Goal: Task Accomplishment & Management: Complete application form

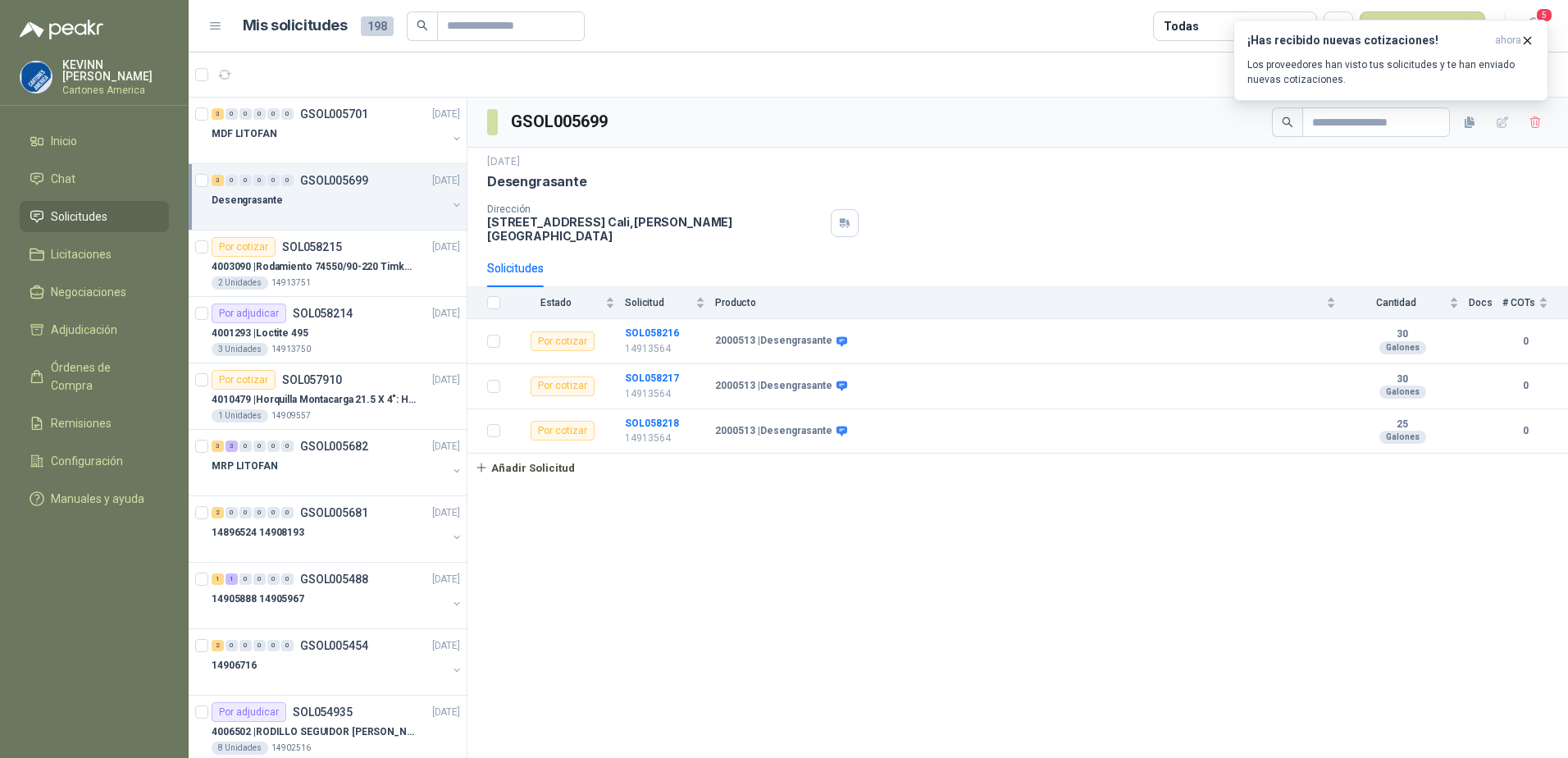
click at [336, 189] on div "3 0 0 0 0 0 GSOL005699 30/09/25" at bounding box center [337, 180] width 252 height 20
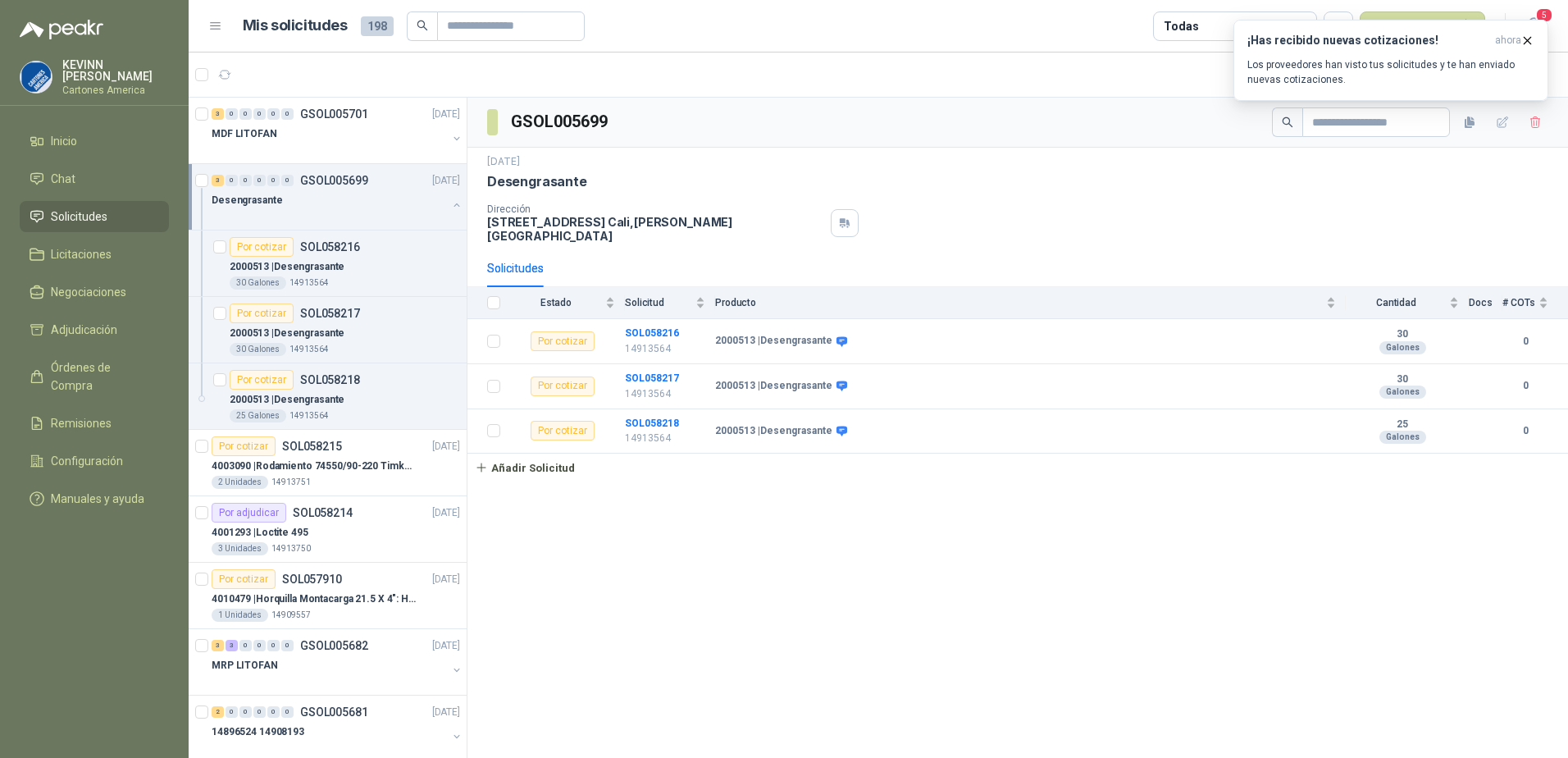
click at [357, 199] on div "Desengrasante" at bounding box center [329, 200] width 235 height 20
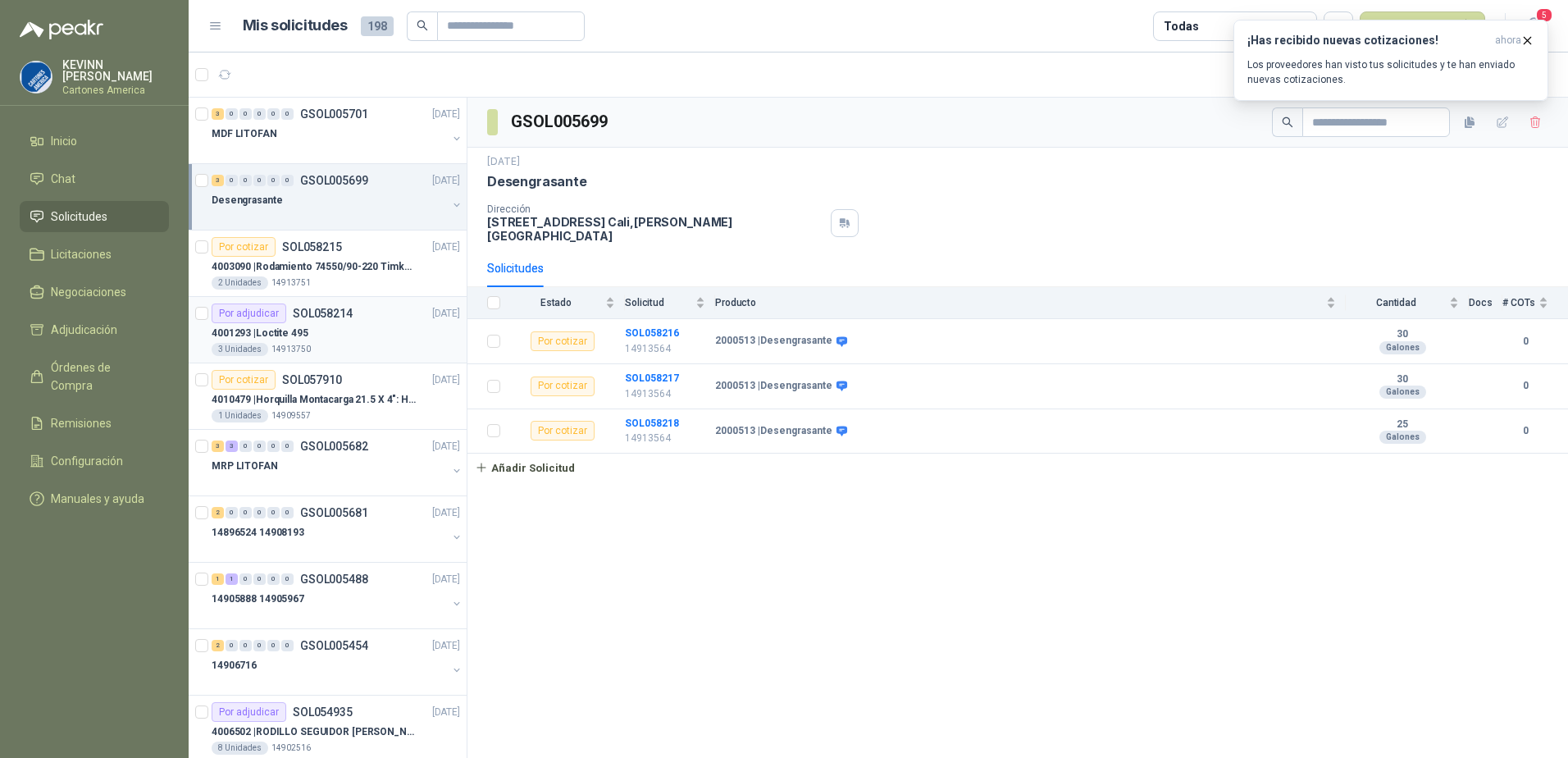
click at [371, 337] on div "4001293 | Loctite 495" at bounding box center [336, 333] width 248 height 20
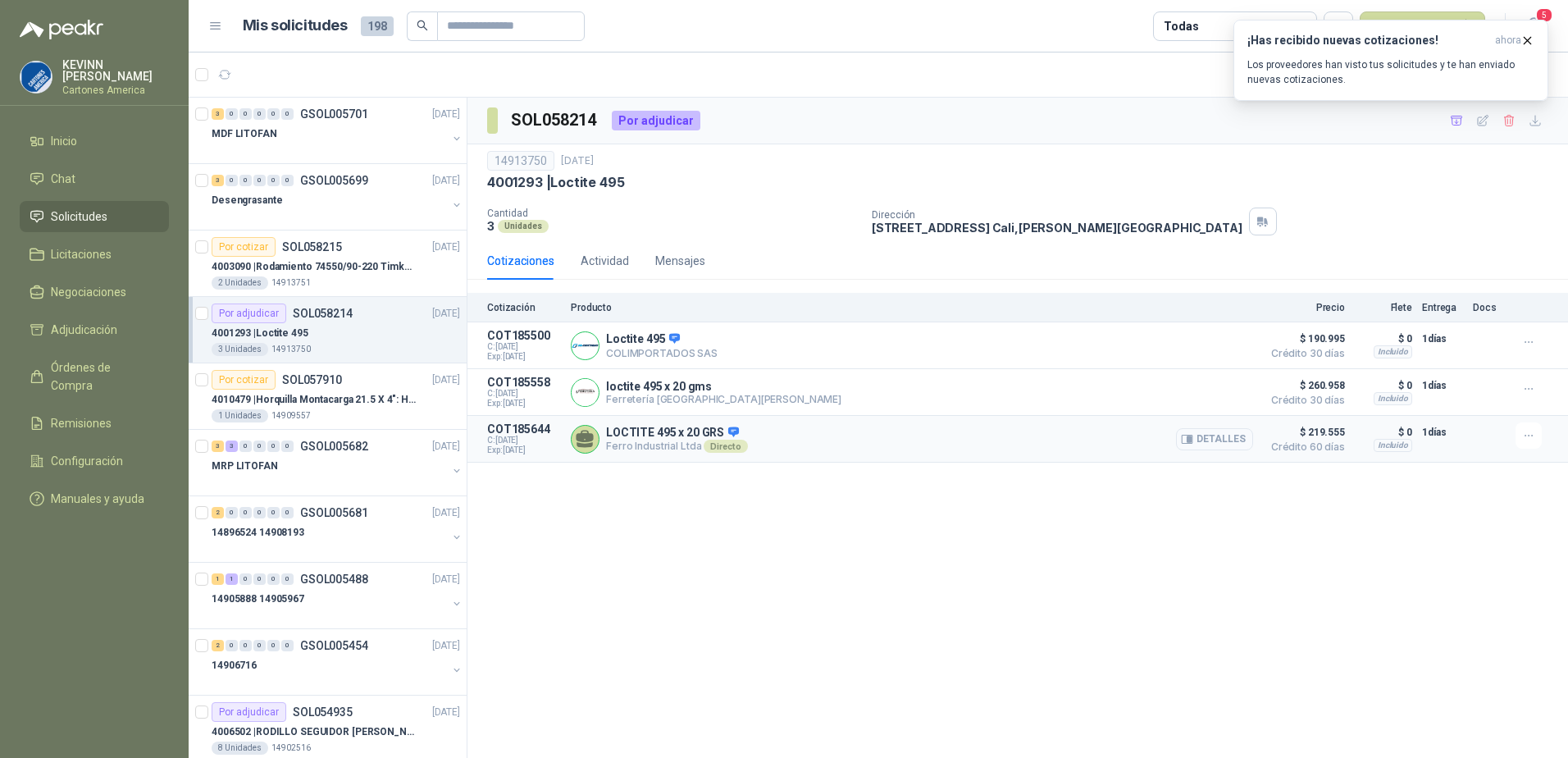
click at [1215, 442] on button "Detalles" at bounding box center [1214, 439] width 77 height 22
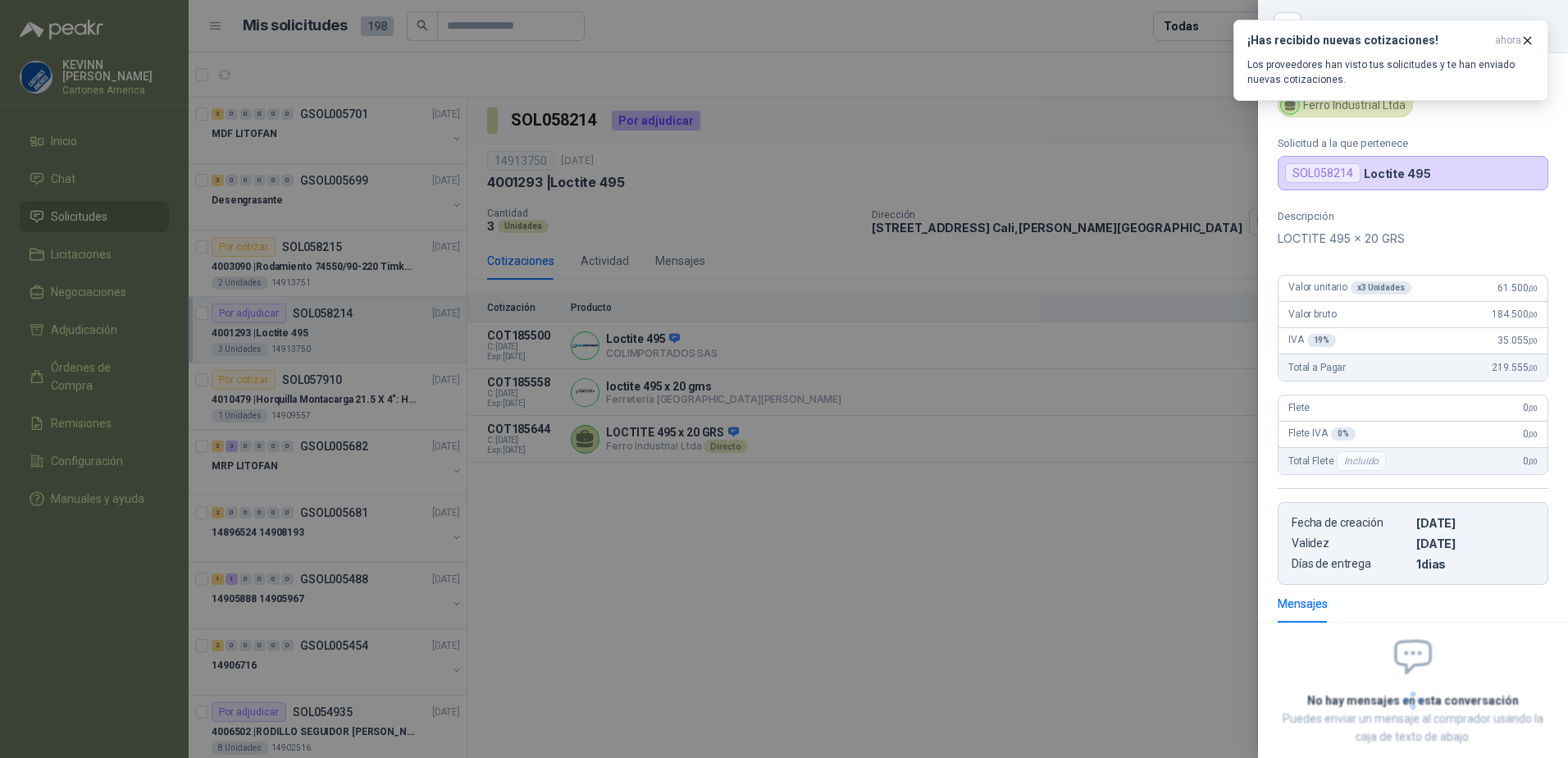
scroll to position [91, 0]
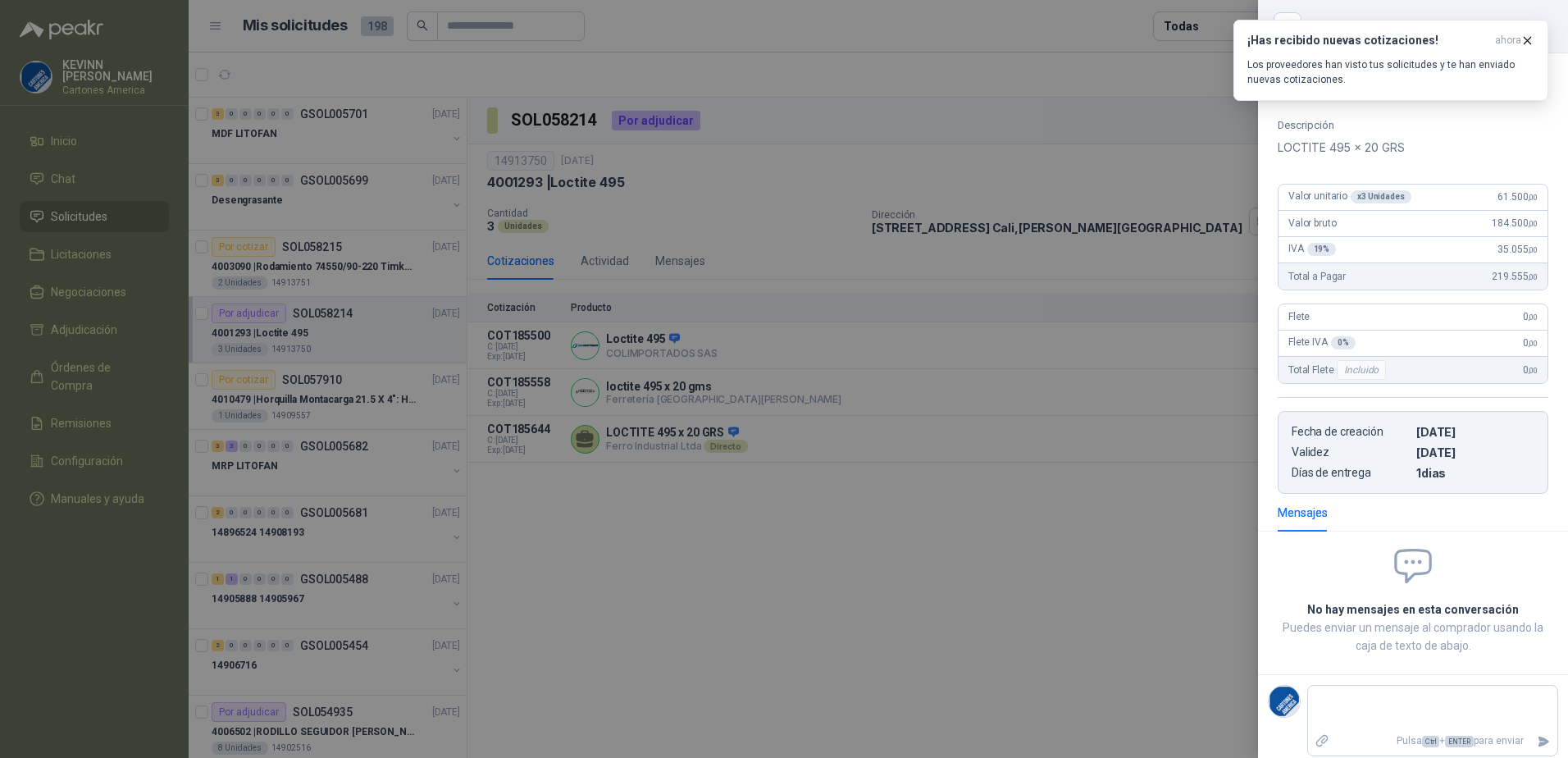
click at [724, 520] on div at bounding box center [784, 379] width 1568 height 758
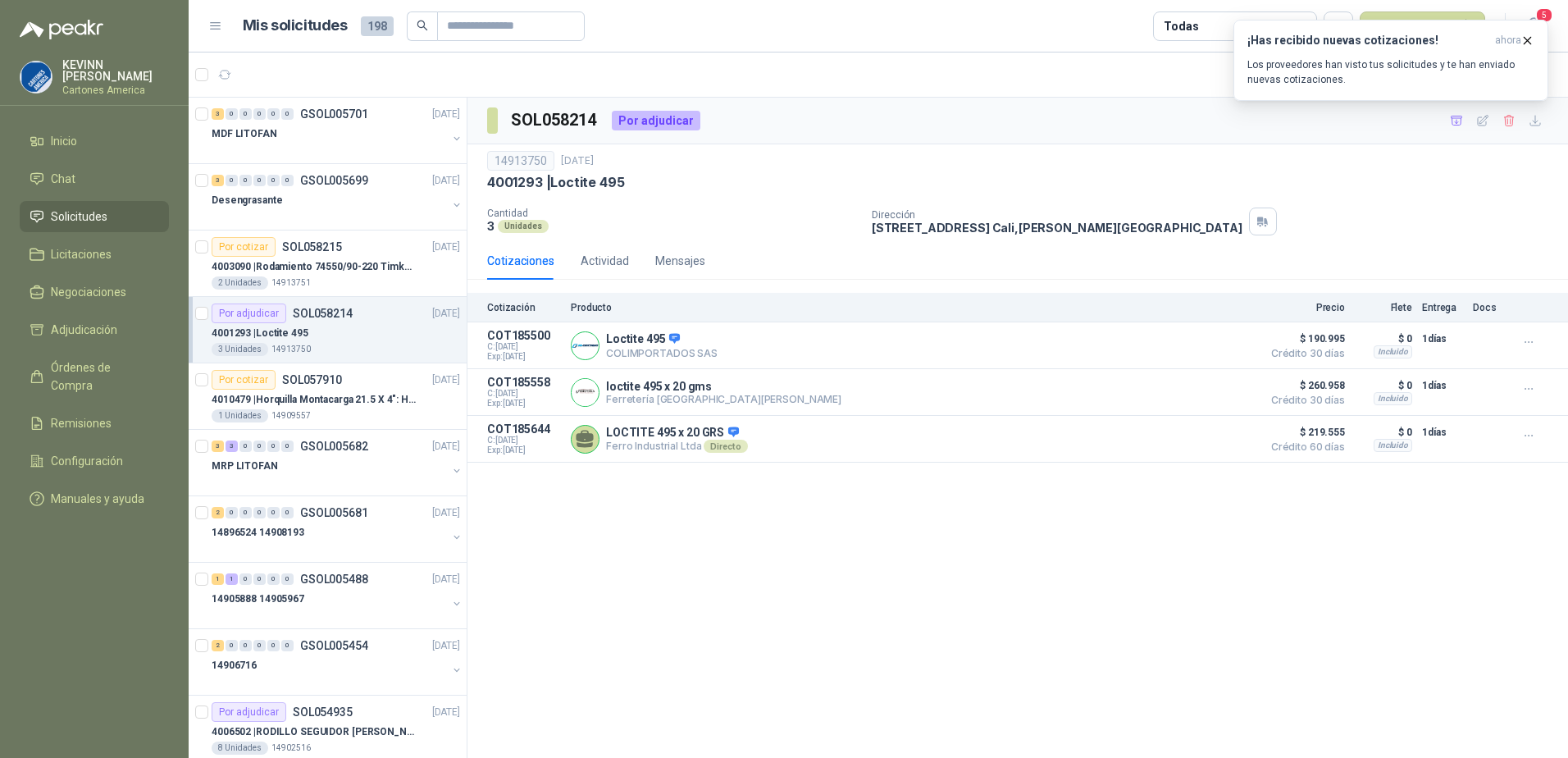
click at [519, 180] on p "4001293 | Loctite 495" at bounding box center [555, 183] width 137 height 17
copy p "4001293"
click at [1214, 437] on button "Detalles" at bounding box center [1214, 439] width 77 height 22
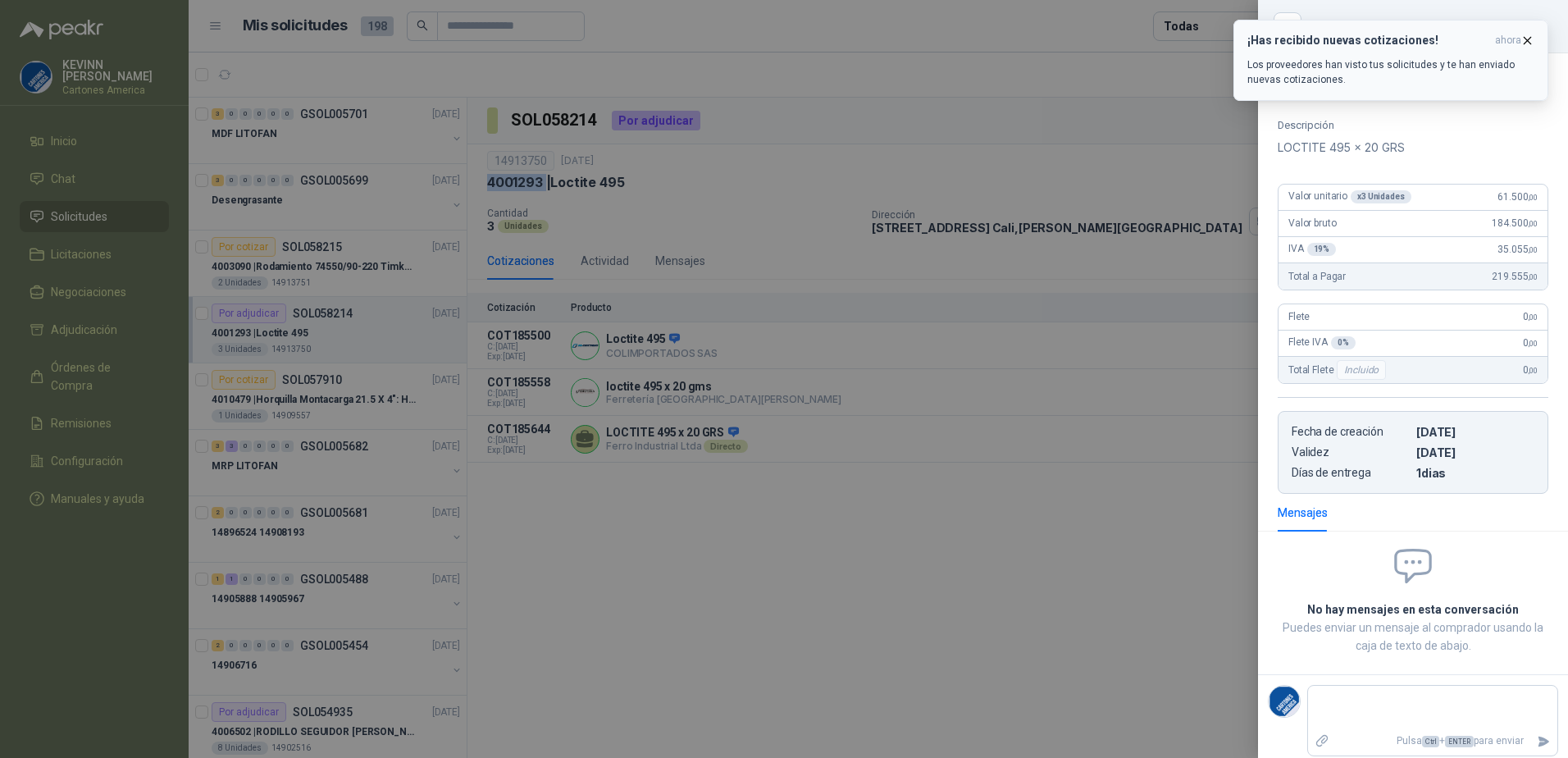
click at [1527, 42] on icon "button" at bounding box center [1528, 40] width 14 height 14
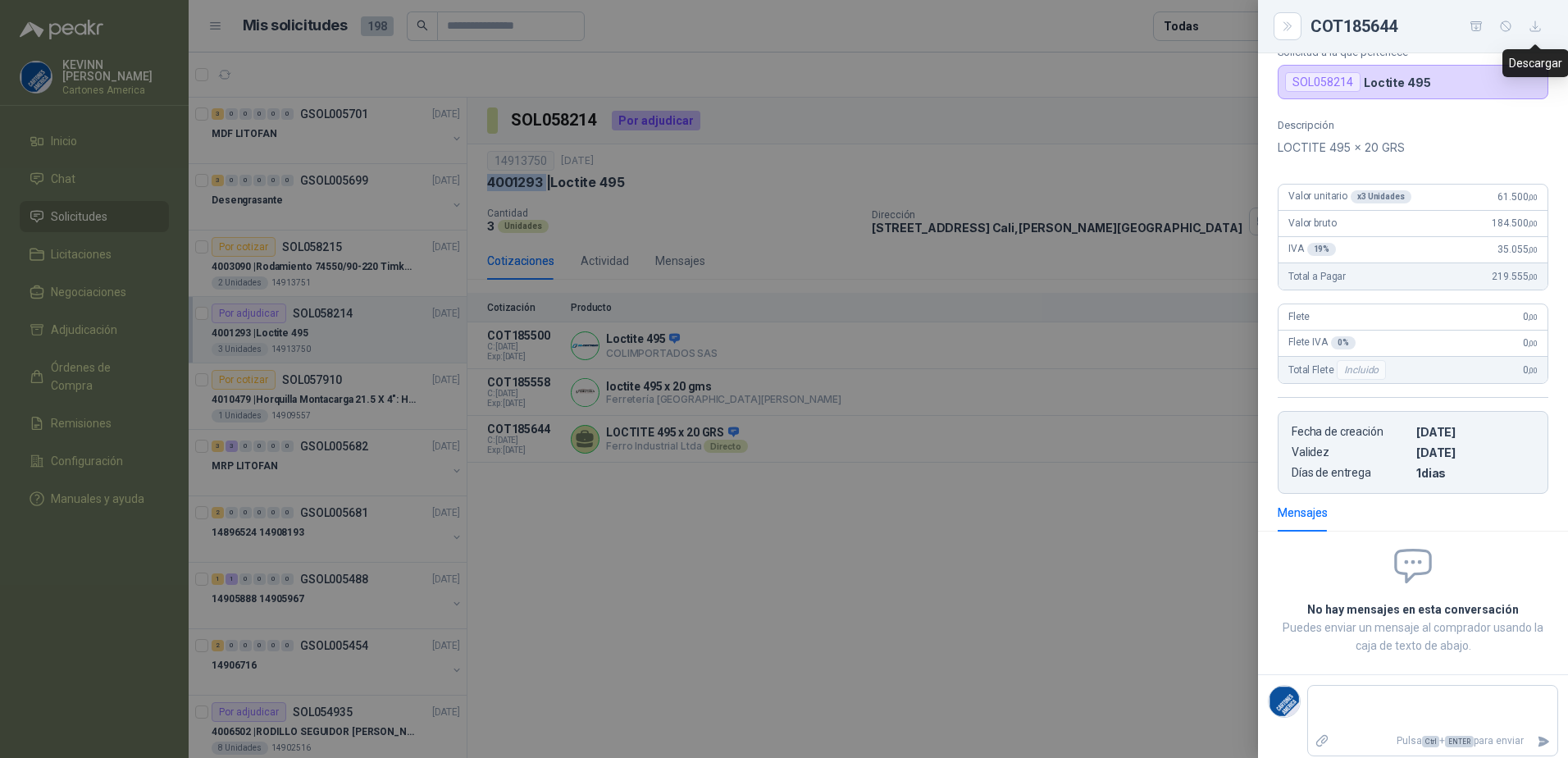
click at [1537, 25] on icon "button" at bounding box center [1536, 27] width 14 height 14
click at [1063, 256] on div at bounding box center [784, 379] width 1568 height 758
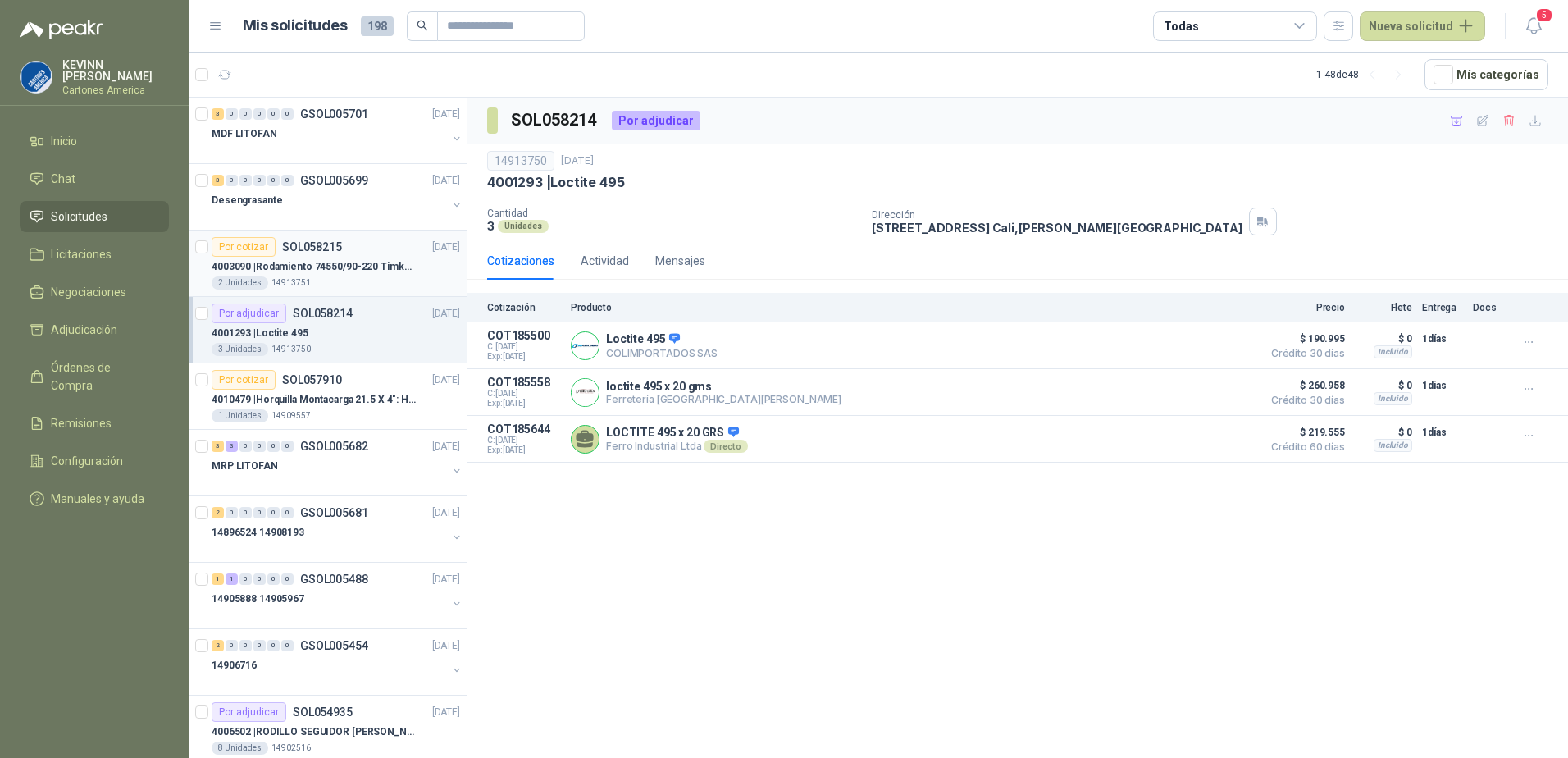
click at [340, 278] on div "2 Unidades 14913751" at bounding box center [336, 282] width 248 height 13
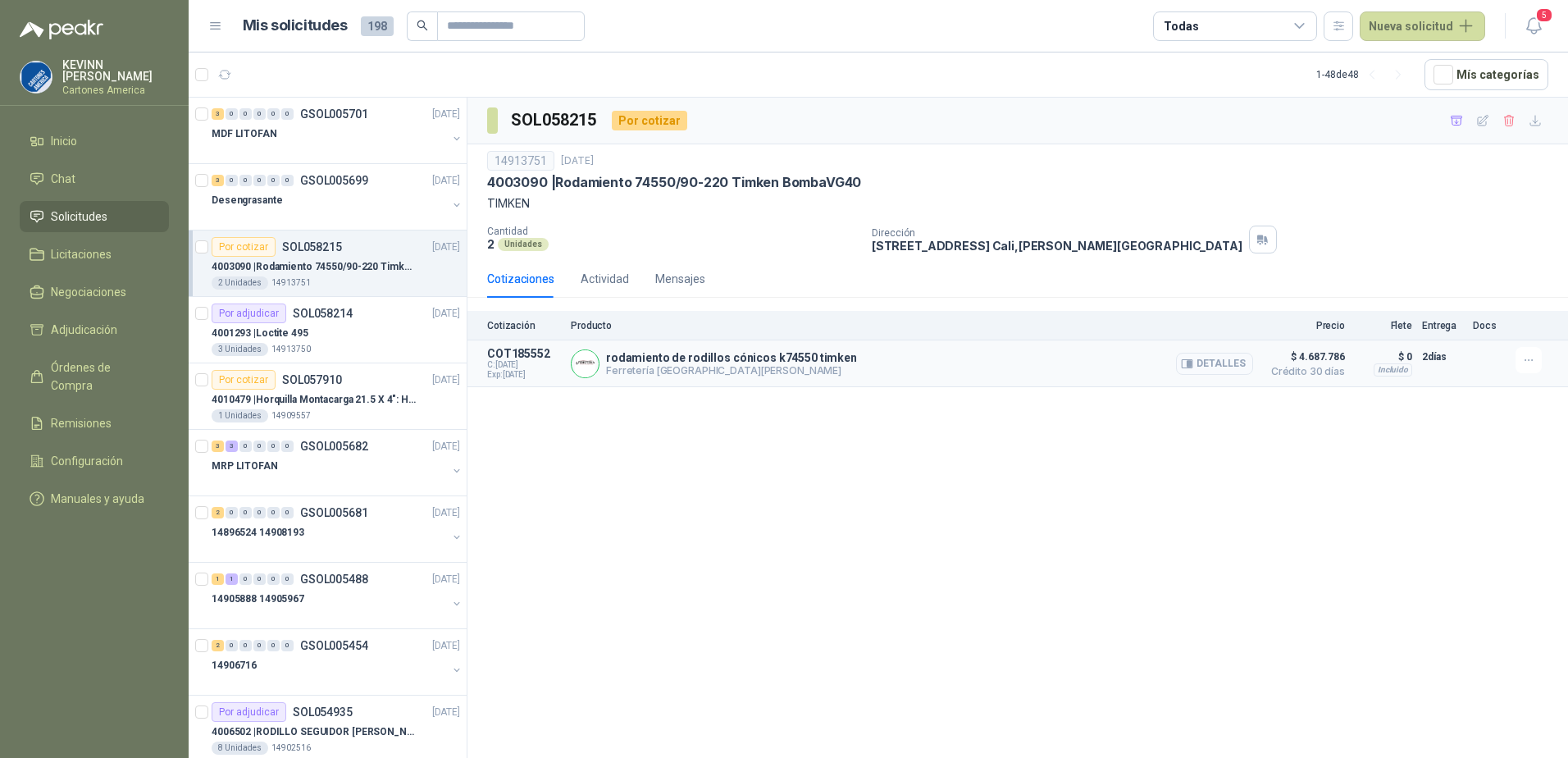
click at [1229, 365] on button "Detalles" at bounding box center [1214, 363] width 77 height 22
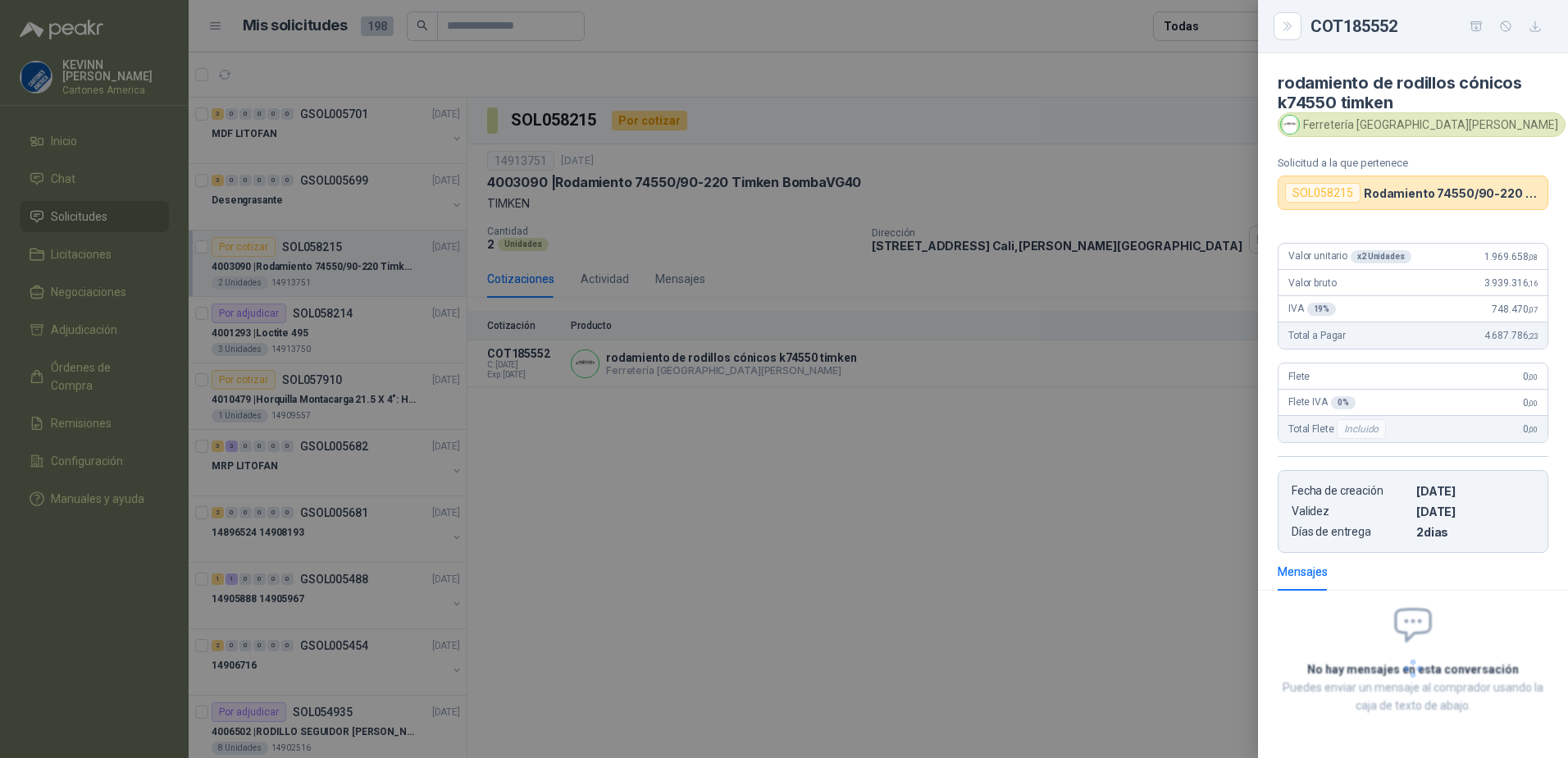
scroll to position [7, 0]
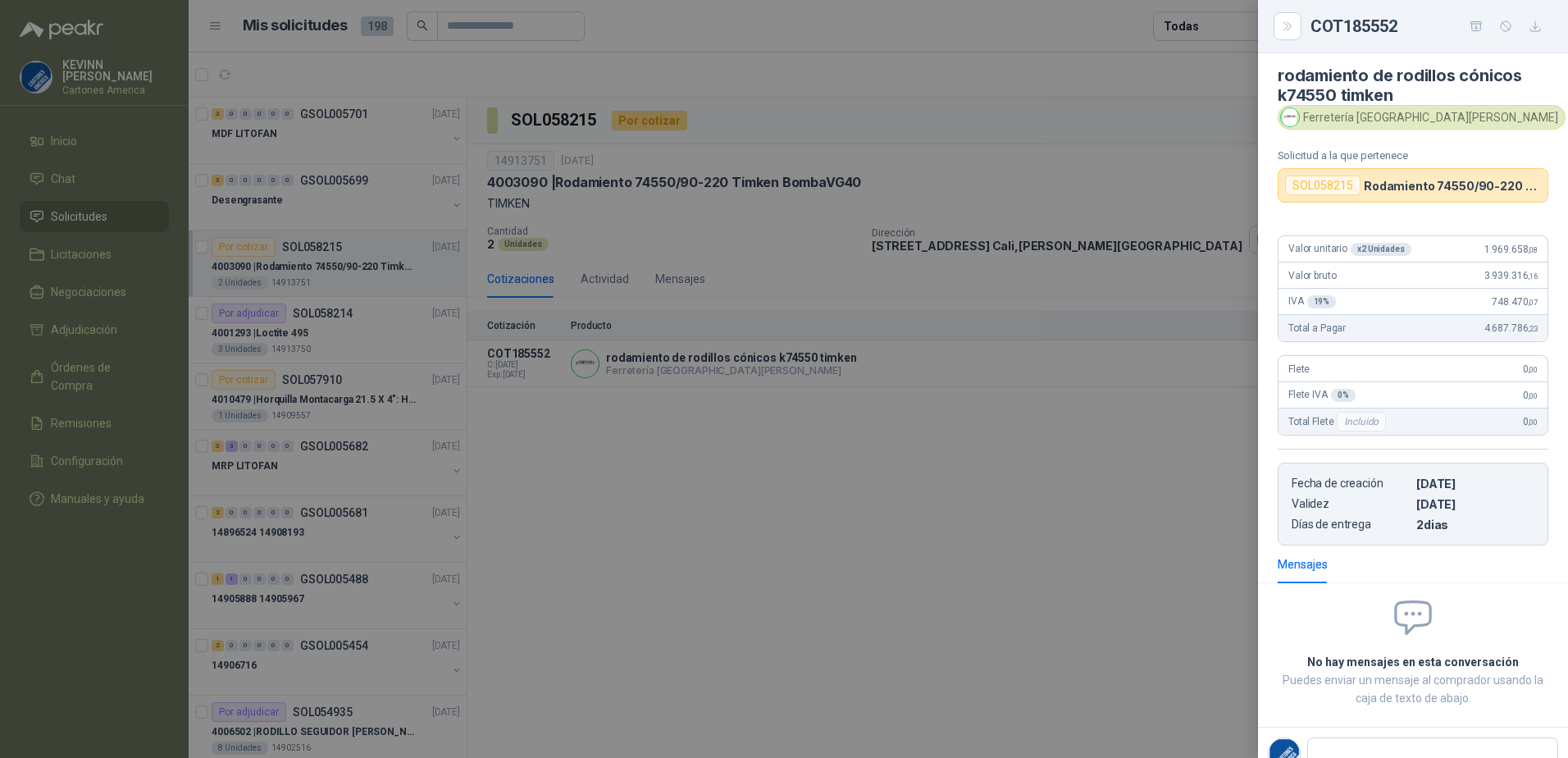
click at [828, 532] on div at bounding box center [784, 379] width 1568 height 758
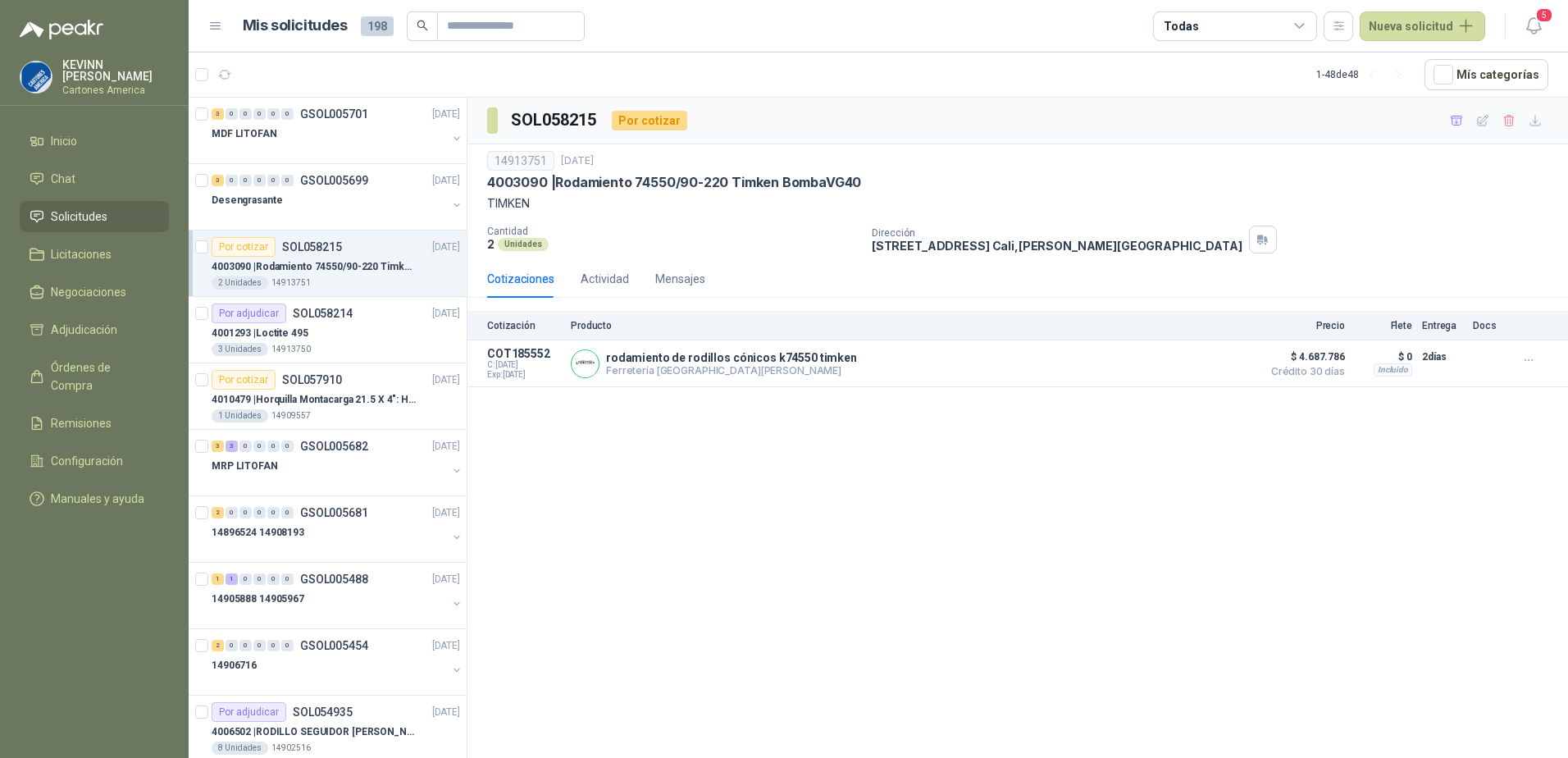
click at [89, 212] on span "Solicitudes" at bounding box center [79, 216] width 57 height 18
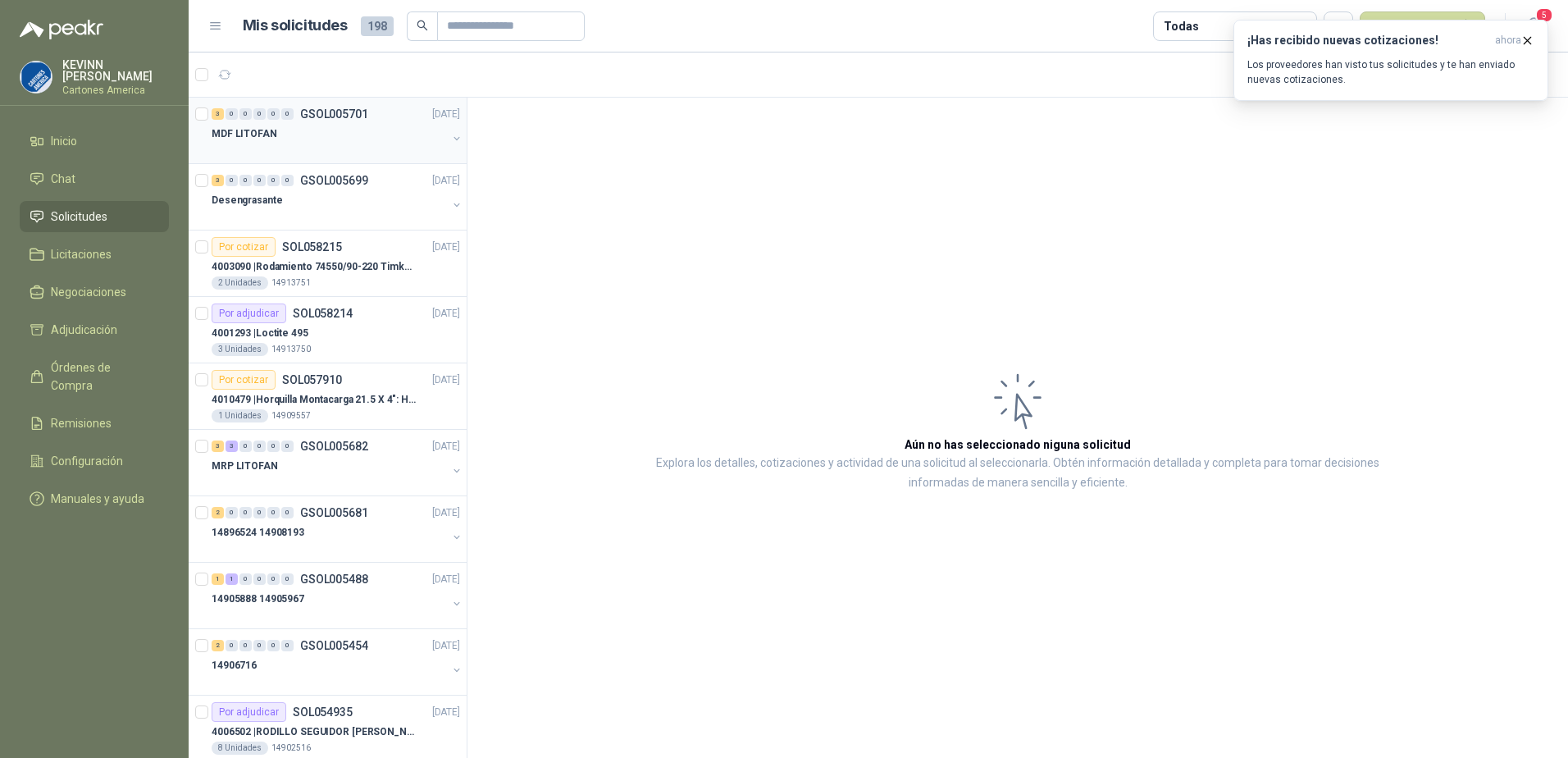
click at [279, 156] on div at bounding box center [329, 150] width 235 height 13
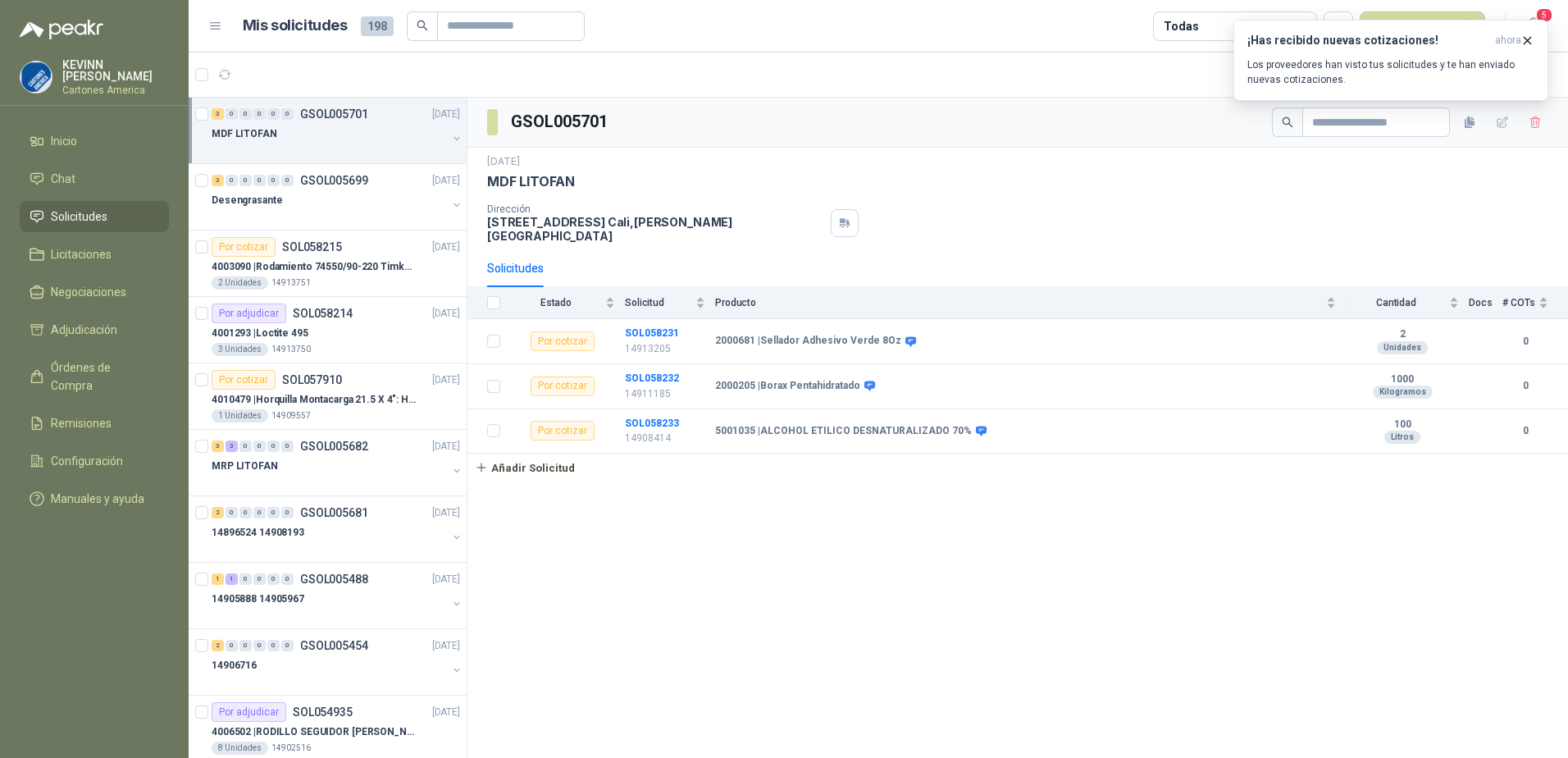
click at [450, 140] on button "button" at bounding box center [456, 138] width 13 height 13
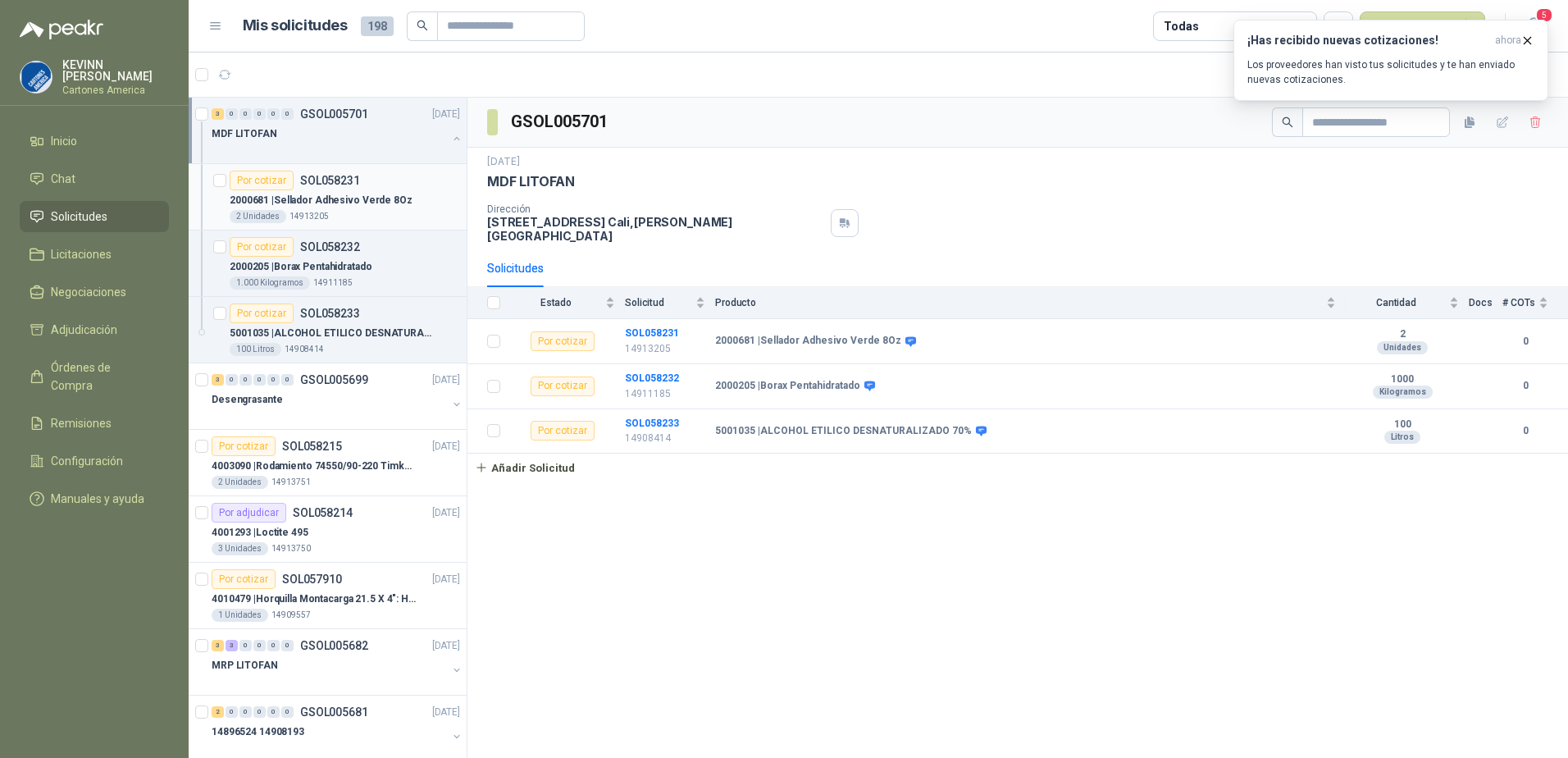
click at [326, 219] on div "2 Unidades 14913205" at bounding box center [345, 216] width 231 height 13
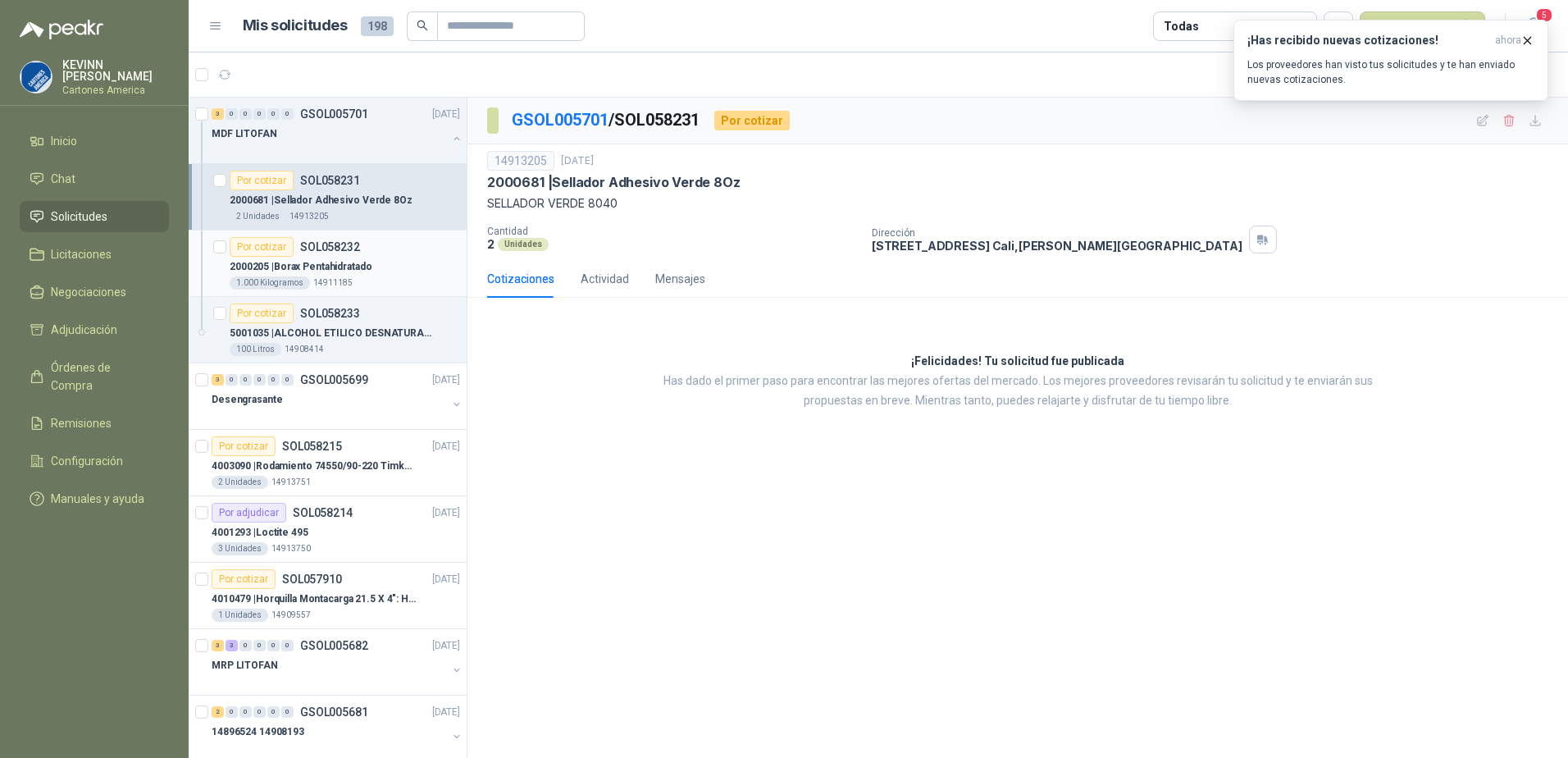
click at [360, 259] on p "2000205 | Borax Pentahidratado" at bounding box center [301, 267] width 142 height 16
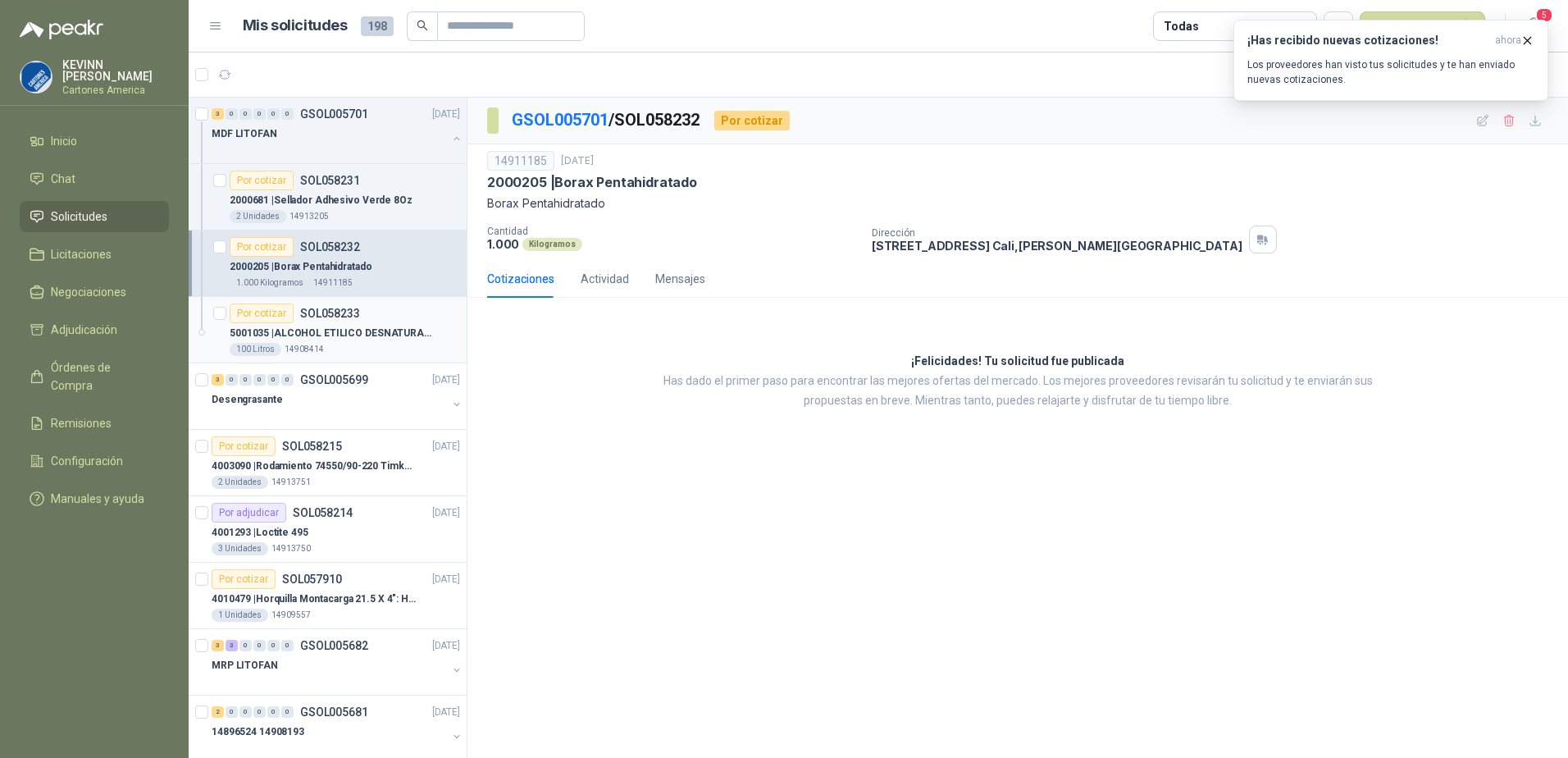
click at [338, 323] on div "Por cotizar SOL058233" at bounding box center [295, 313] width 130 height 20
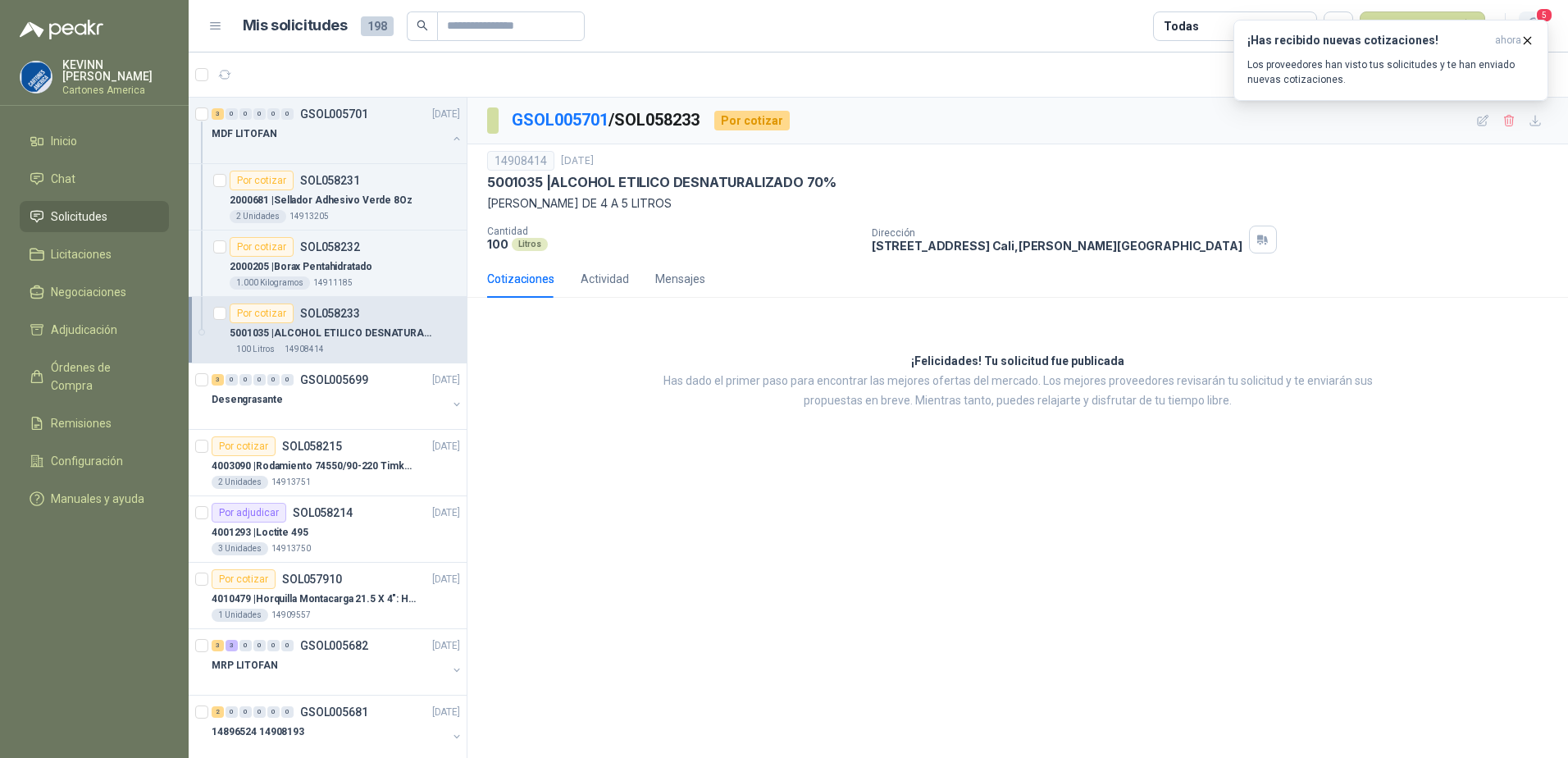
click at [1539, 17] on span "5" at bounding box center [1544, 15] width 18 height 16
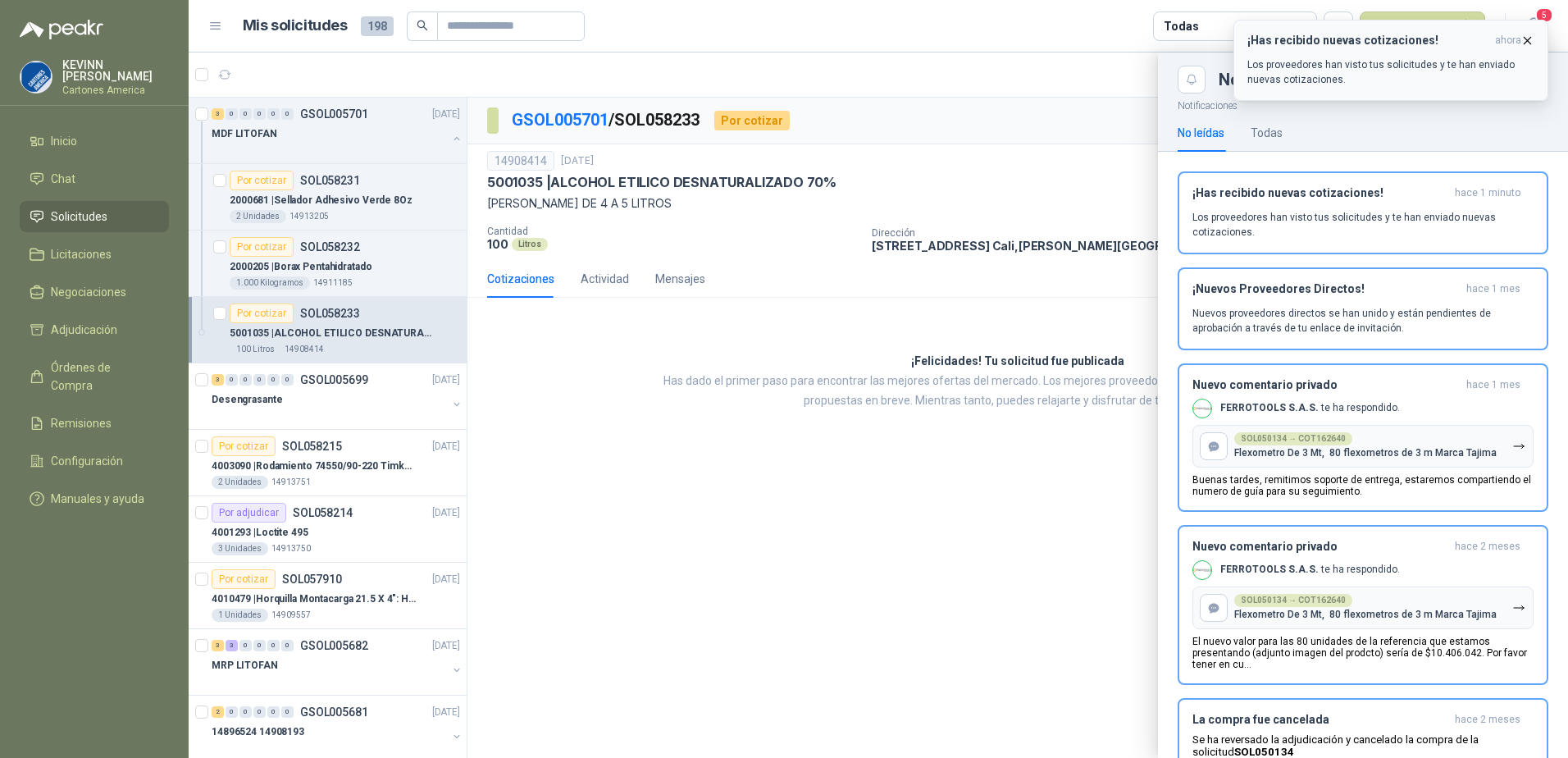
click at [1532, 43] on icon "button" at bounding box center [1528, 40] width 14 height 14
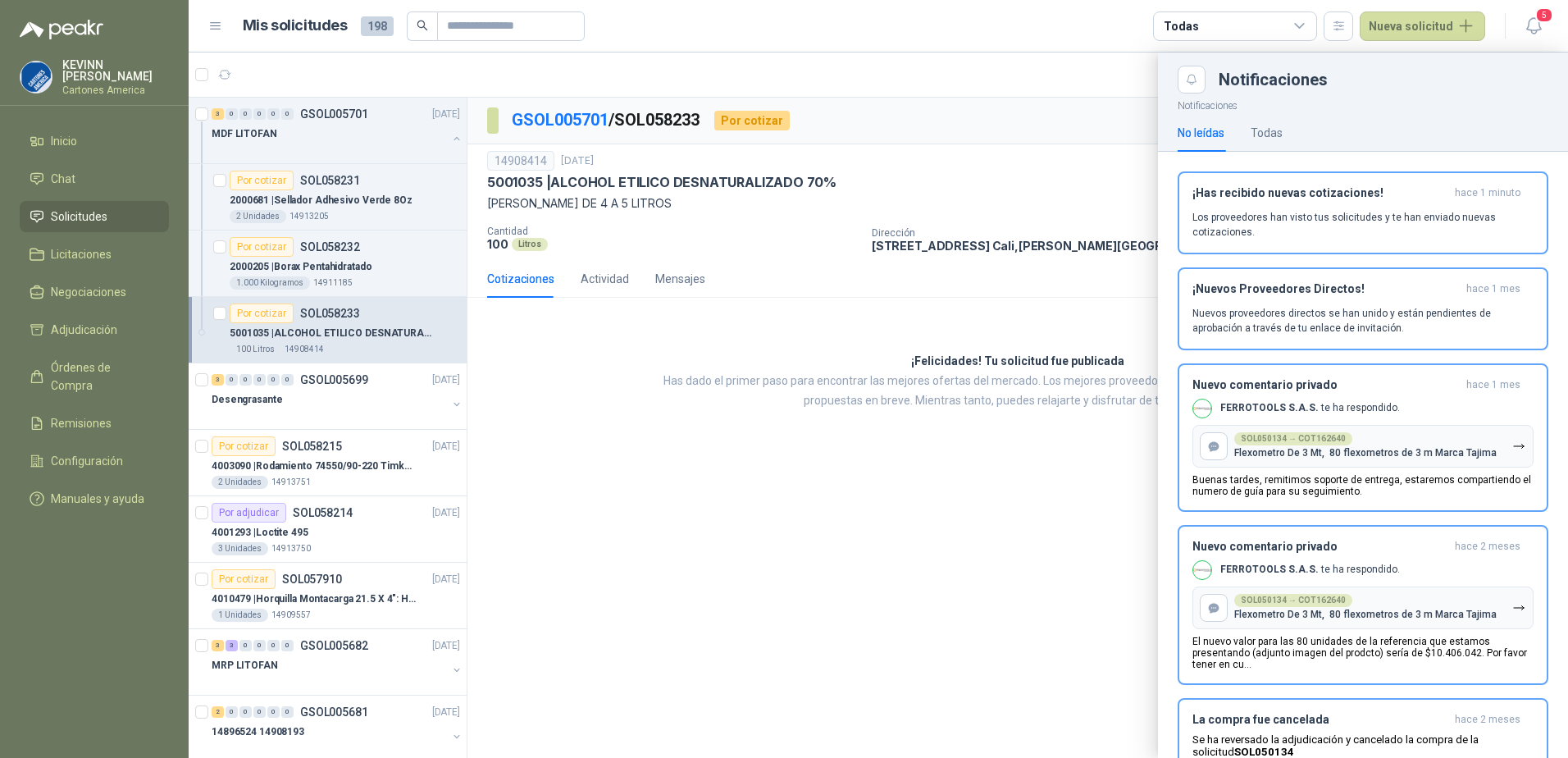
click at [1446, 231] on p "Los proveedores han visto tus solicitudes y te han enviado nuevas cotizaciones." at bounding box center [1363, 225] width 341 height 30
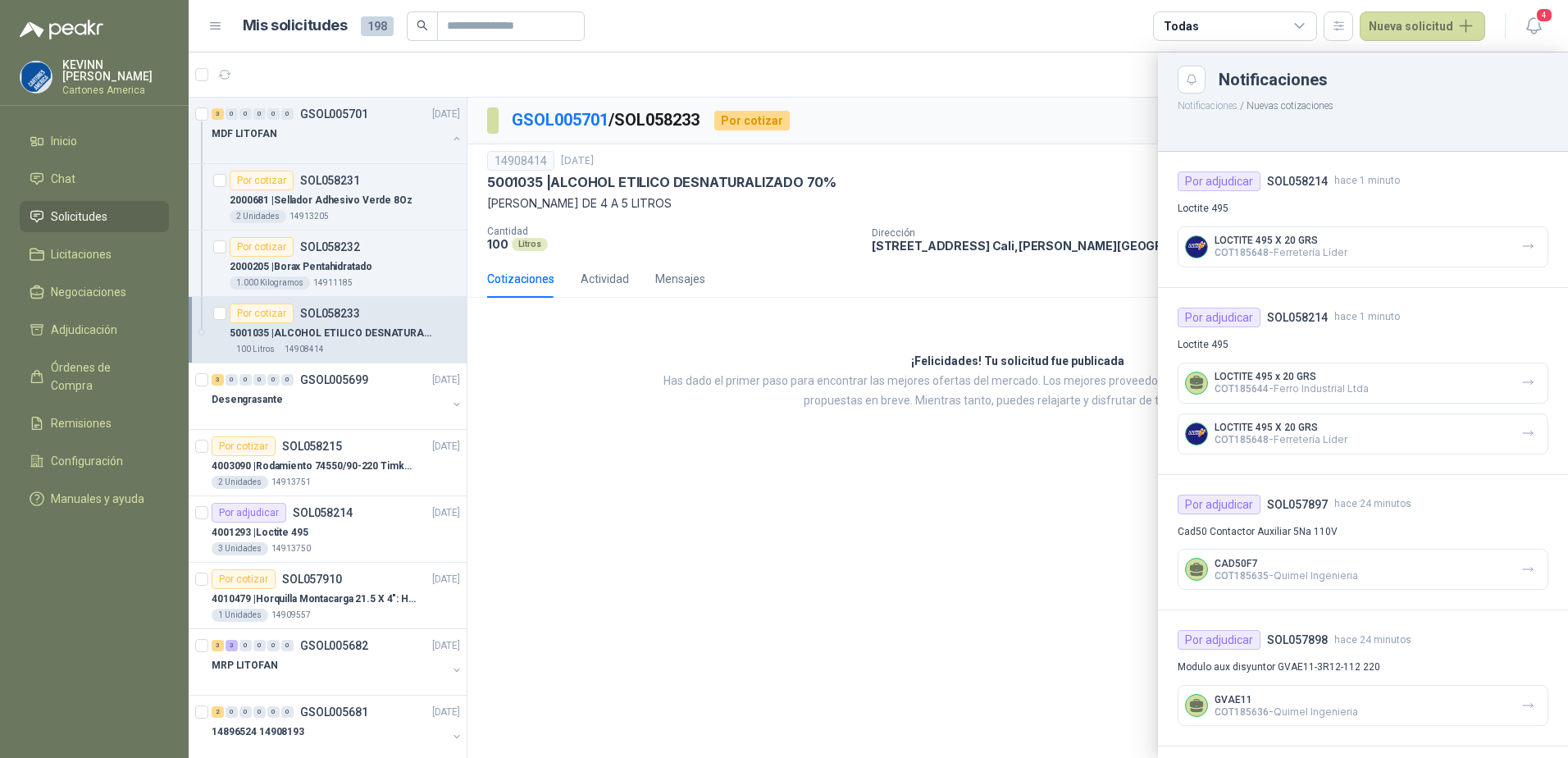
click at [899, 361] on div at bounding box center [878, 405] width 1379 height 706
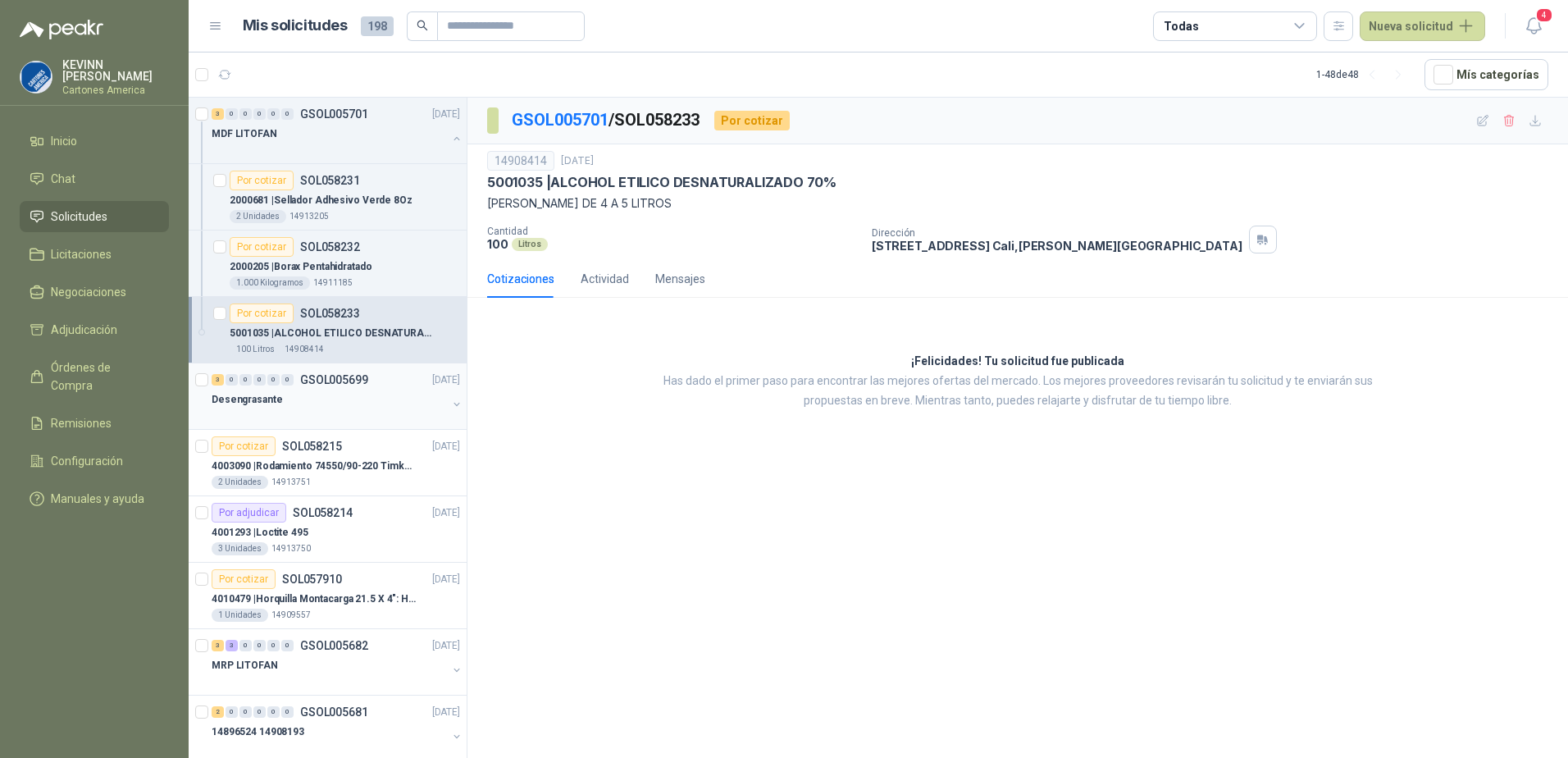
click at [276, 408] on div "Desengrasante" at bounding box center [329, 400] width 235 height 20
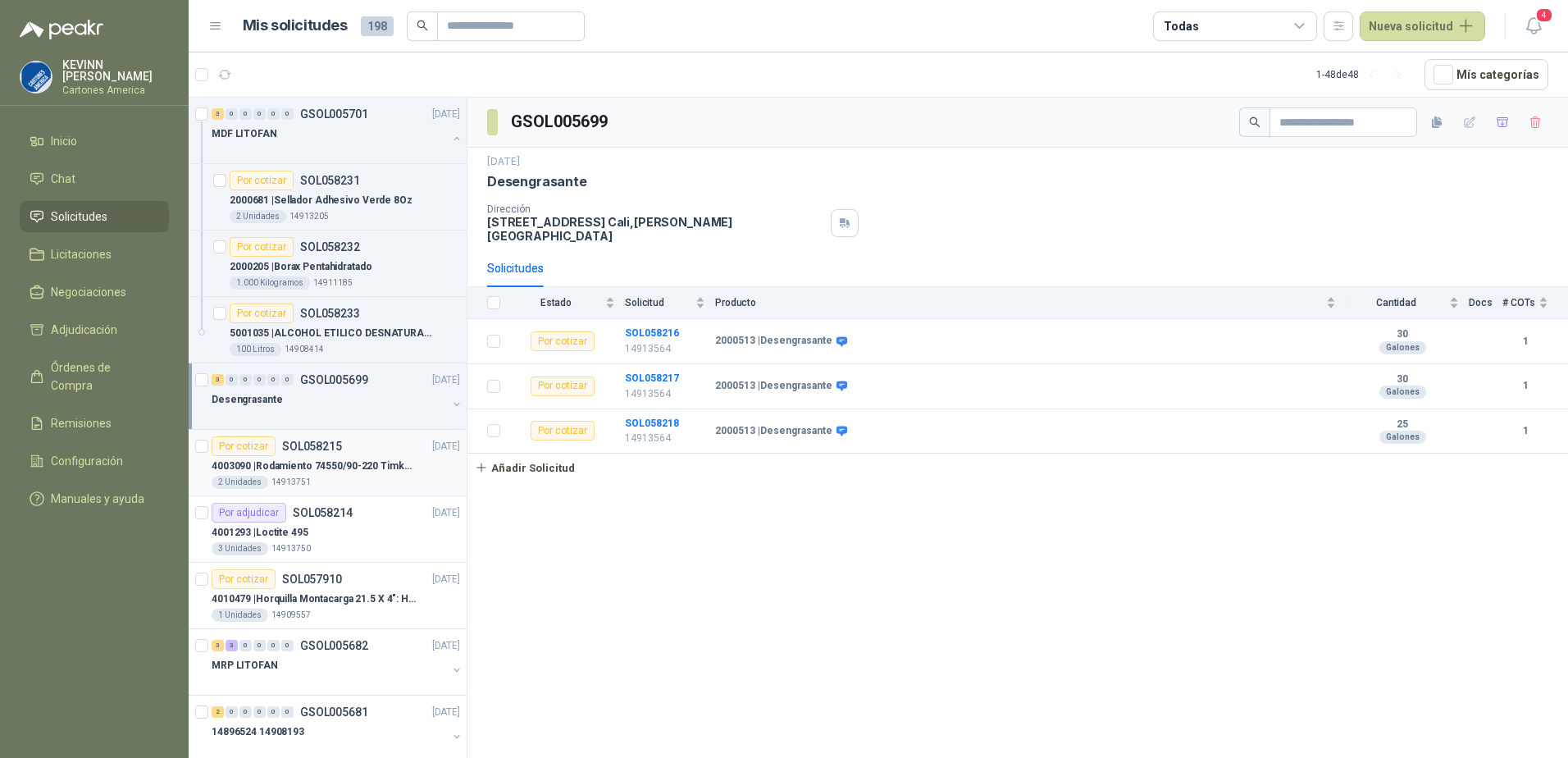
click at [322, 462] on p "4003090 | Rodamiento 74550/90-220 Timken BombaVG40" at bounding box center [314, 466] width 205 height 16
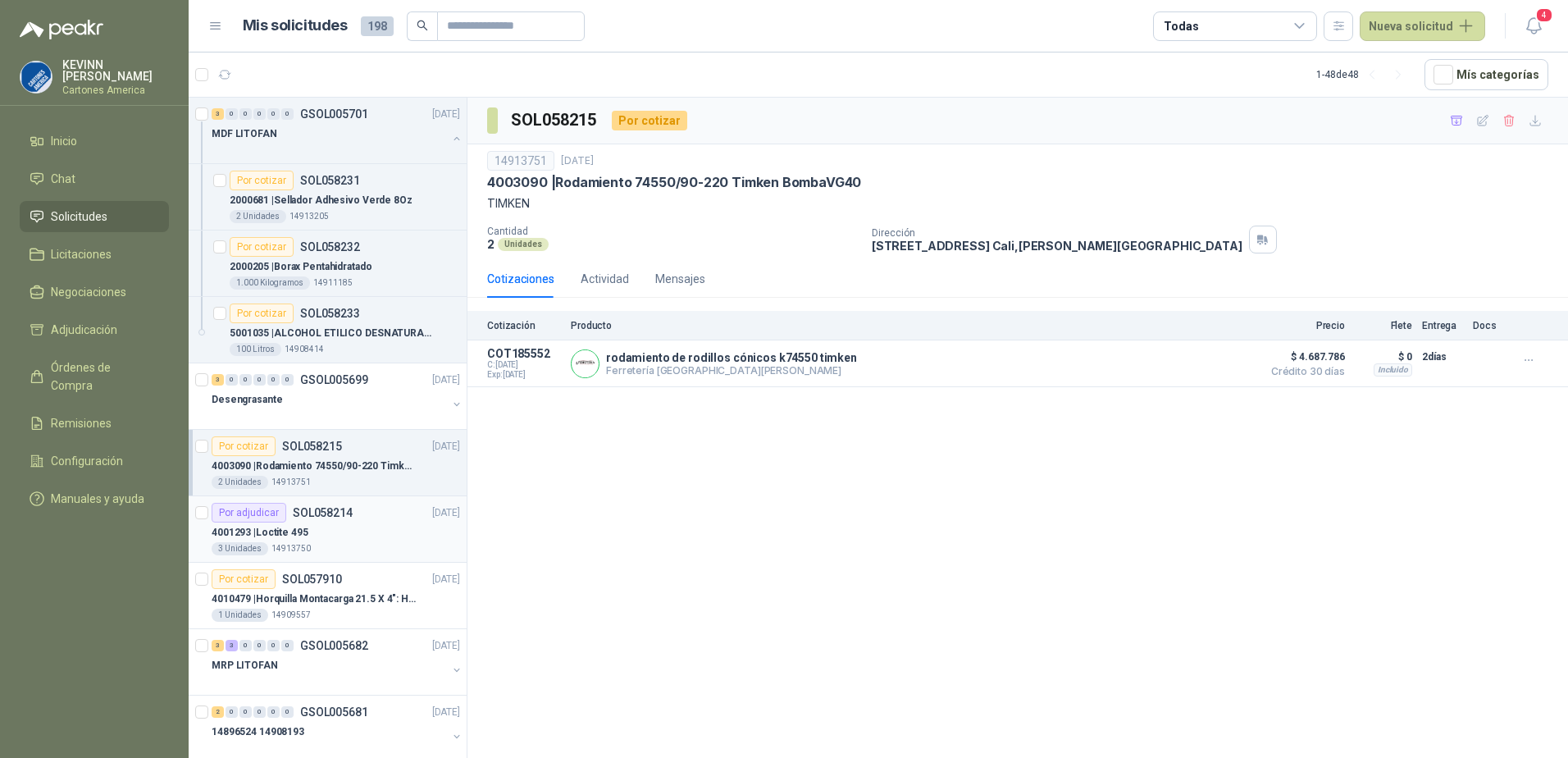
click at [321, 546] on div "3 Unidades 14913750" at bounding box center [336, 548] width 248 height 13
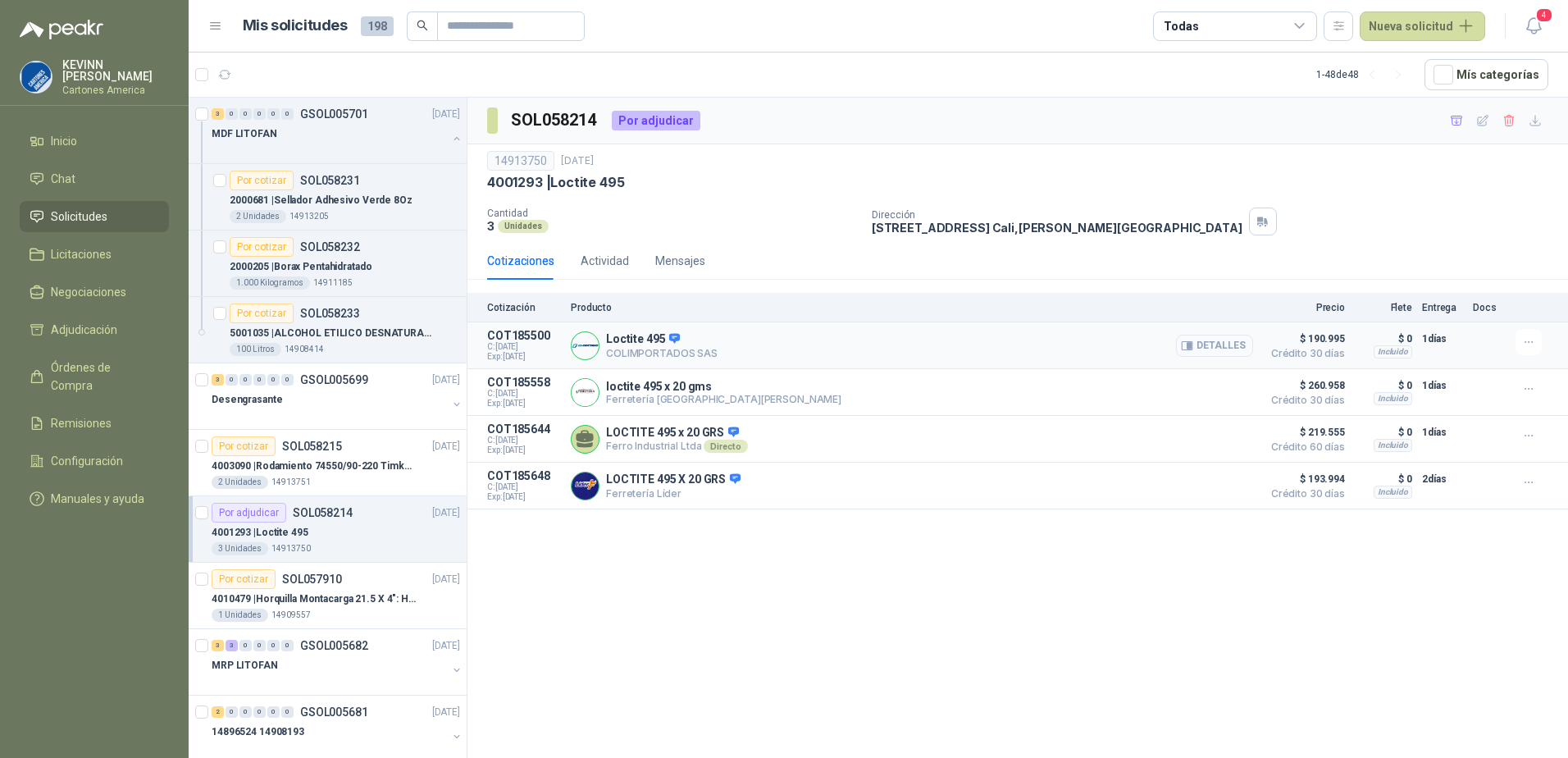
click at [1218, 347] on button "Detalles" at bounding box center [1214, 345] width 77 height 22
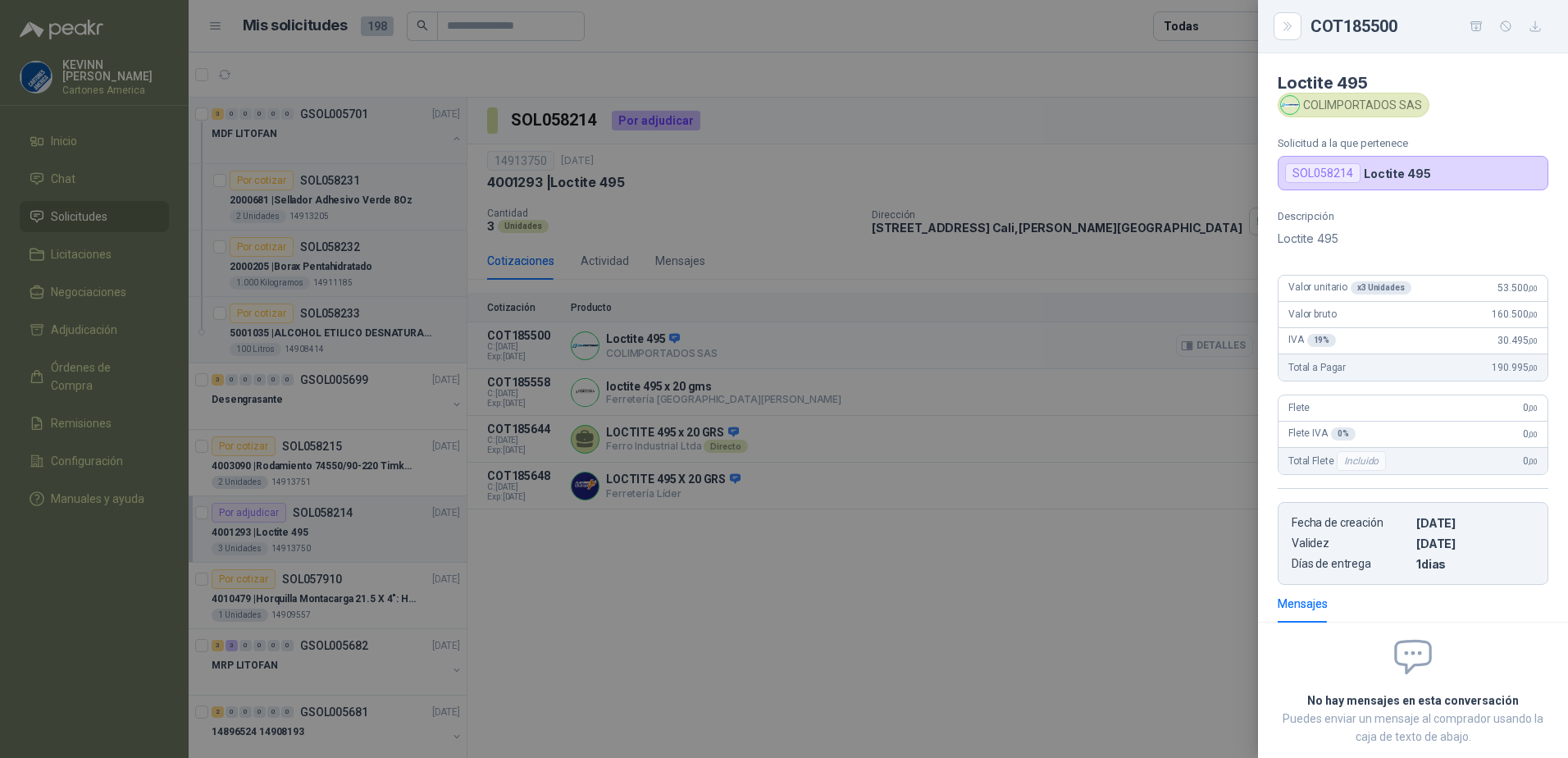
scroll to position [91, 0]
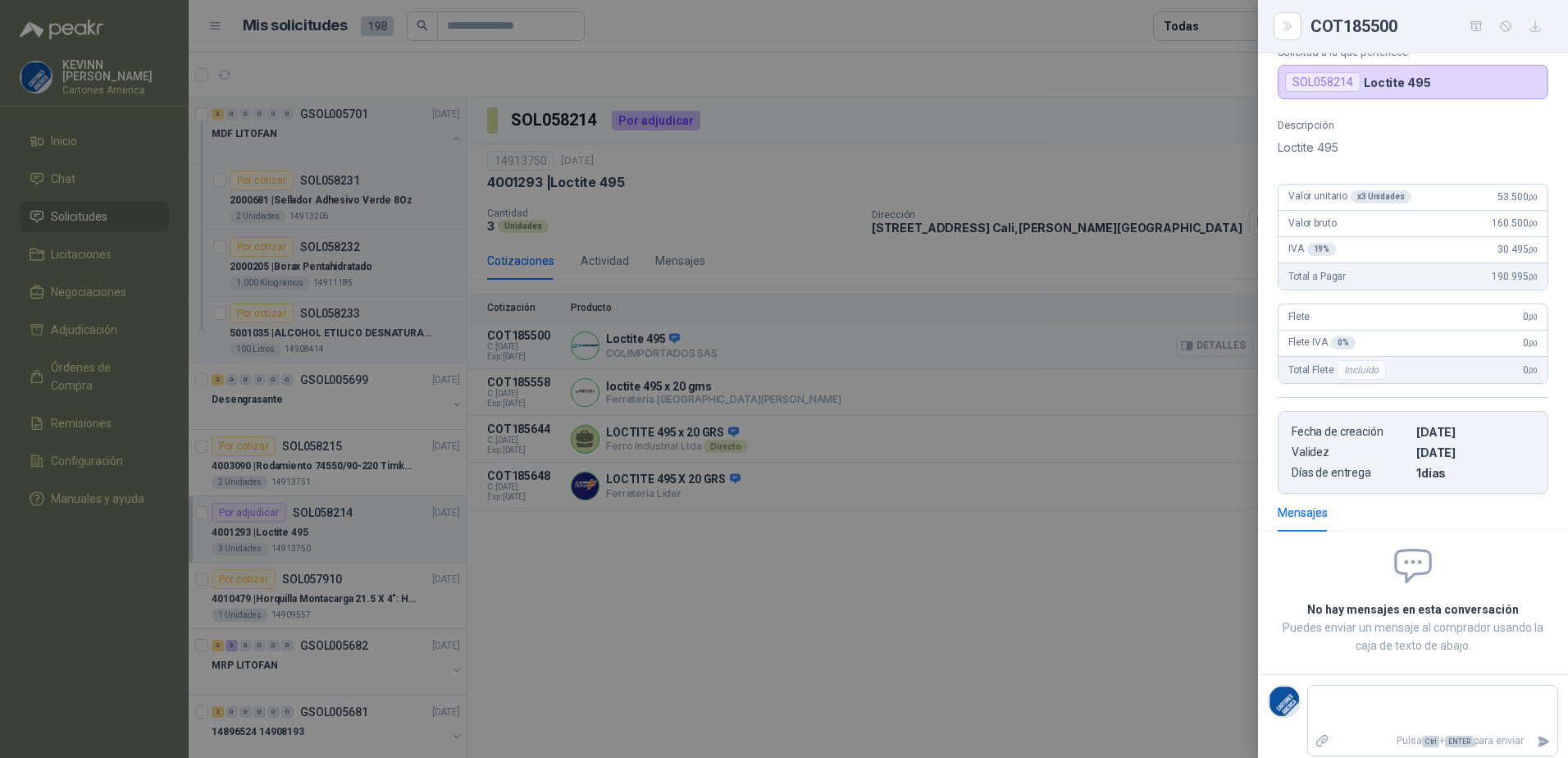
click at [1218, 347] on div at bounding box center [784, 379] width 1568 height 758
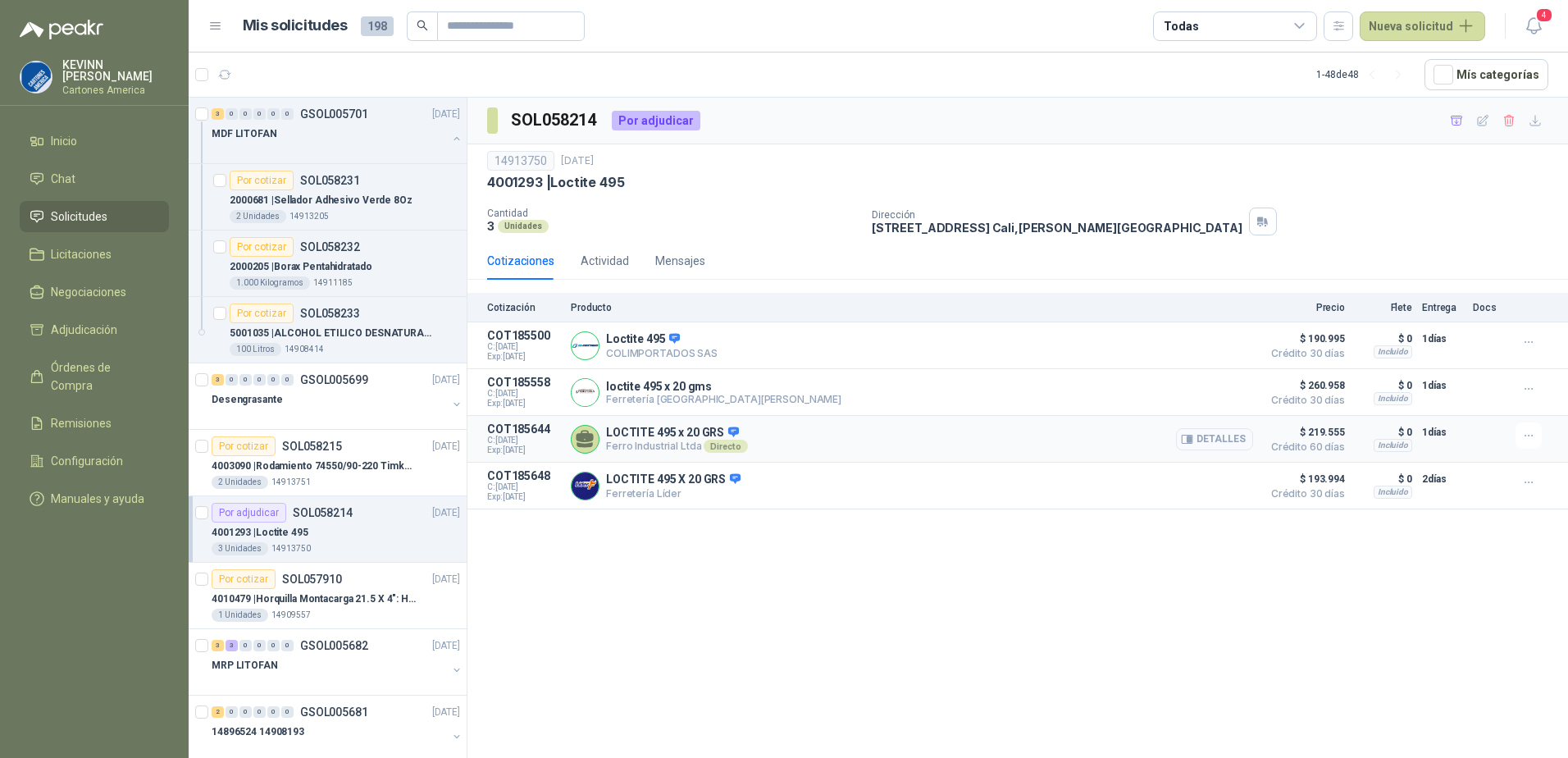
click at [1207, 437] on button "Detalles" at bounding box center [1214, 439] width 77 height 22
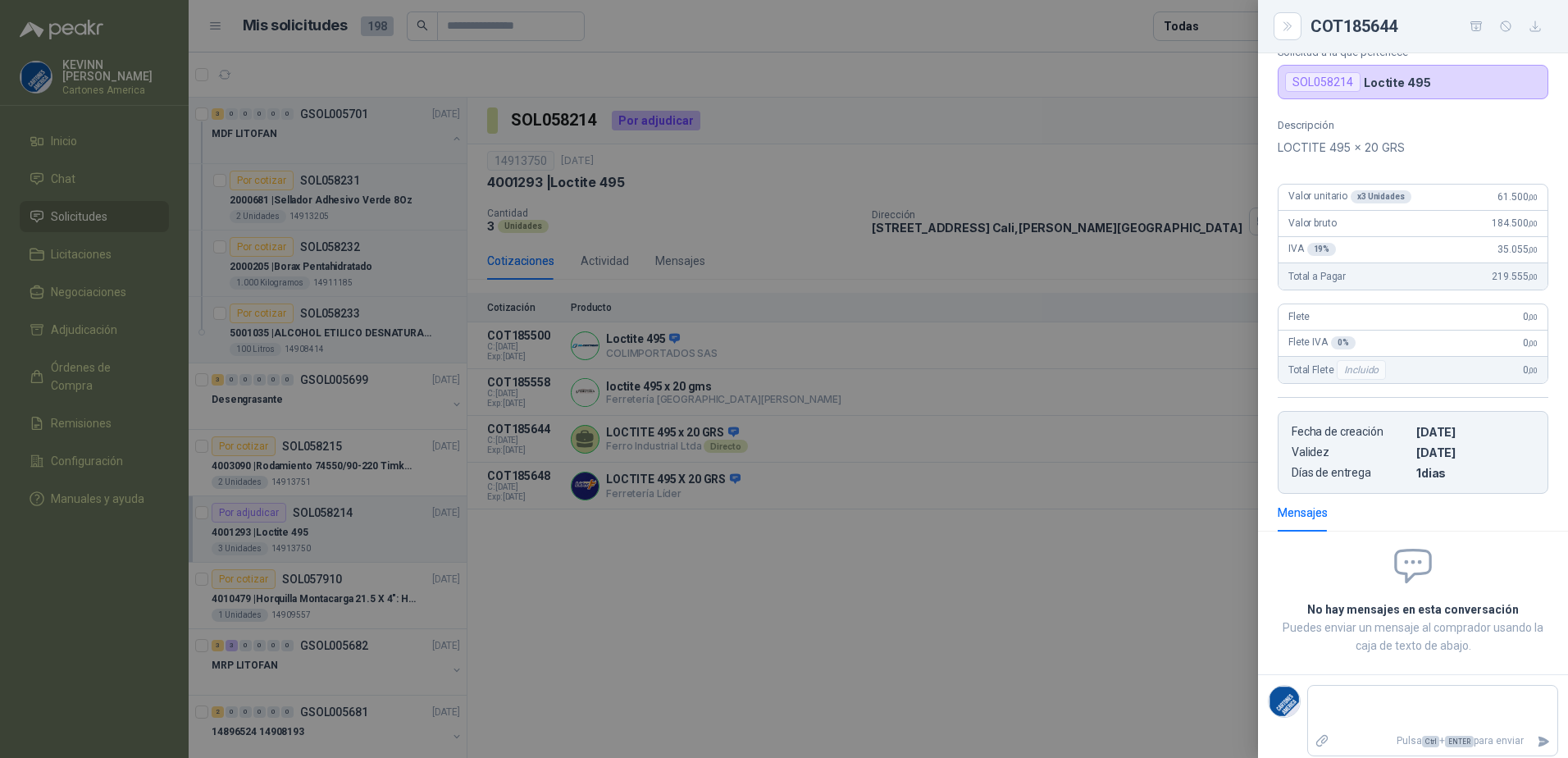
click at [1045, 563] on div at bounding box center [784, 379] width 1568 height 758
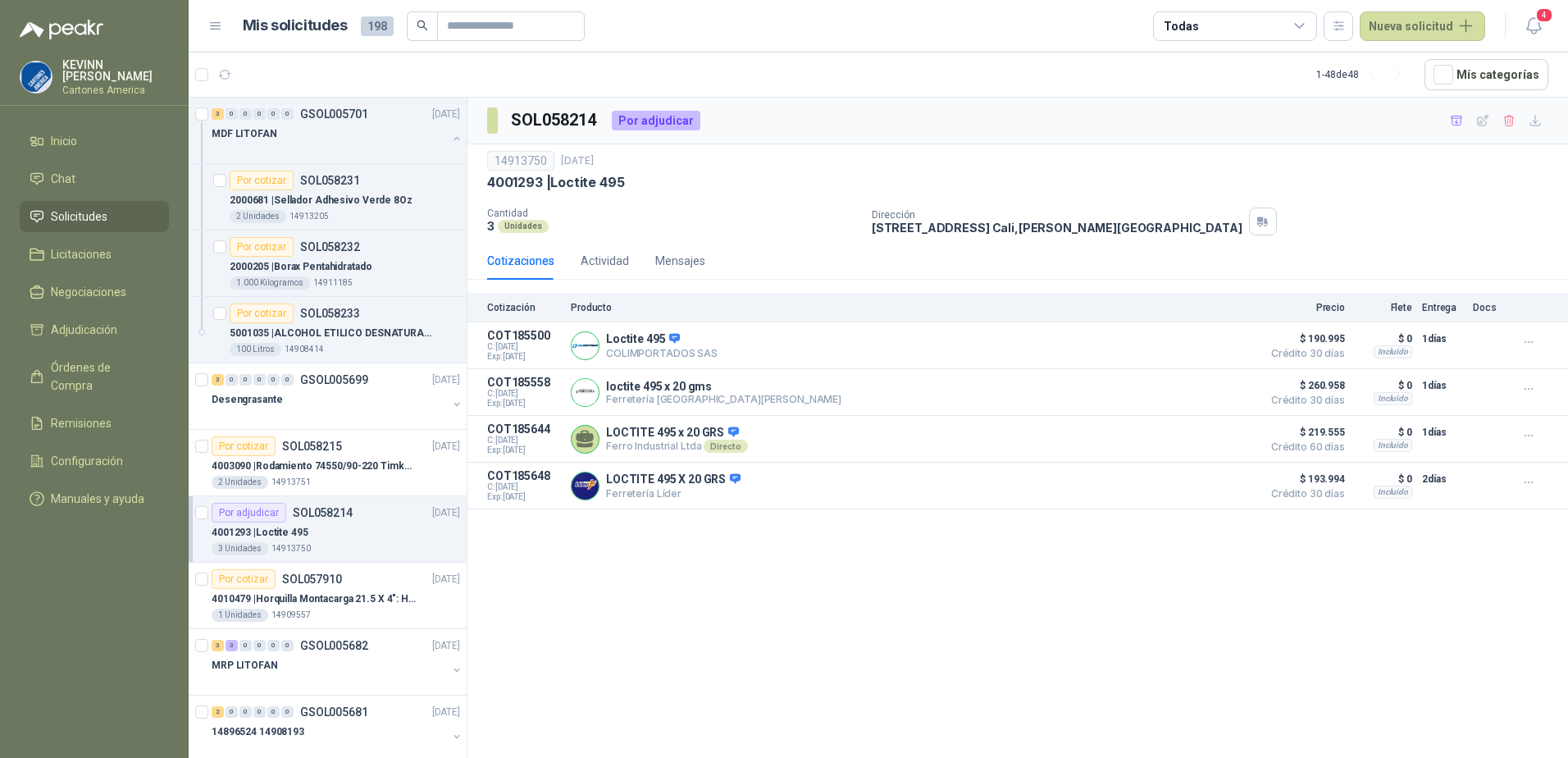
click at [733, 562] on div "SOL058214 Por adjudicar 14913750 30 sept, 2025 4001293 | Loctite 495 Cantidad 3…" at bounding box center [1017, 431] width 1100 height 666
click at [106, 224] on link "Solicitudes" at bounding box center [94, 217] width 149 height 31
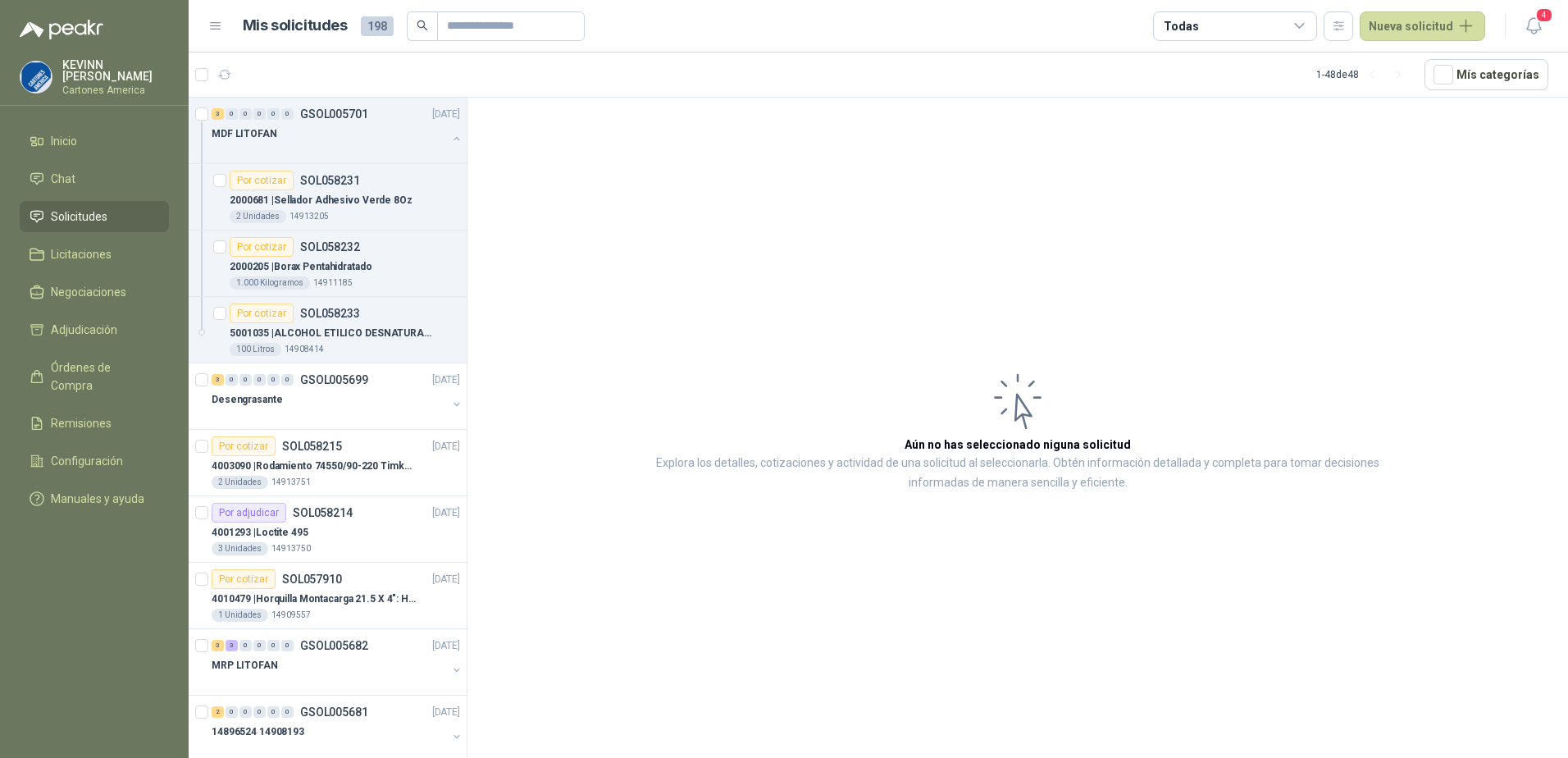
click at [73, 219] on span "Solicitudes" at bounding box center [79, 216] width 57 height 18
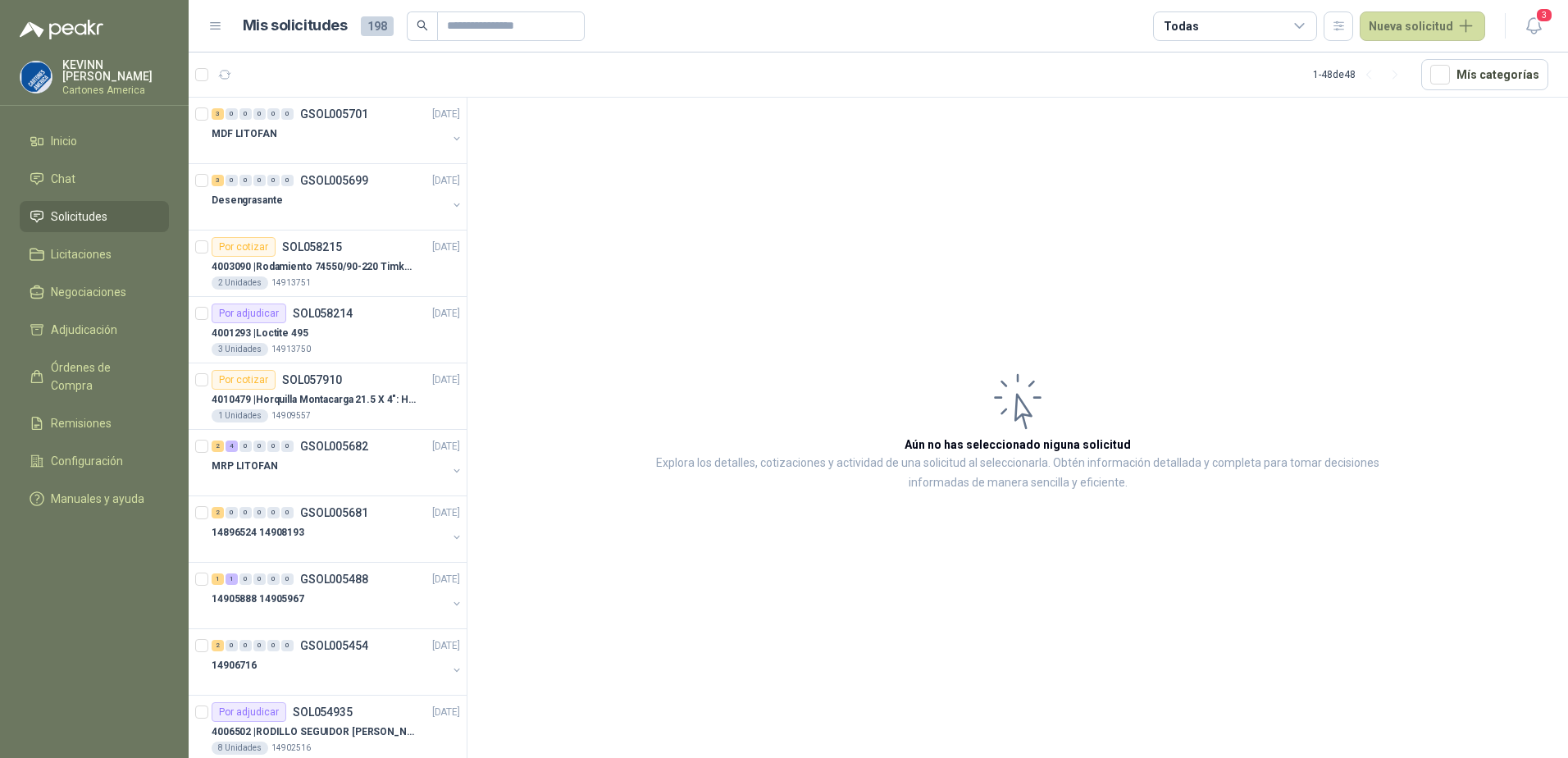
click at [78, 207] on span "Solicitudes" at bounding box center [79, 216] width 57 height 18
click at [324, 143] on div at bounding box center [329, 150] width 235 height 13
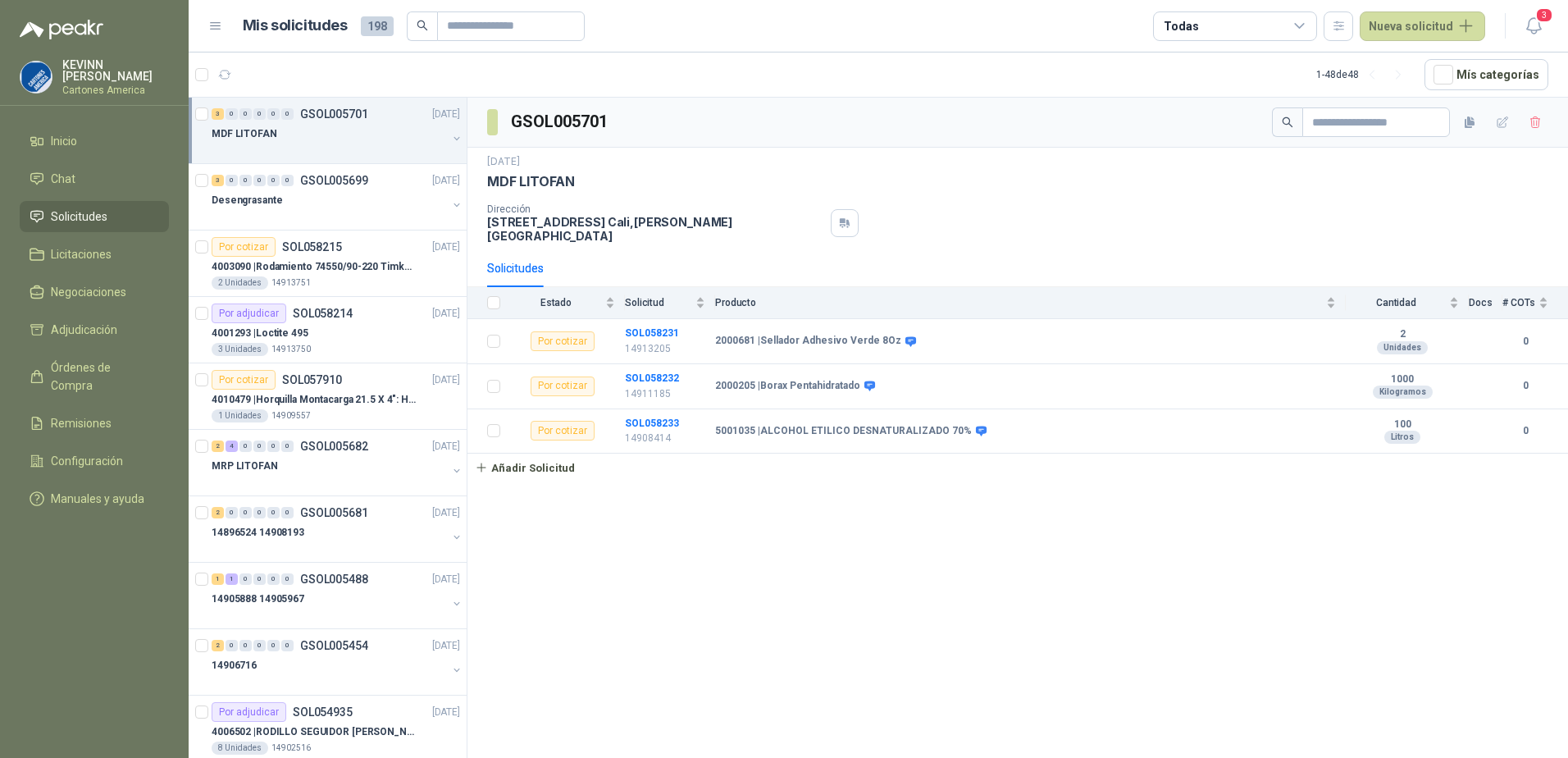
click at [450, 136] on button "button" at bounding box center [456, 138] width 13 height 13
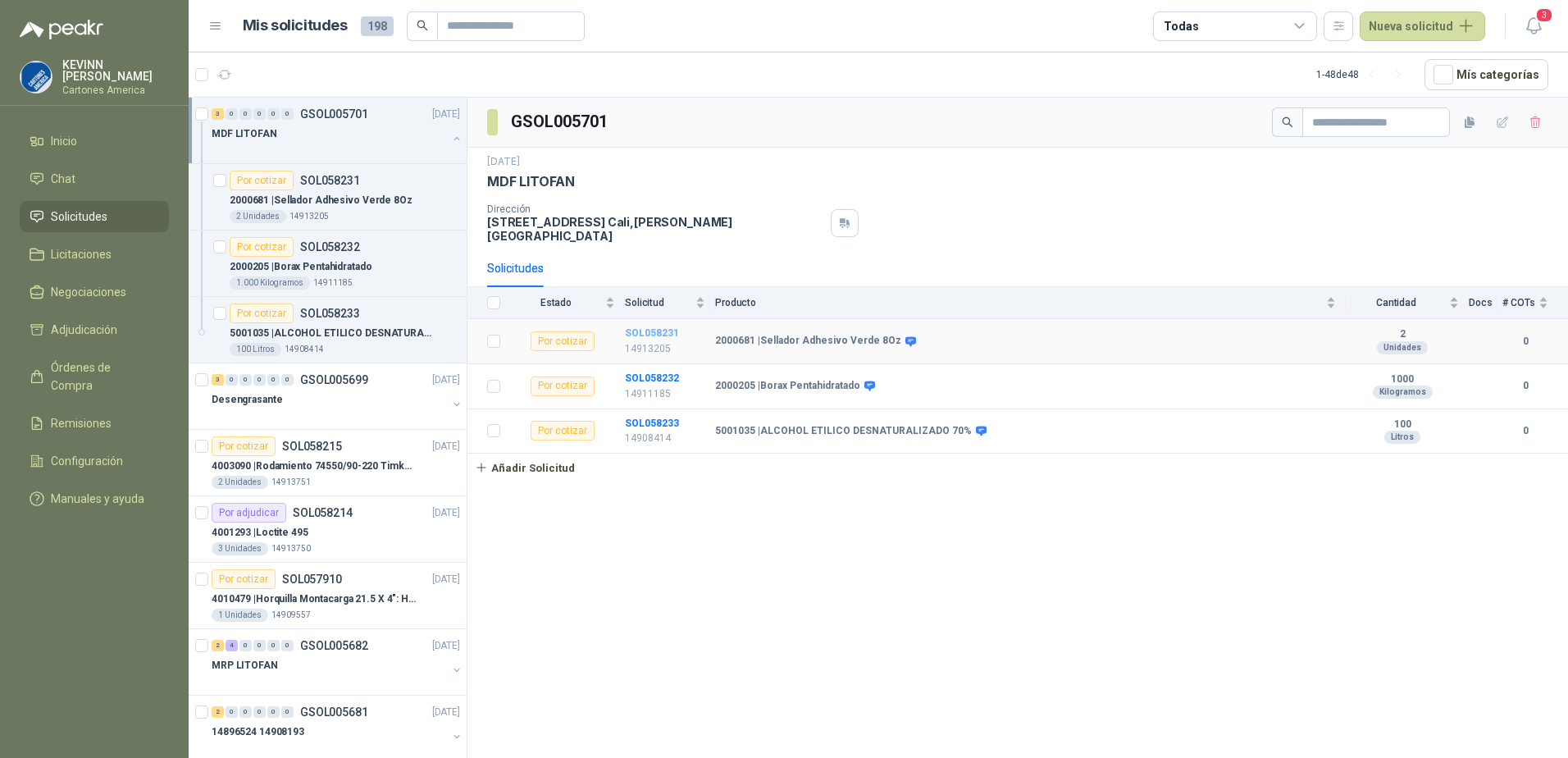
click at [663, 327] on b "SOL058231" at bounding box center [652, 332] width 54 height 11
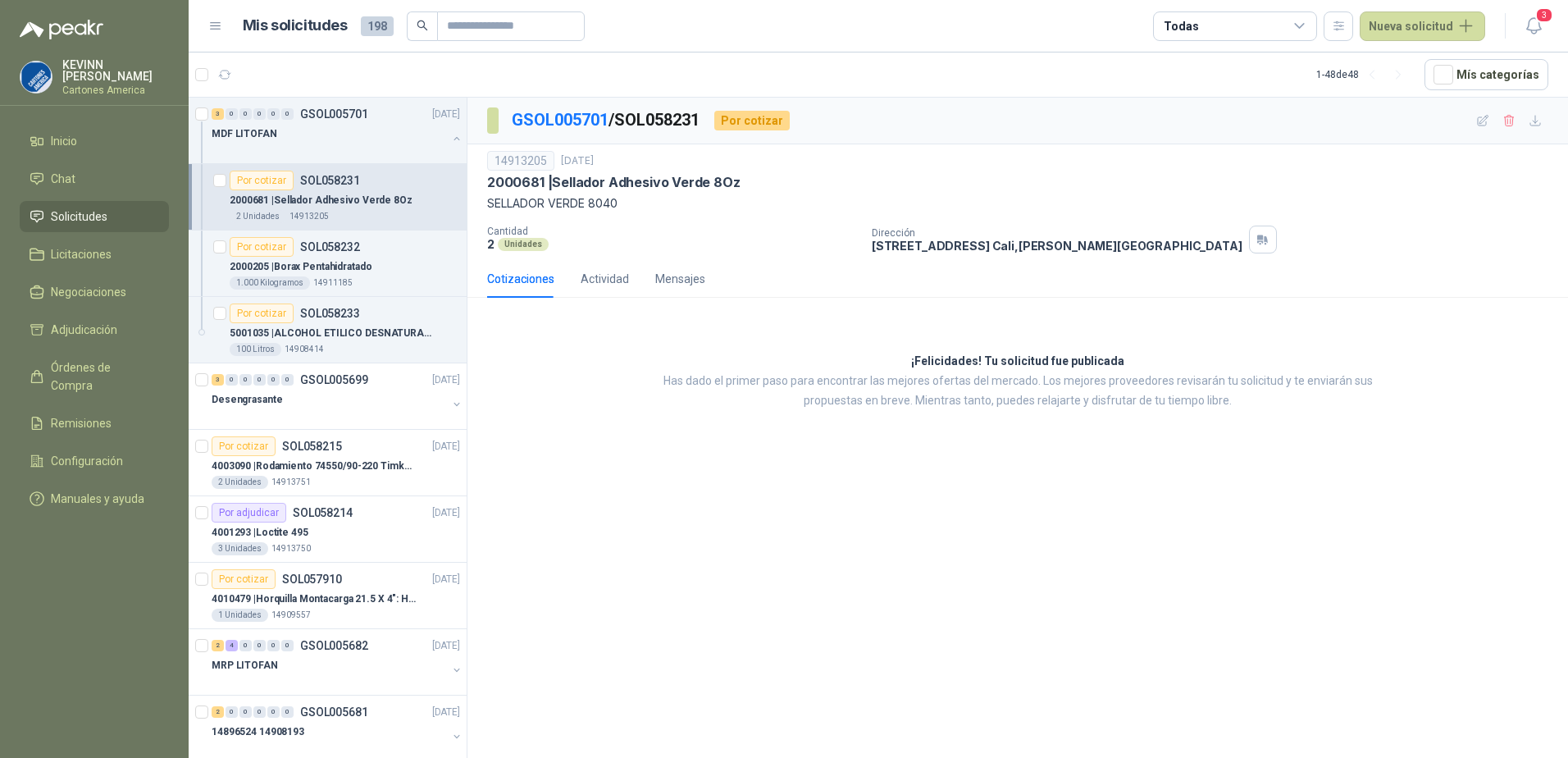
click at [357, 194] on p "2000681 | Sellador Adhesivo Verde 8Oz" at bounding box center [321, 200] width 183 height 16
click at [343, 266] on p "2000205 | Borax Pentahidratado" at bounding box center [301, 267] width 142 height 16
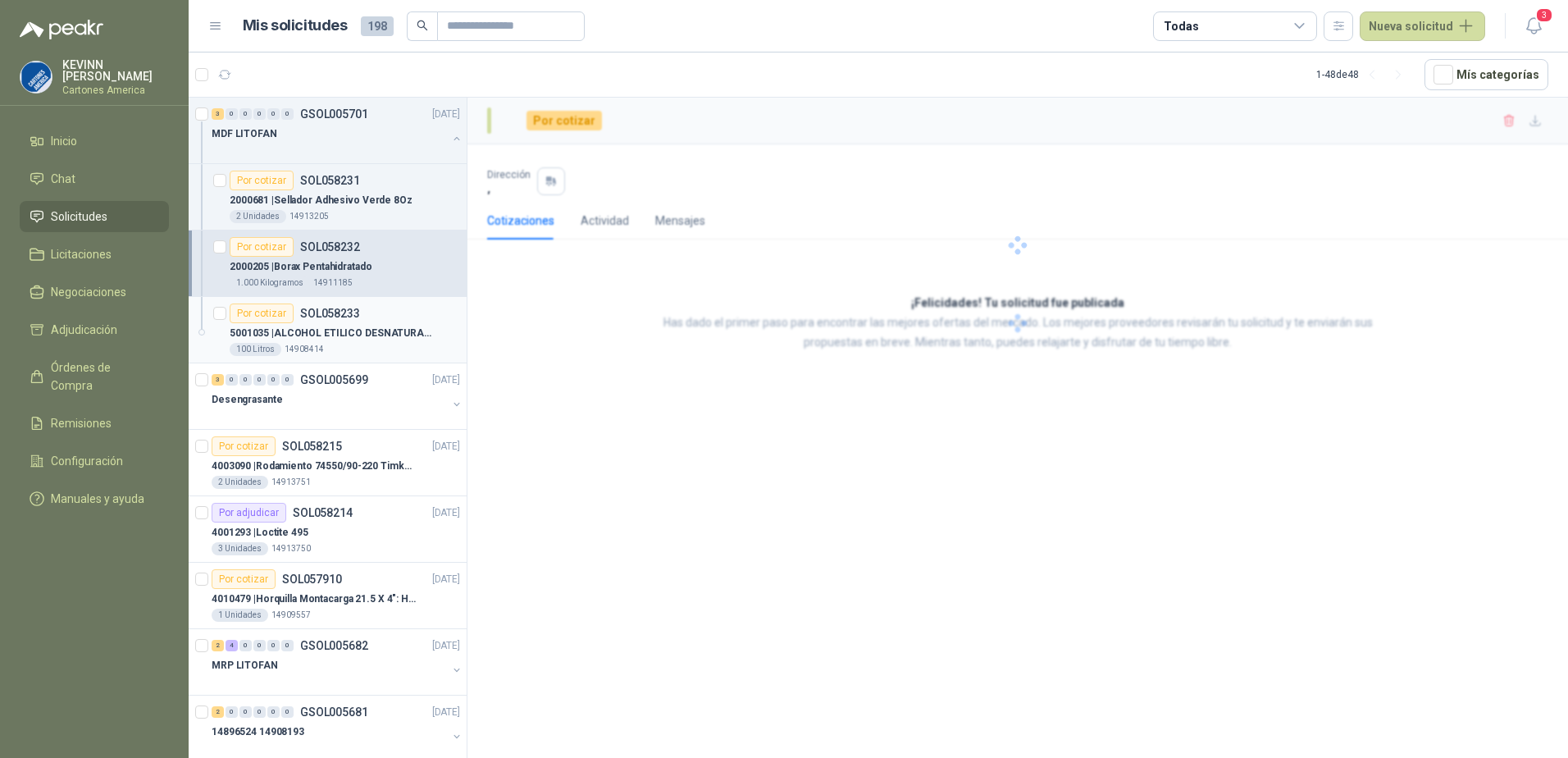
click at [349, 315] on p "SOL058233" at bounding box center [330, 313] width 59 height 11
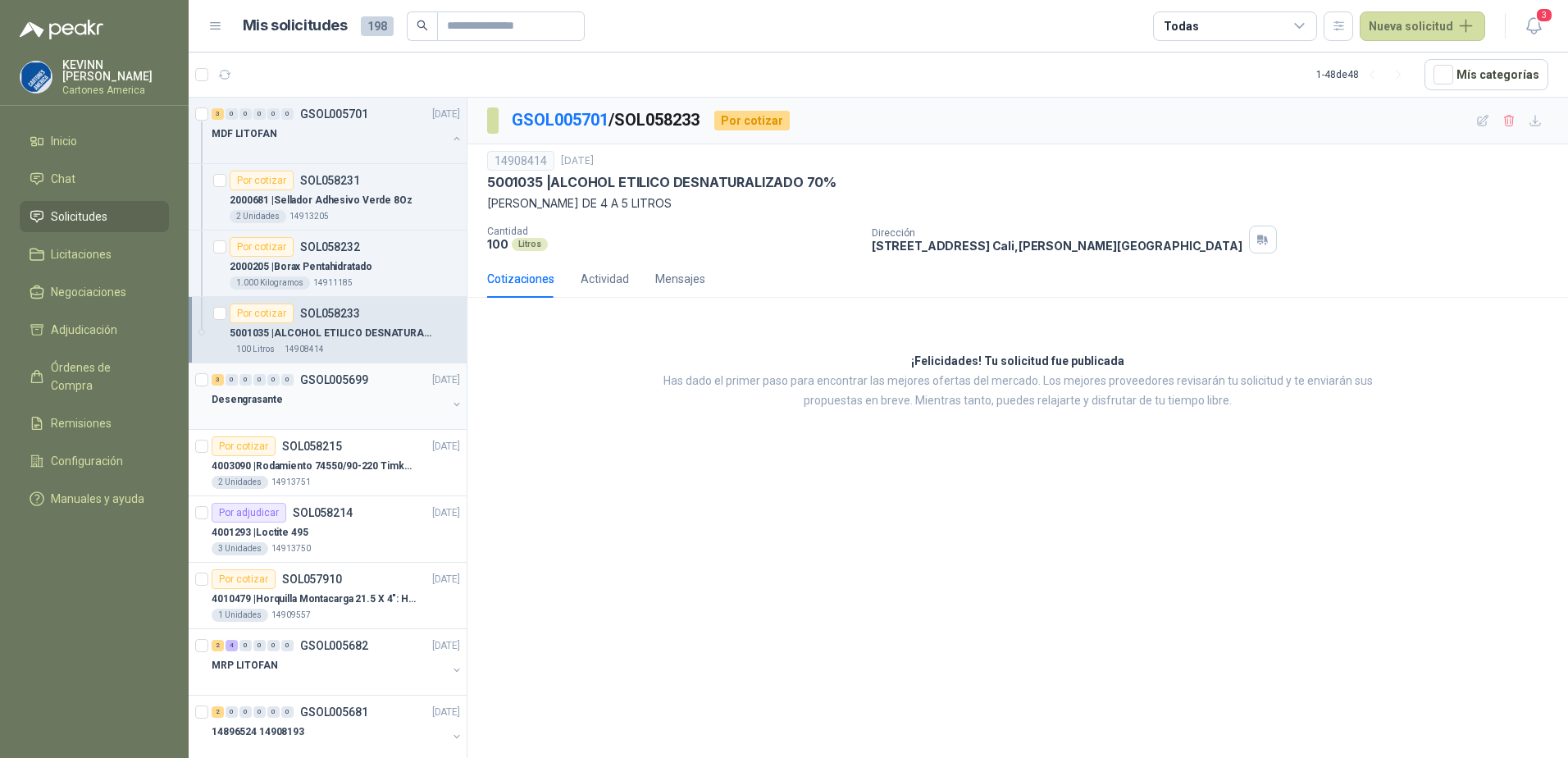
click at [397, 403] on div "Desengrasante" at bounding box center [329, 400] width 235 height 20
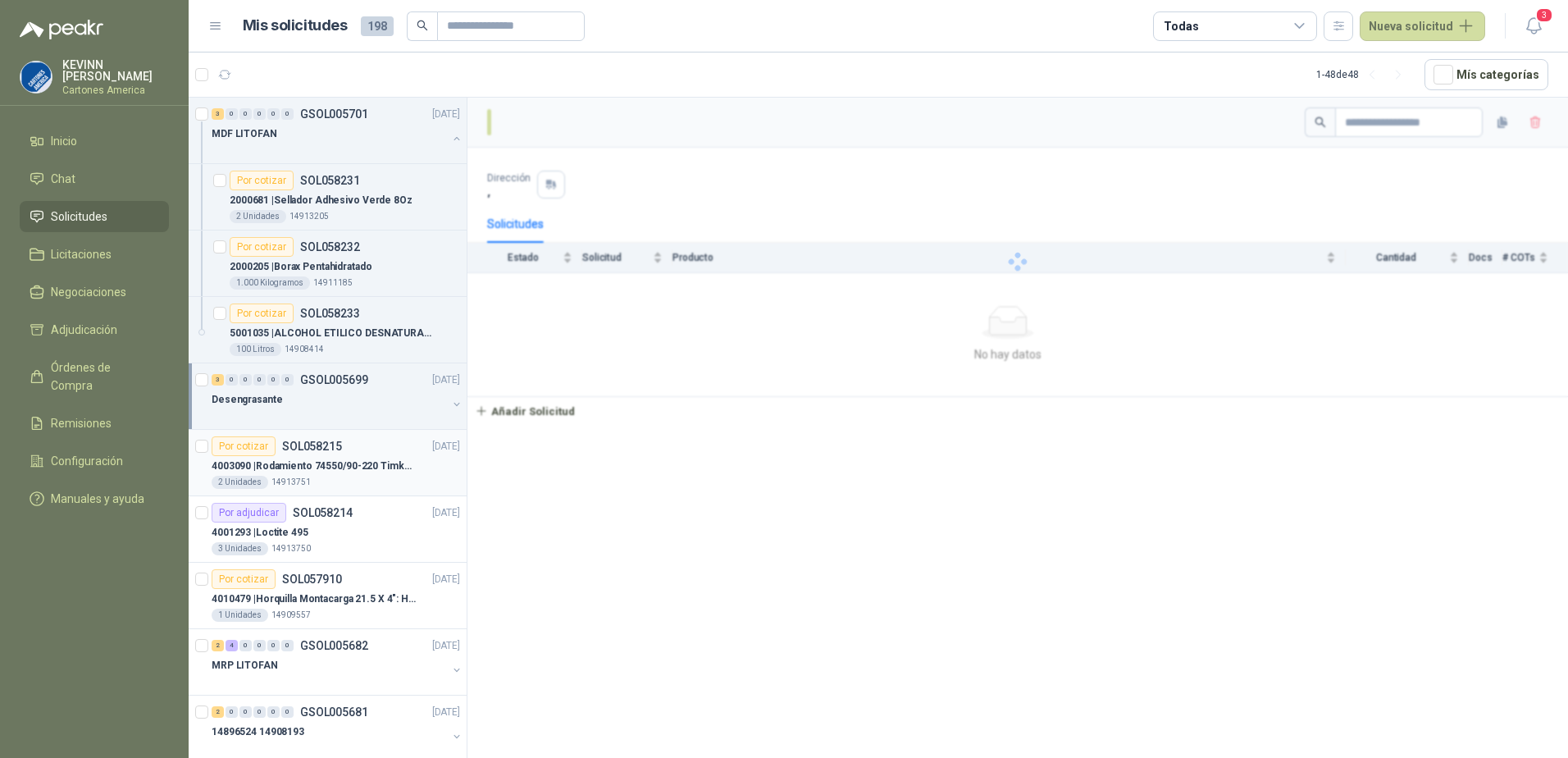
scroll to position [82, 0]
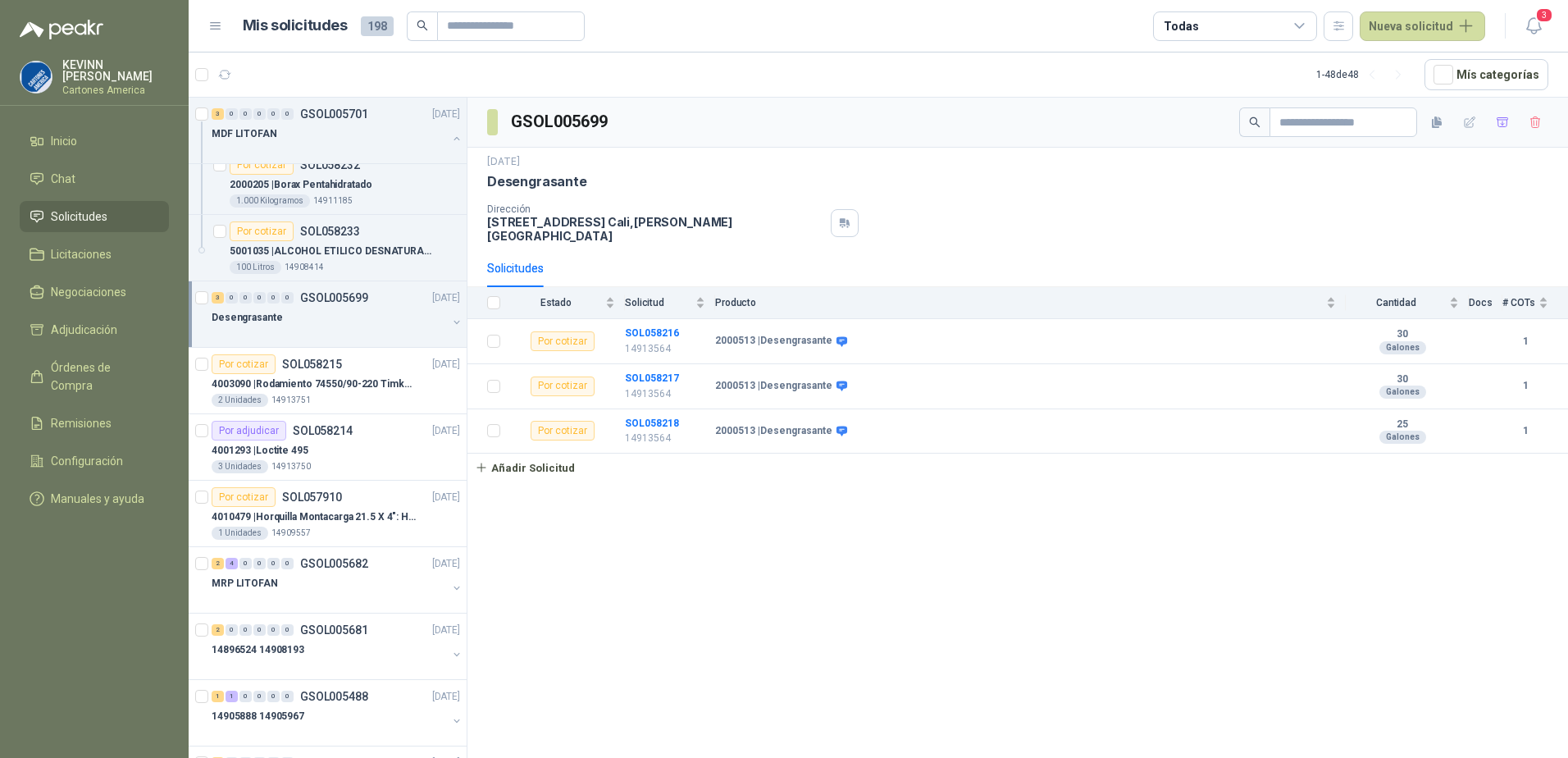
click at [450, 319] on button "button" at bounding box center [456, 322] width 13 height 13
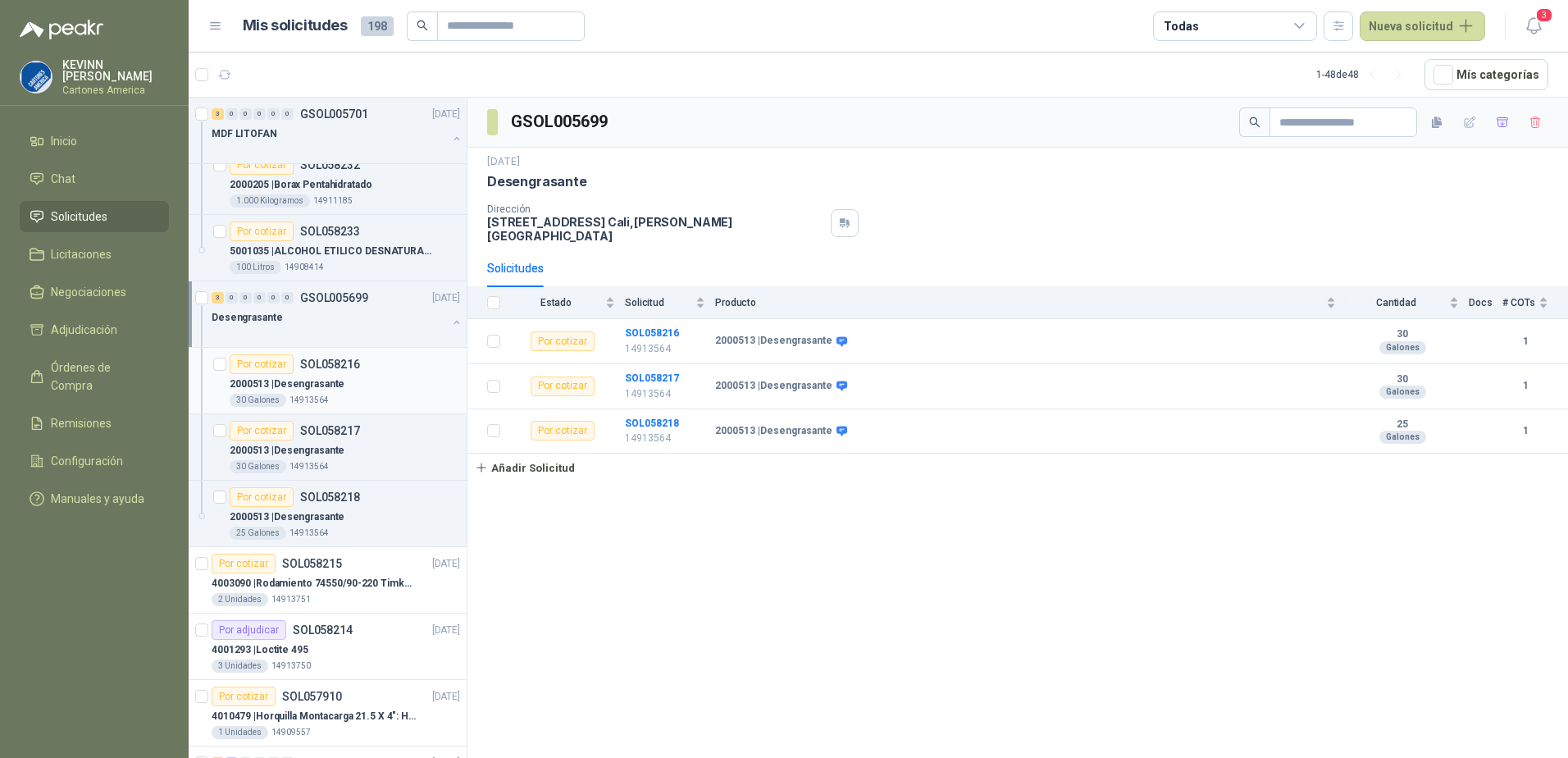
click at [387, 388] on div "2000513 | Desengrasante" at bounding box center [345, 384] width 231 height 20
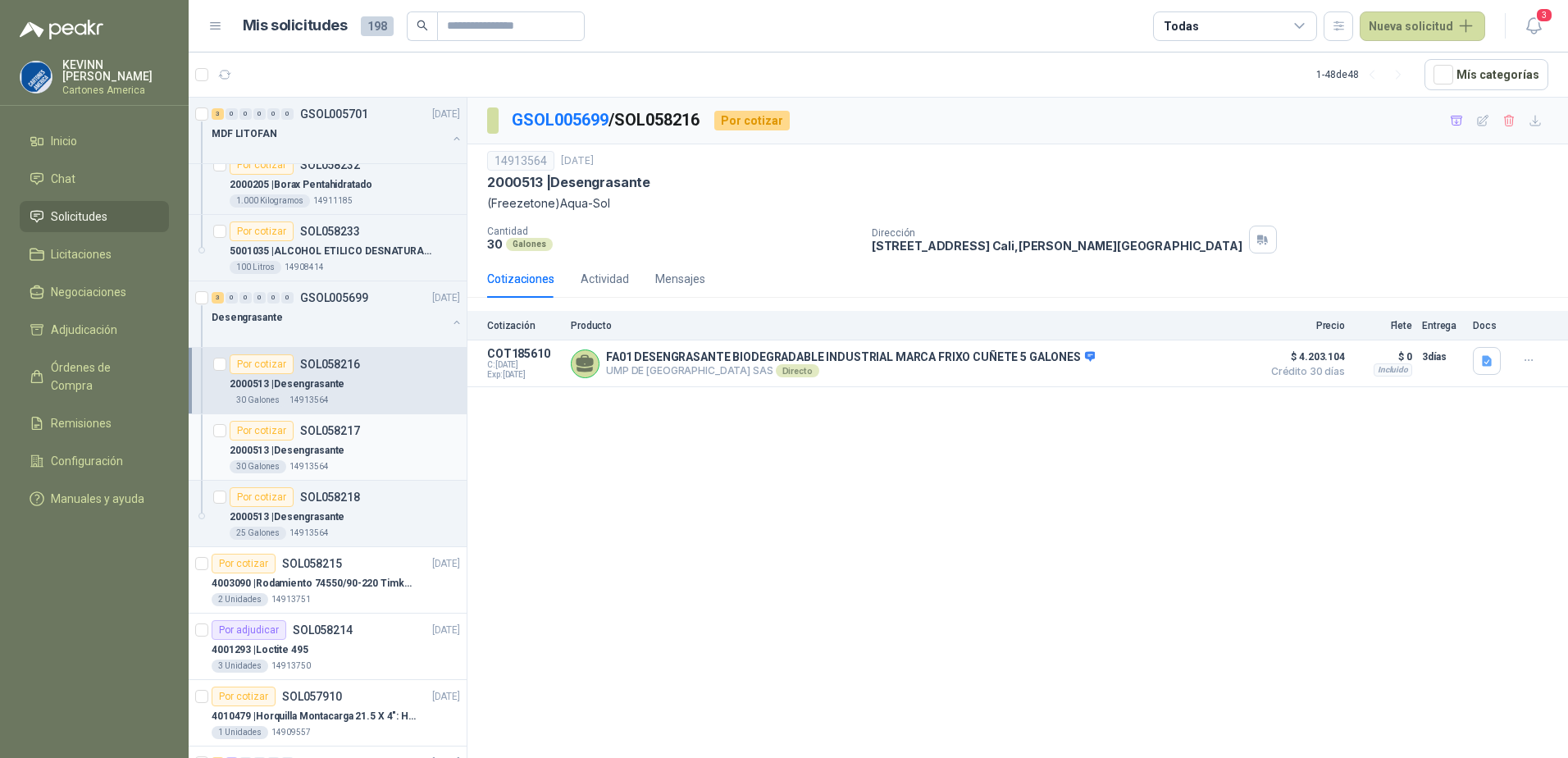
click at [375, 435] on div "Por cotizar SOL058217" at bounding box center [345, 430] width 231 height 20
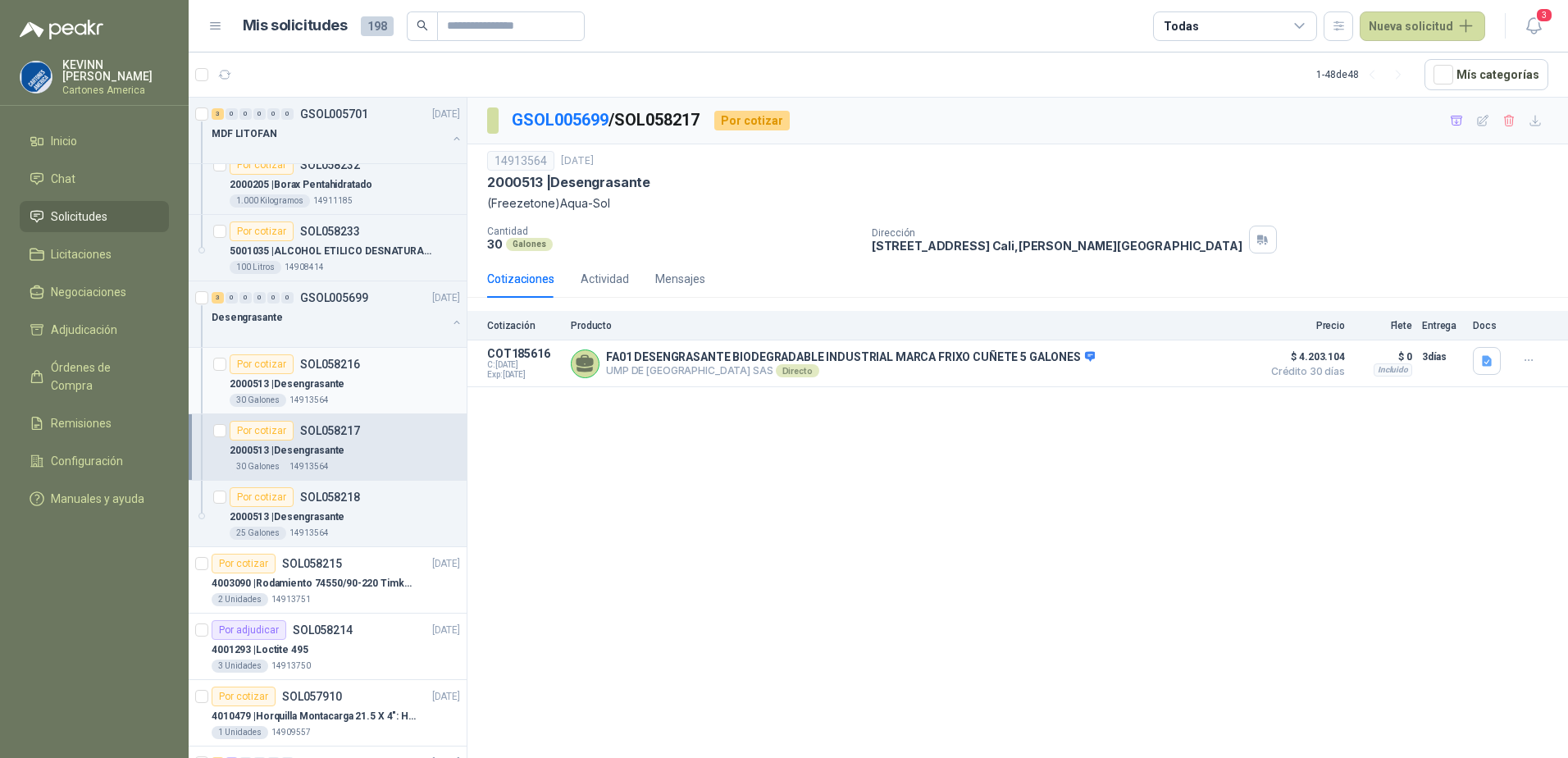
click at [380, 392] on div "2000513 | Desengrasante" at bounding box center [345, 384] width 231 height 20
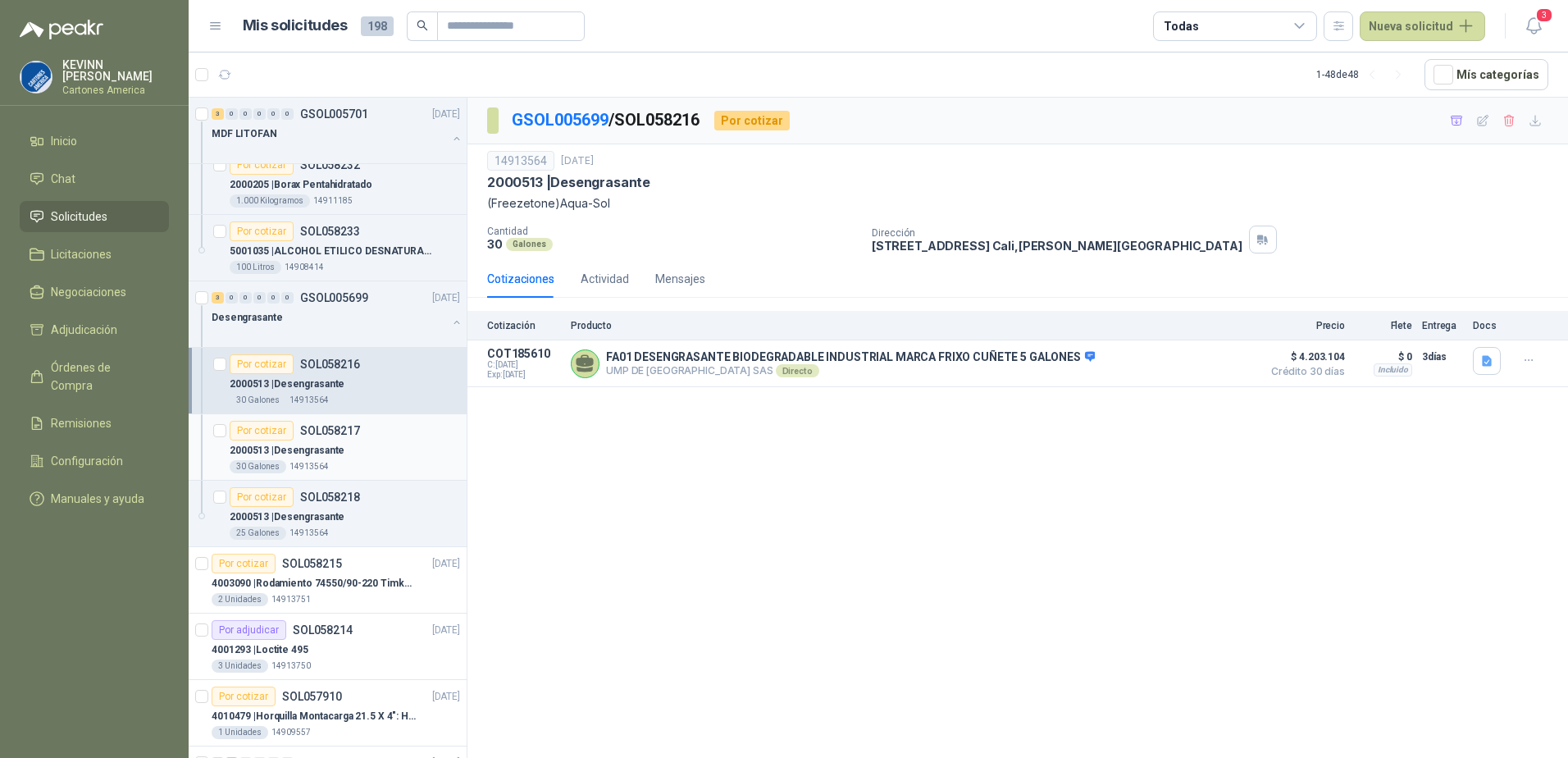
click at [348, 471] on div "30 Galones 14913564" at bounding box center [345, 466] width 231 height 13
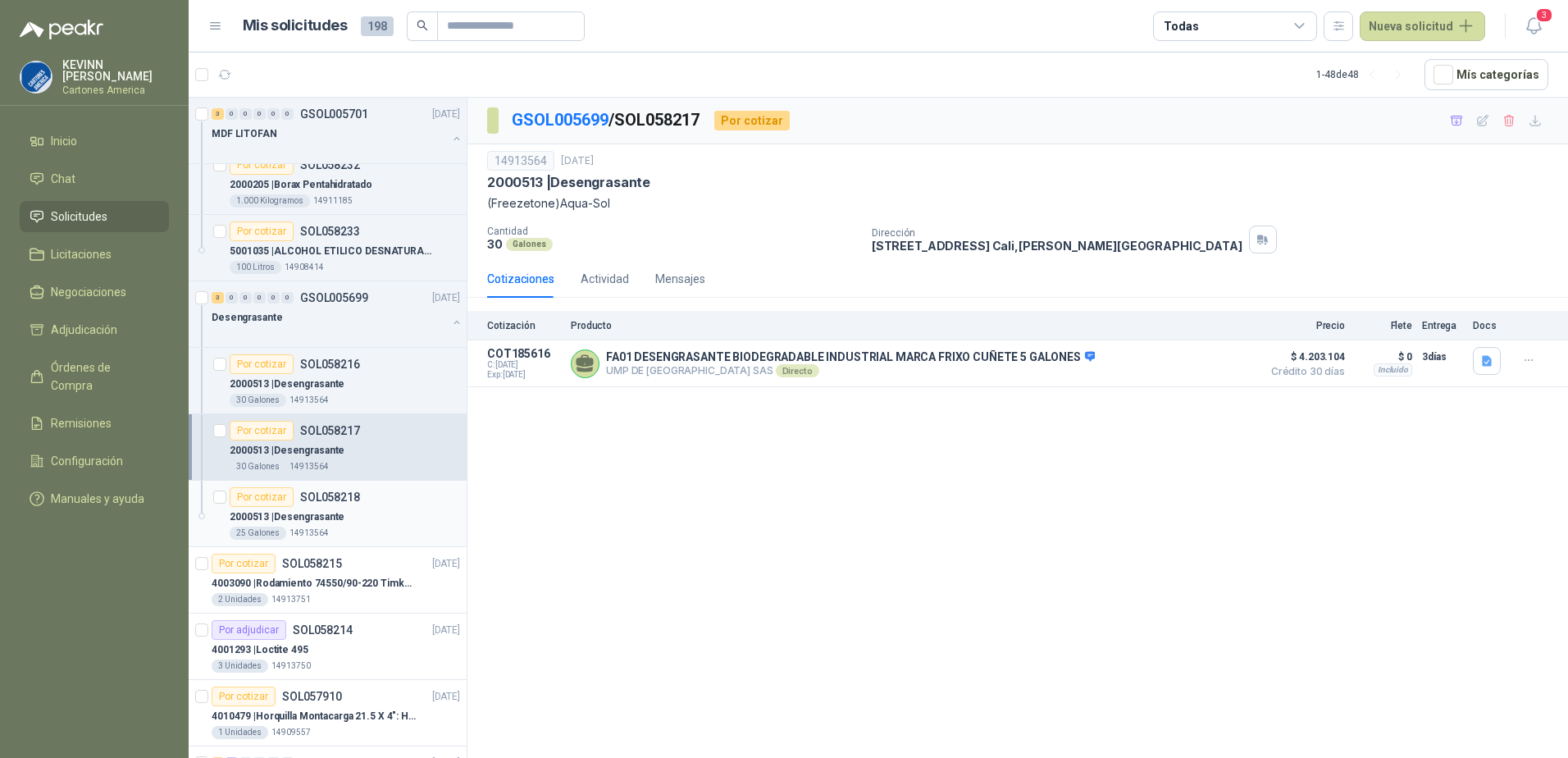
click at [360, 506] on div "Por cotizar SOL058218" at bounding box center [345, 497] width 231 height 20
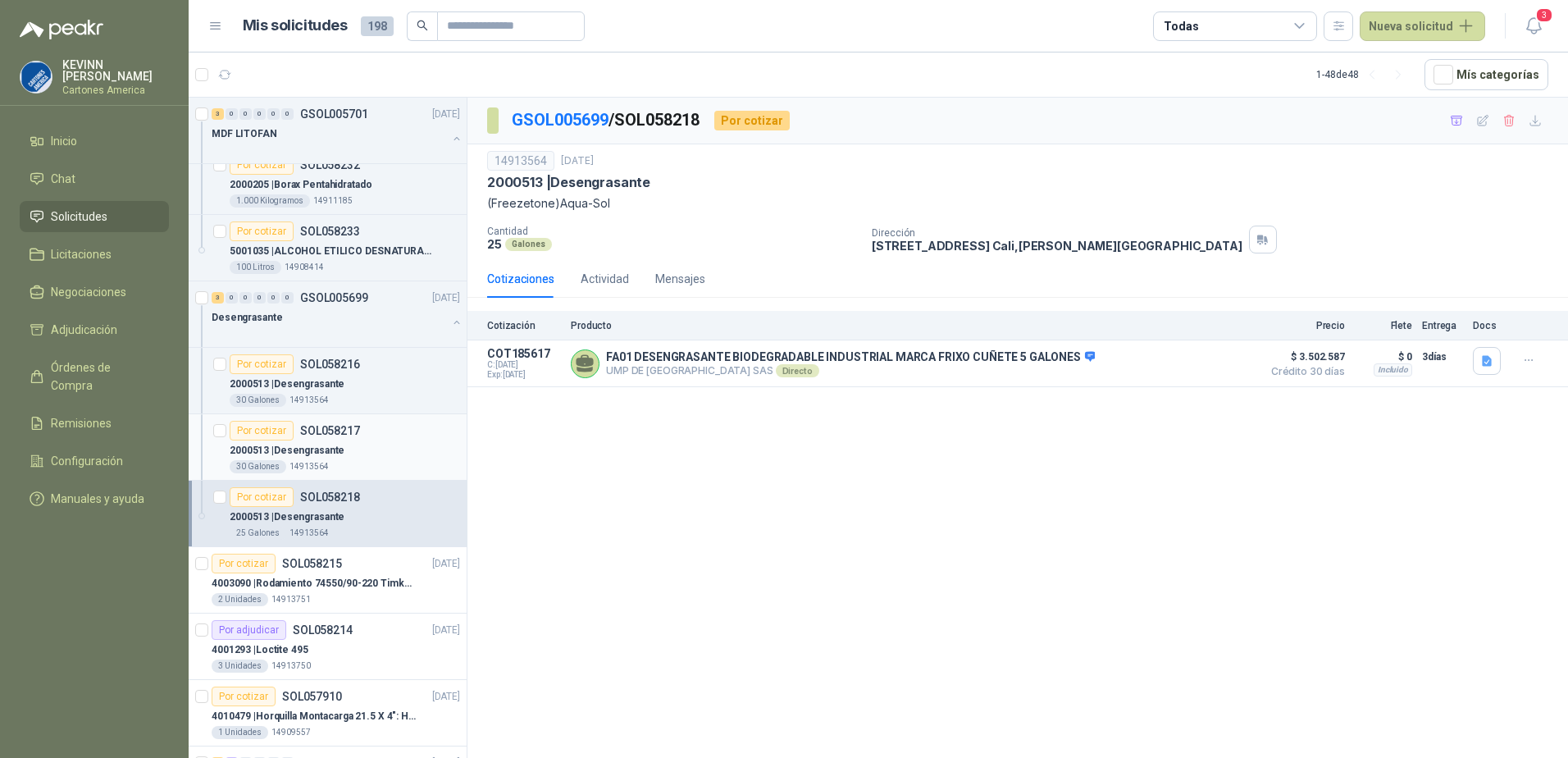
click at [379, 476] on article "Por cotizar SOL058217 2000513 | Desengrasante 30 Galones 14913564" at bounding box center [328, 448] width 278 height 66
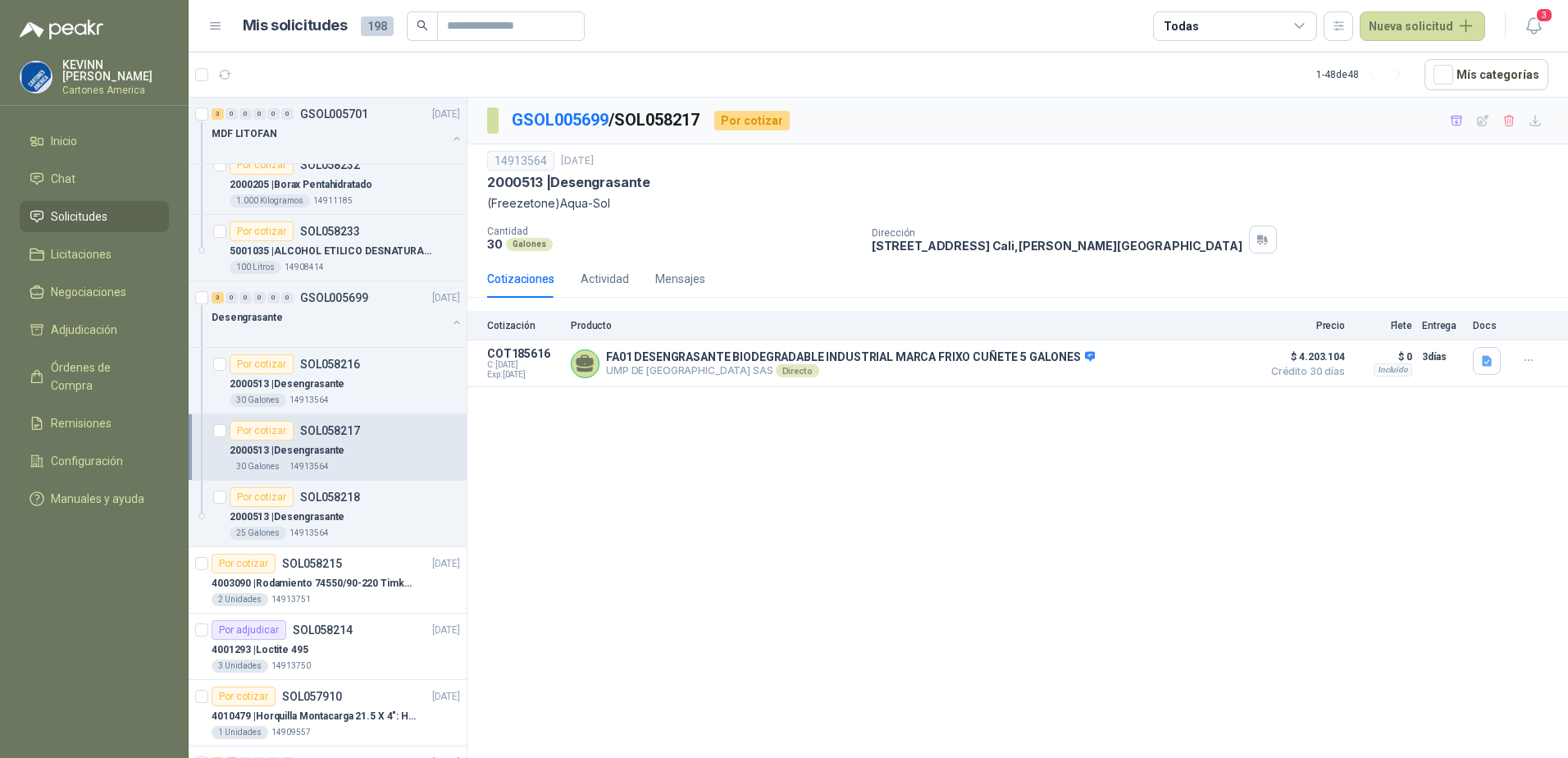
click at [357, 445] on div "2000513 | Desengrasante" at bounding box center [345, 450] width 231 height 20
click at [361, 504] on div "Por cotizar SOL058218" at bounding box center [345, 497] width 231 height 20
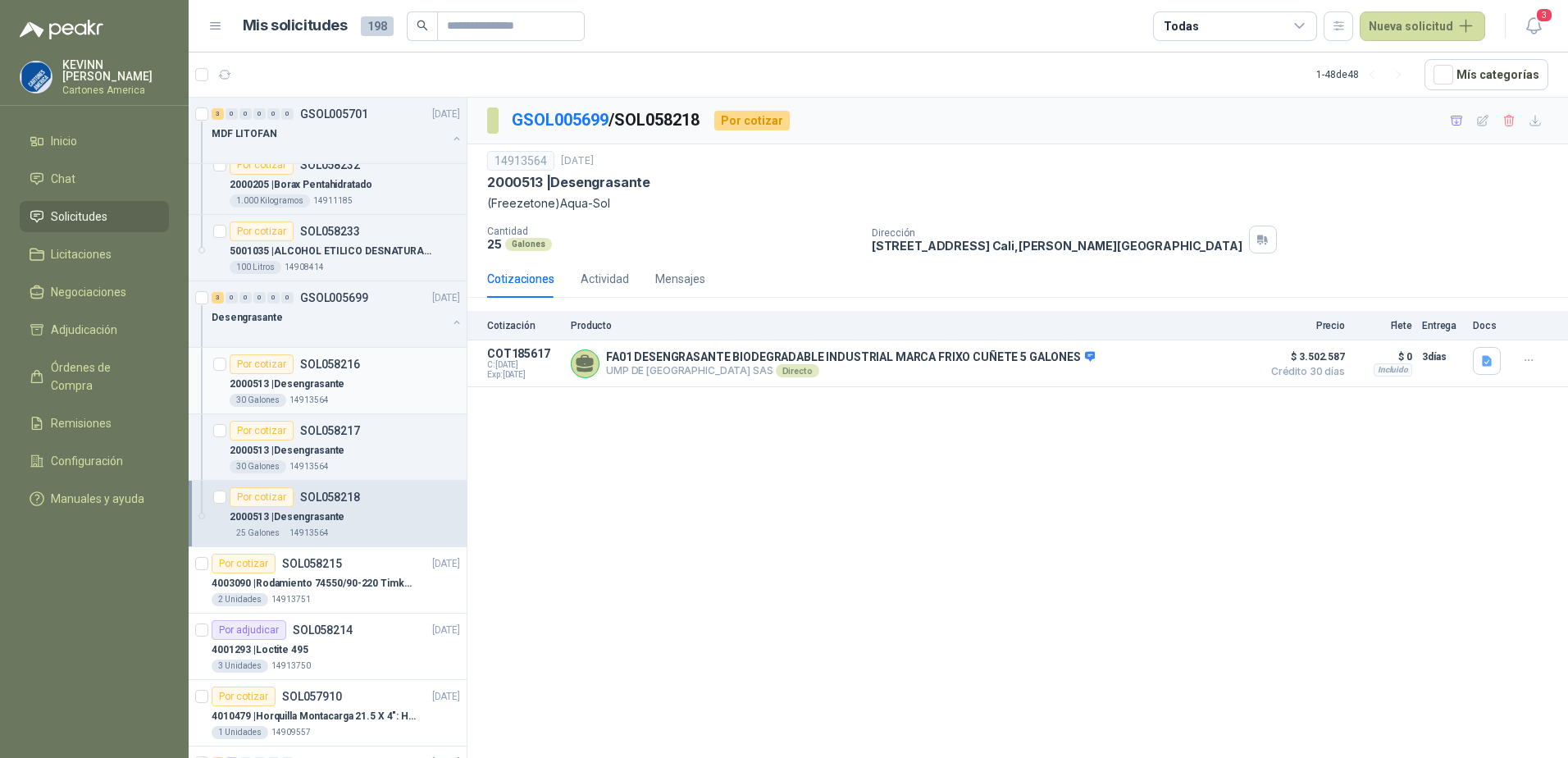
click at [387, 389] on div "2000513 | Desengrasante" at bounding box center [345, 384] width 231 height 20
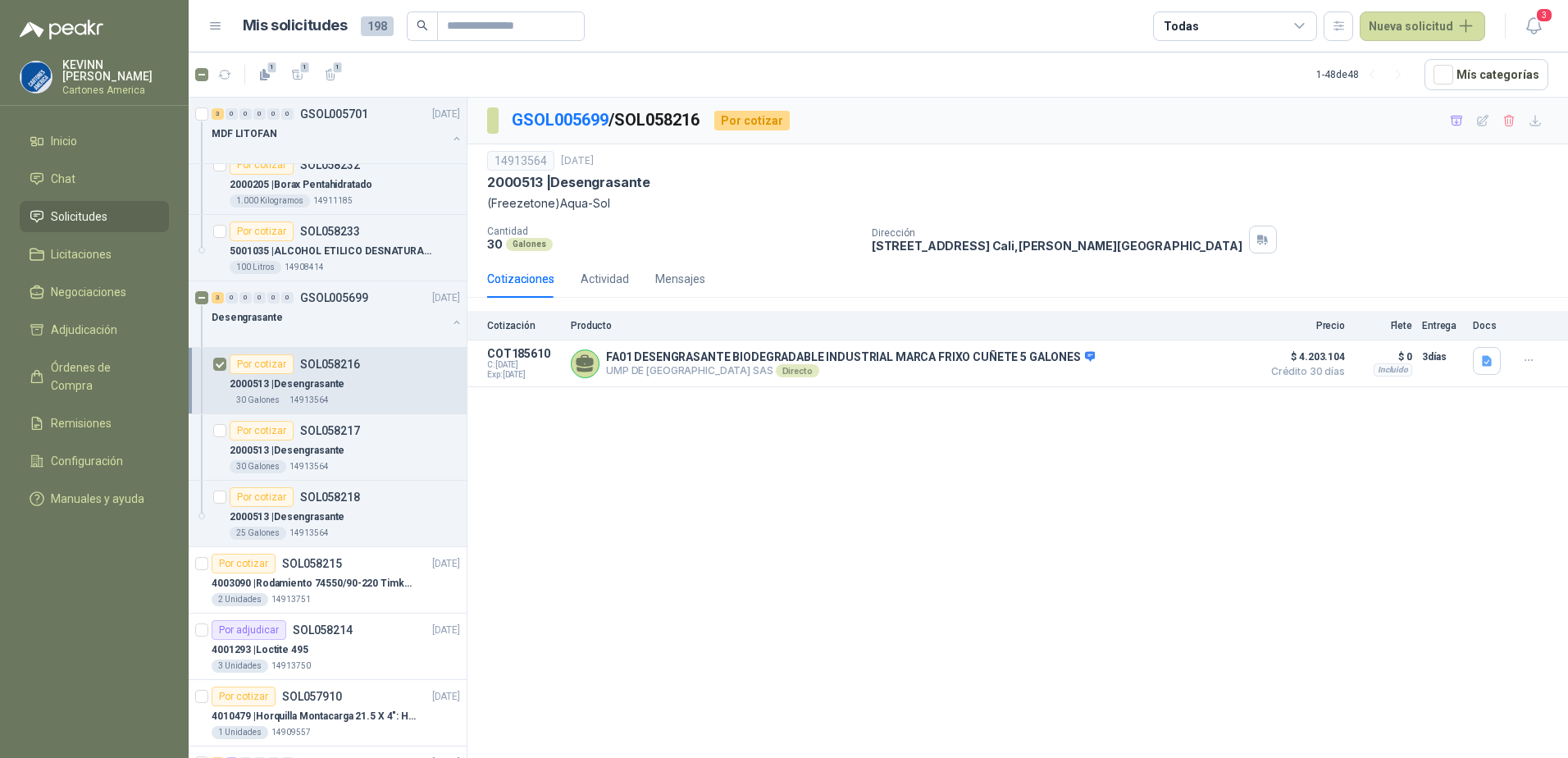
click at [218, 357] on div at bounding box center [219, 380] width 13 height 52
click at [313, 375] on div "2000513 | Desengrasante" at bounding box center [345, 384] width 231 height 20
click at [1206, 367] on button "Detalles" at bounding box center [1214, 363] width 77 height 22
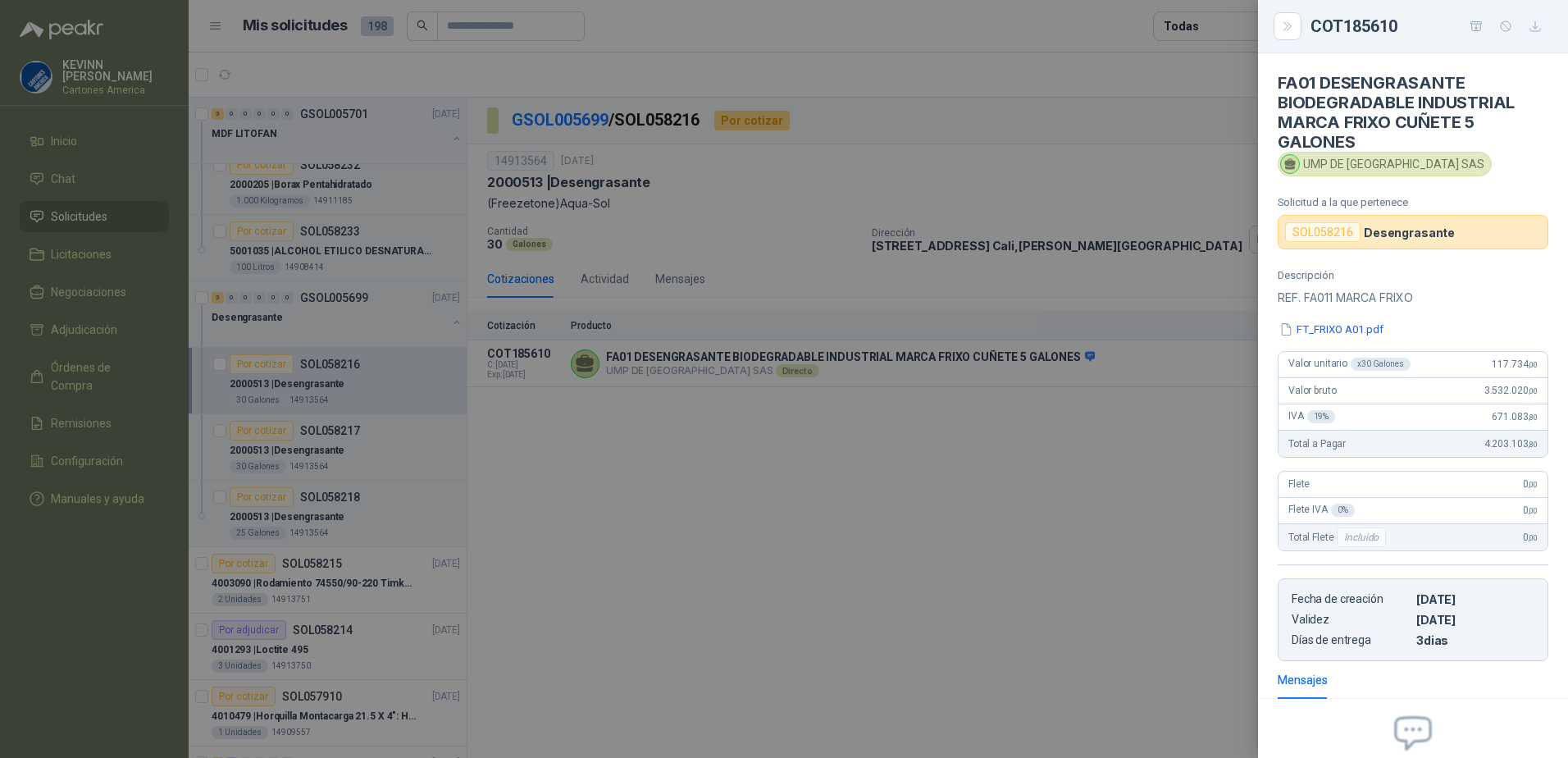
scroll to position [167, 0]
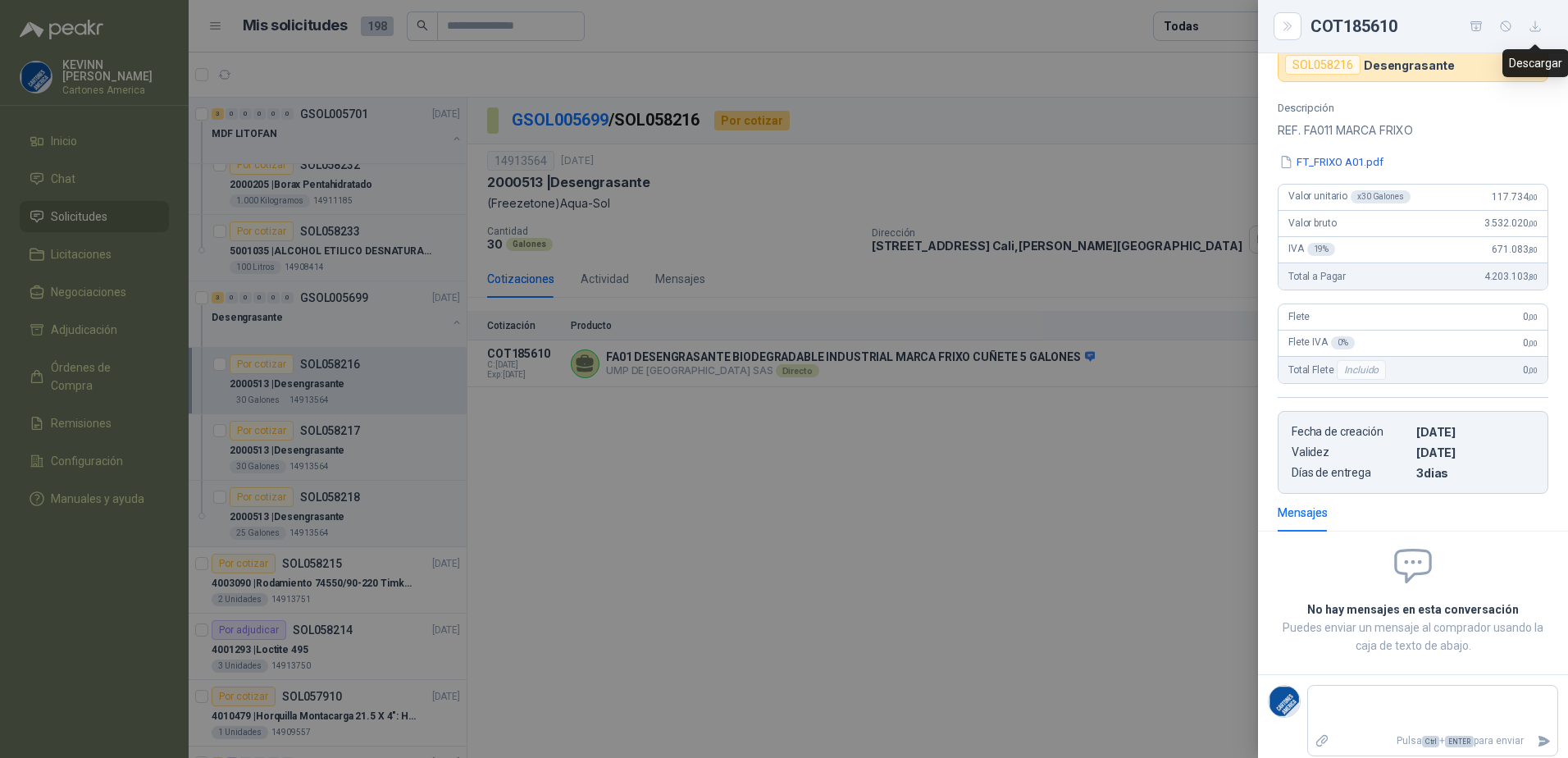
click at [1540, 34] on button "button" at bounding box center [1535, 26] width 26 height 26
click at [856, 432] on div at bounding box center [784, 379] width 1568 height 758
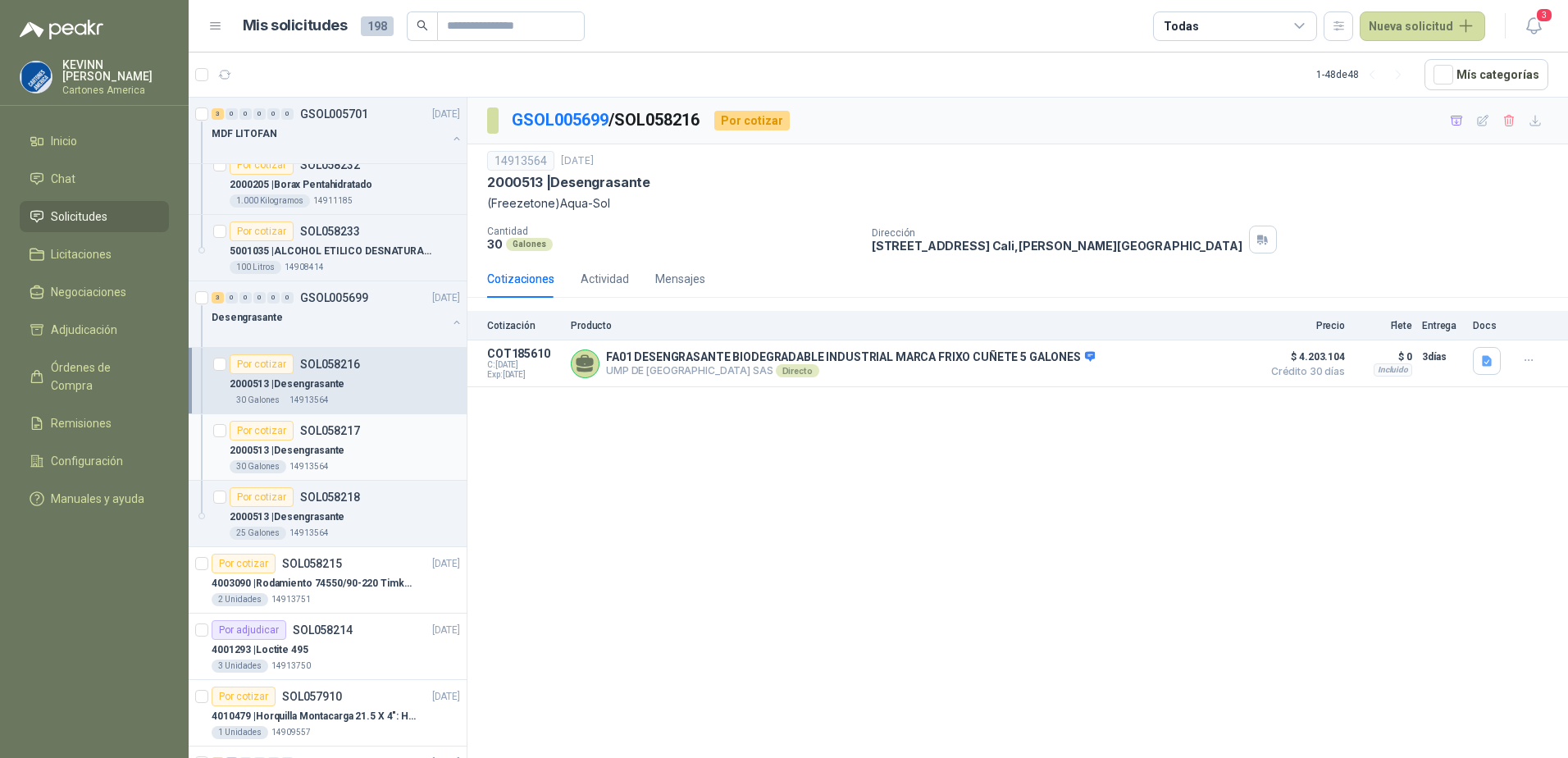
click at [382, 445] on div "2000513 | Desengrasante" at bounding box center [345, 450] width 231 height 20
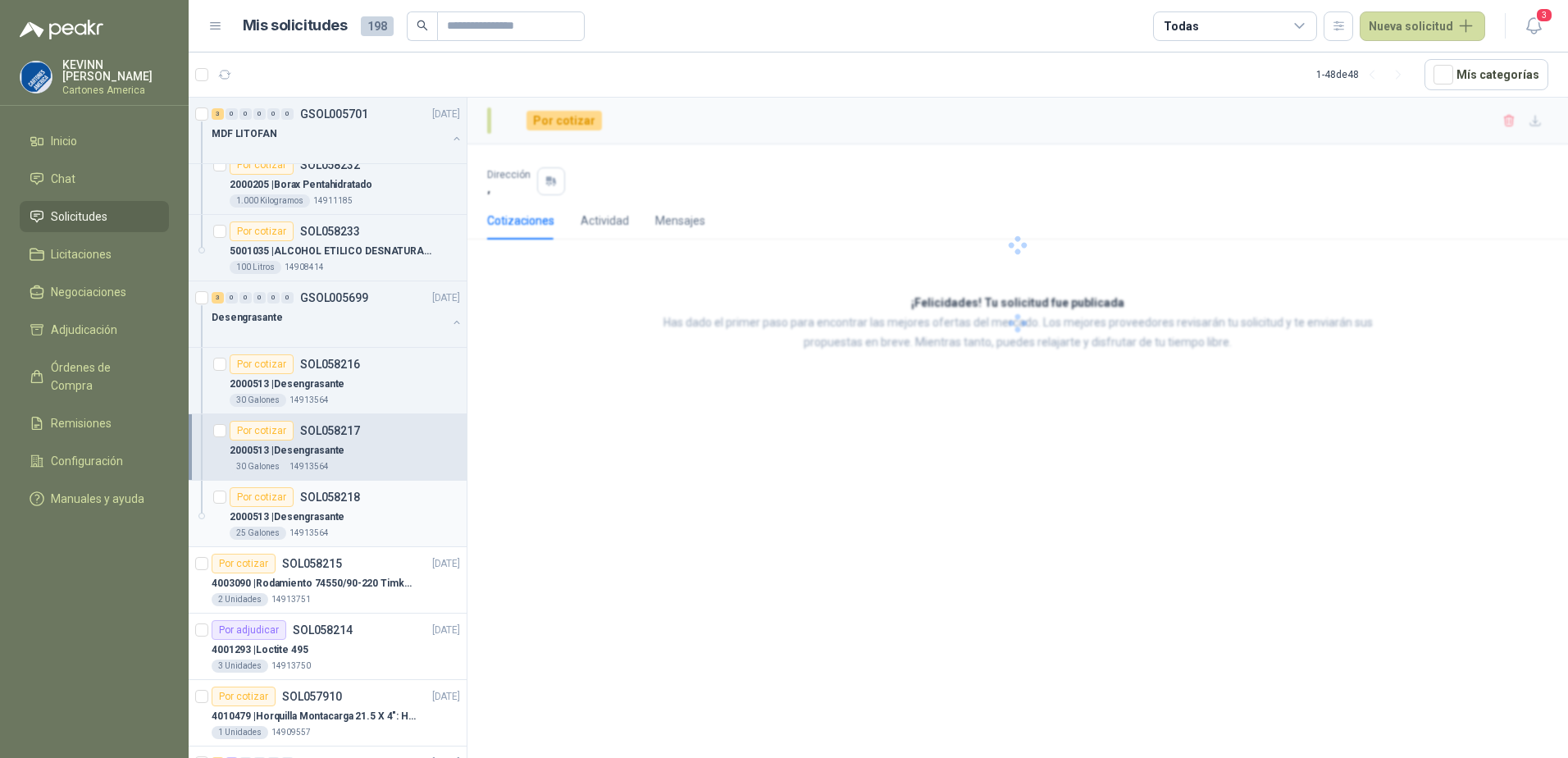
click at [361, 501] on div "Por cotizar SOL058218" at bounding box center [345, 497] width 231 height 20
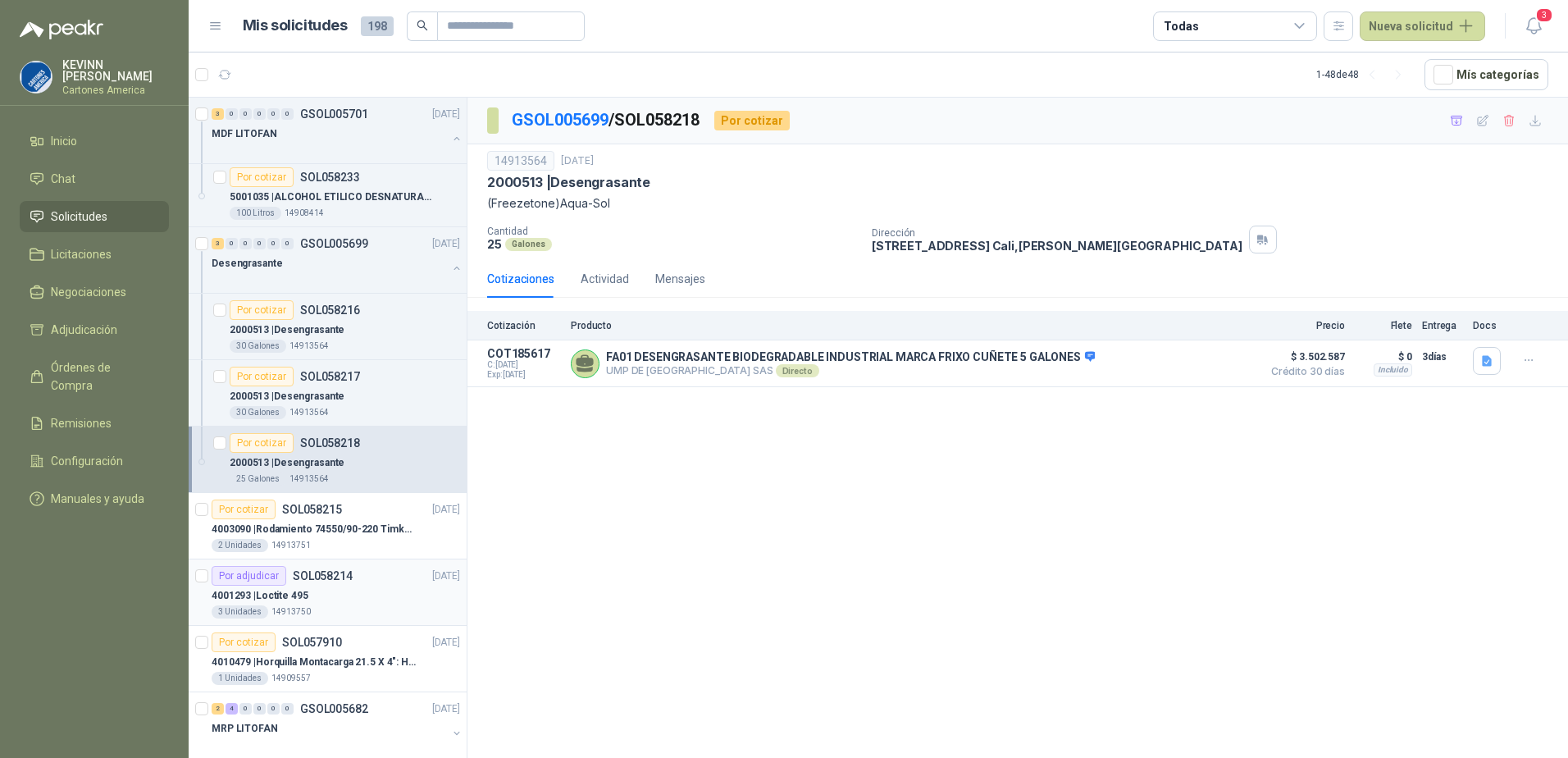
scroll to position [164, 0]
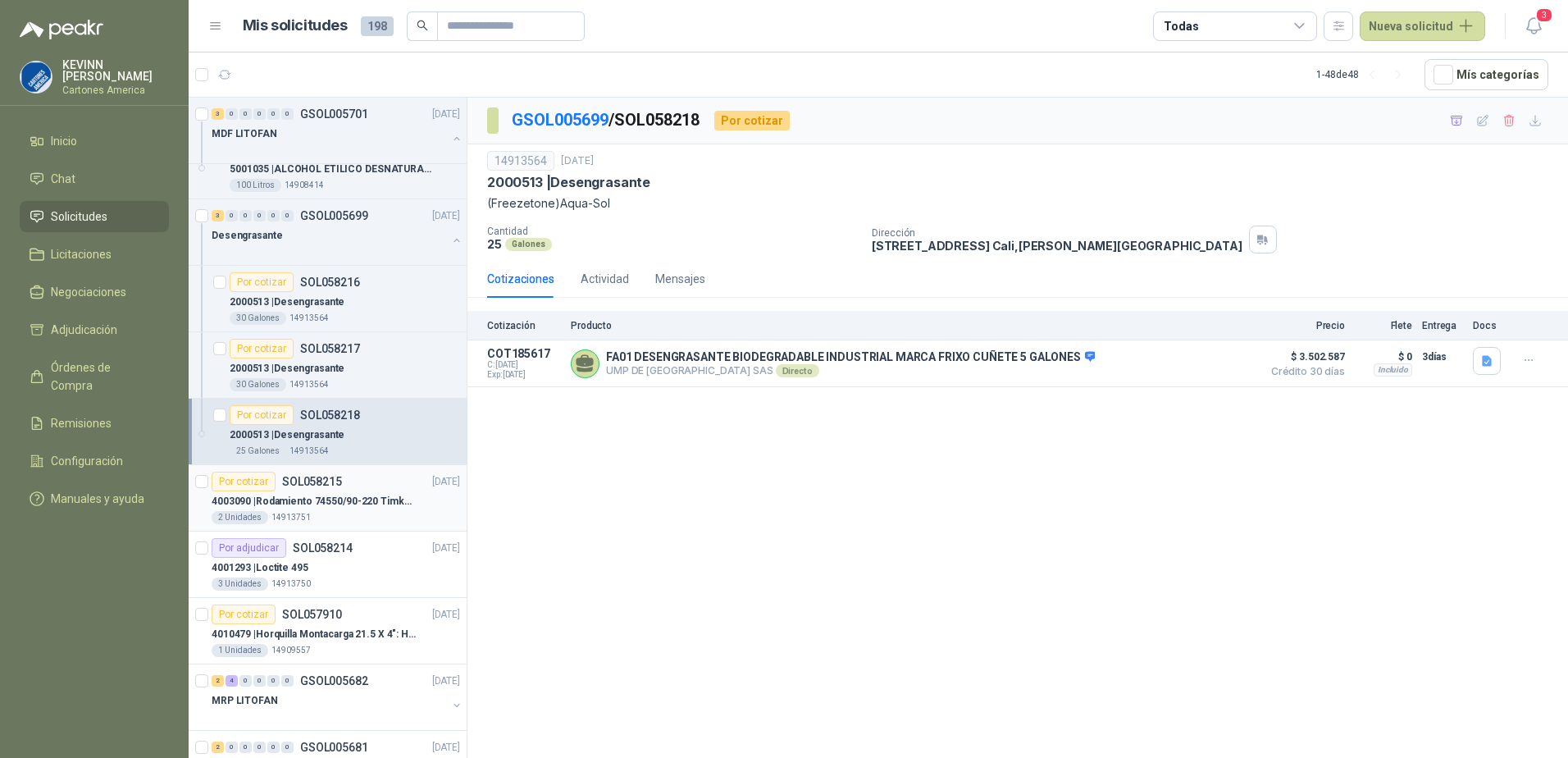
click at [409, 509] on p "4003090 | Rodamiento 74550/90-220 Timken BombaVG40" at bounding box center [314, 502] width 205 height 16
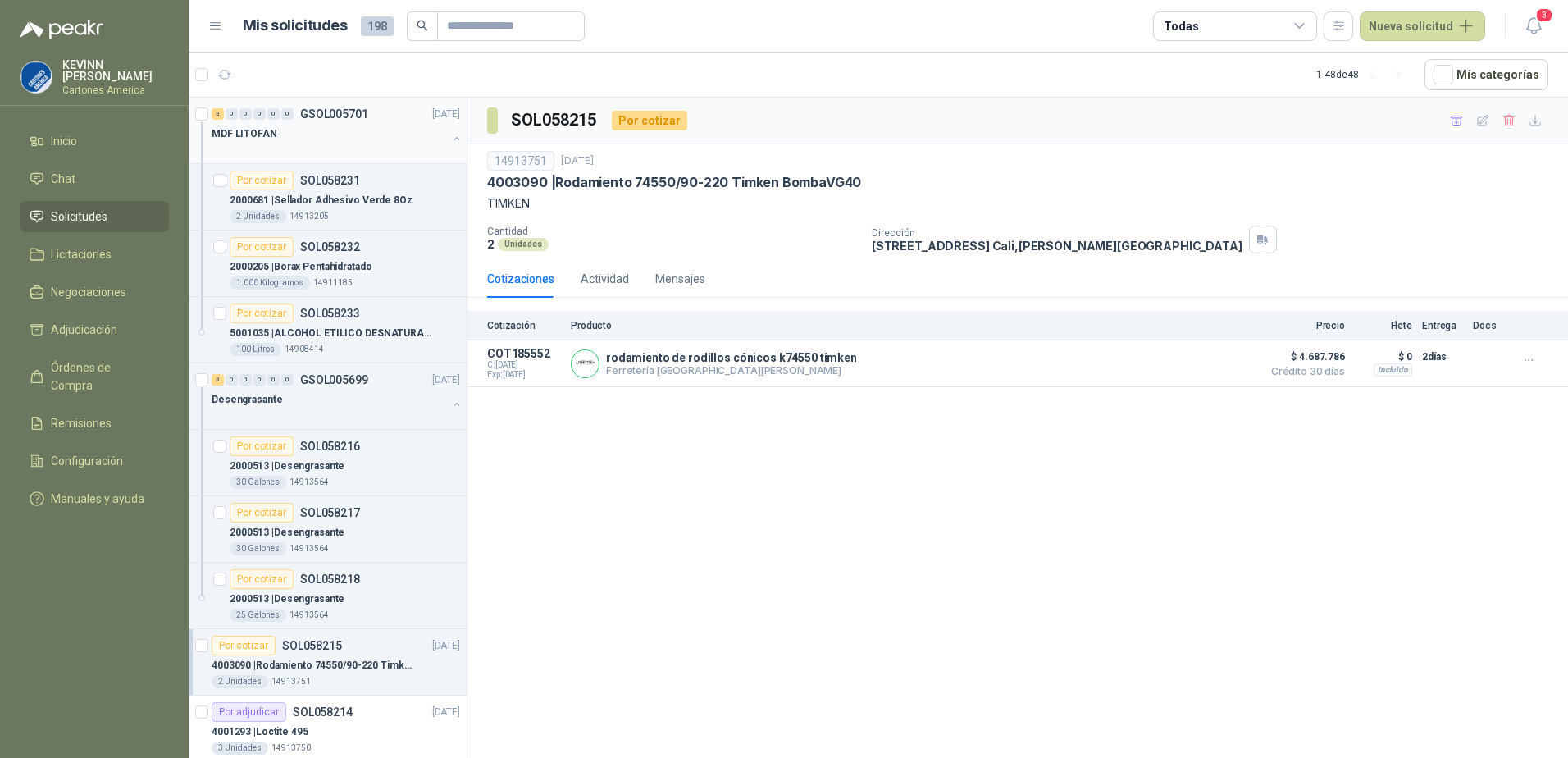
click at [450, 136] on button "button" at bounding box center [456, 138] width 13 height 13
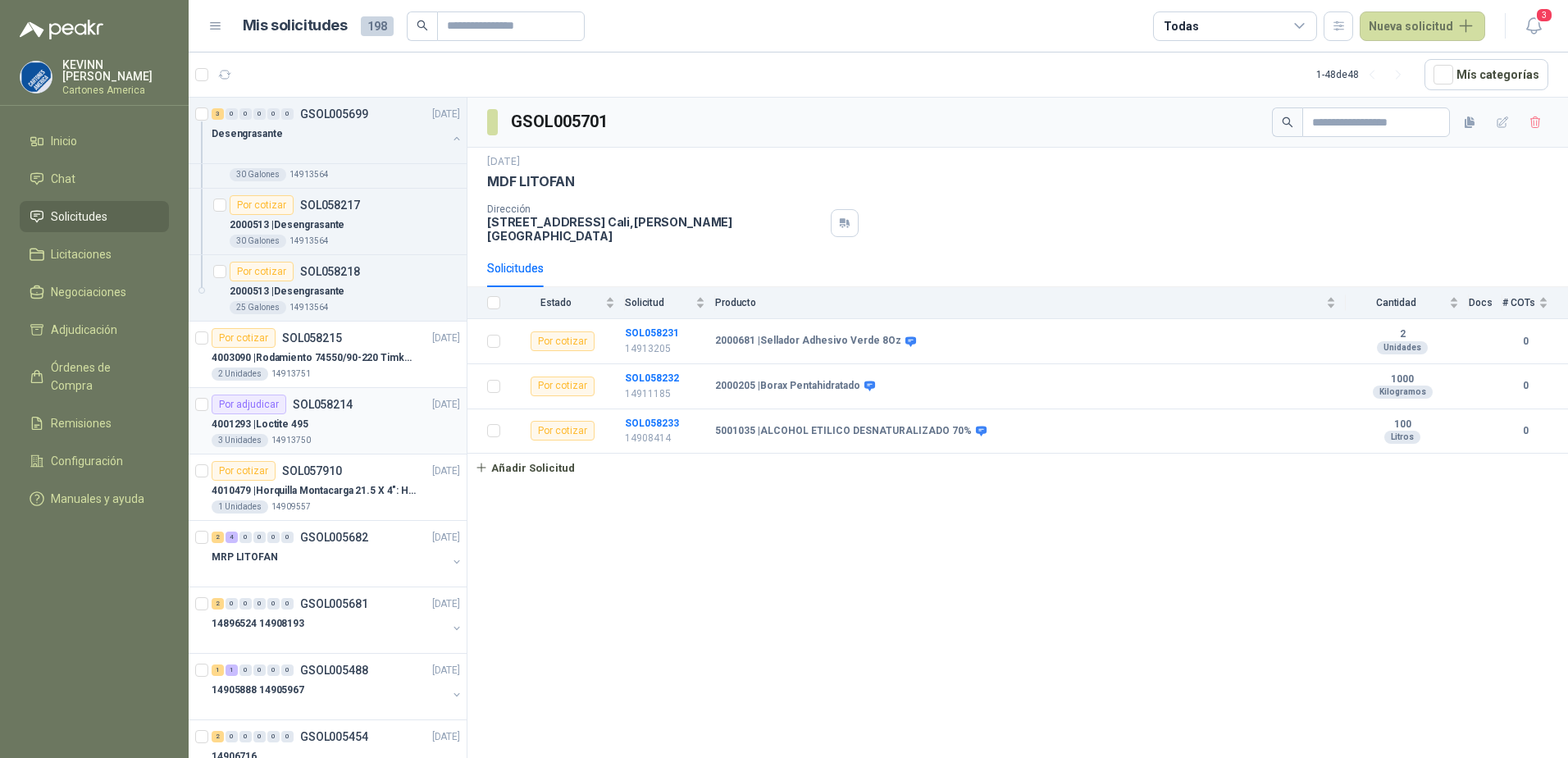
scroll to position [82, 0]
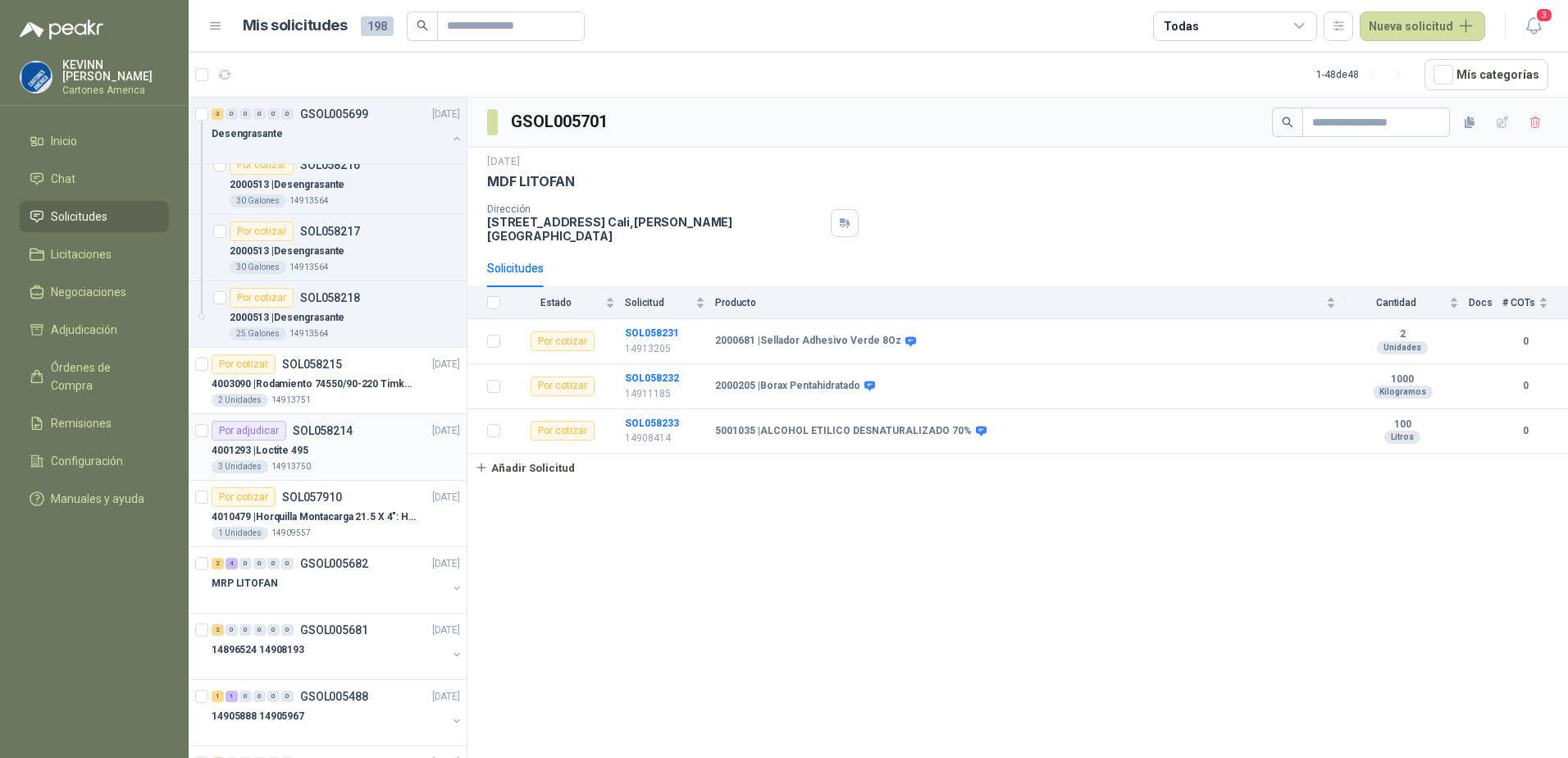
click at [318, 447] on div "4001293 | Loctite 495" at bounding box center [336, 450] width 248 height 20
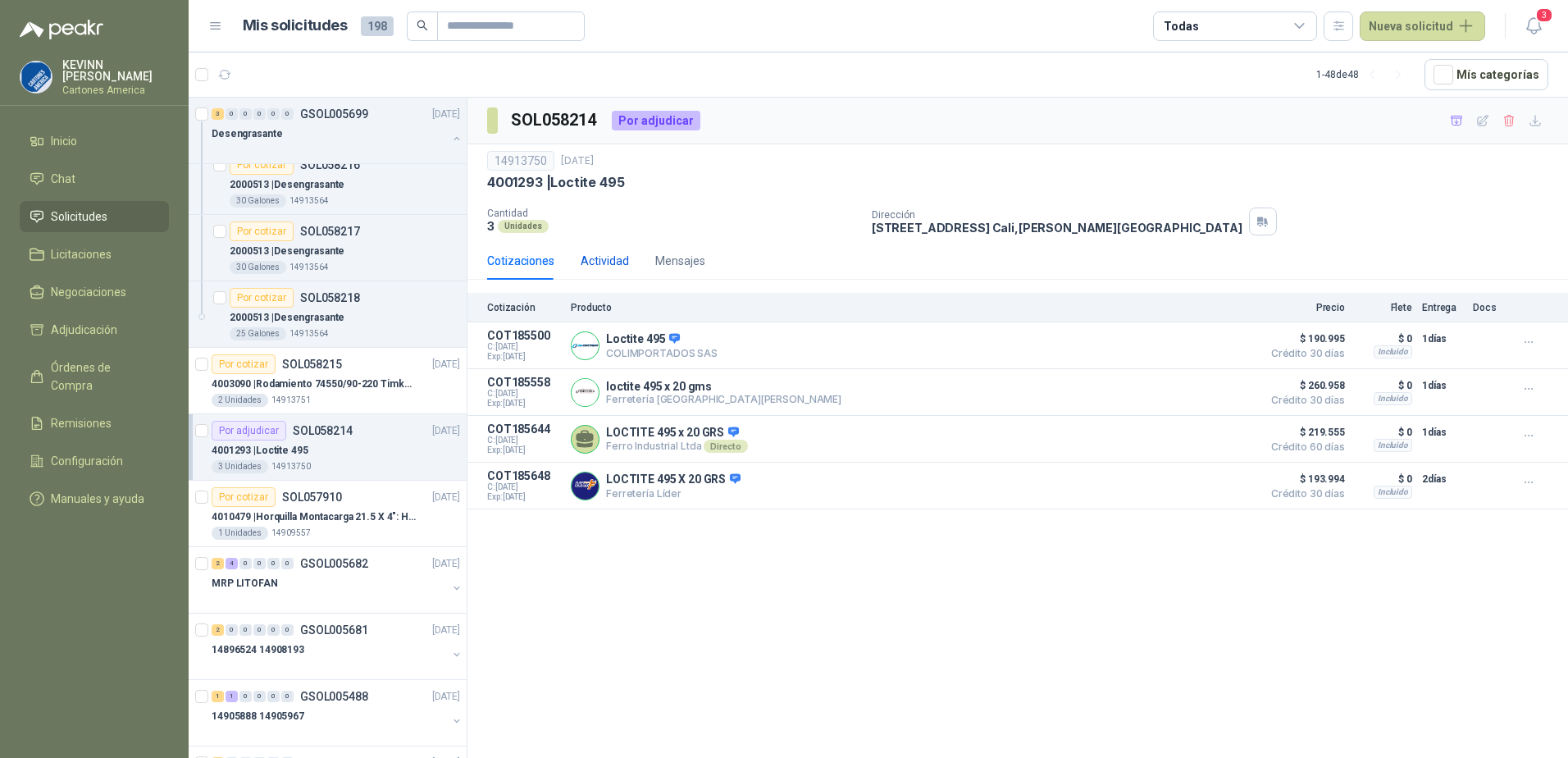
click at [608, 263] on div "Actividad" at bounding box center [604, 261] width 48 height 18
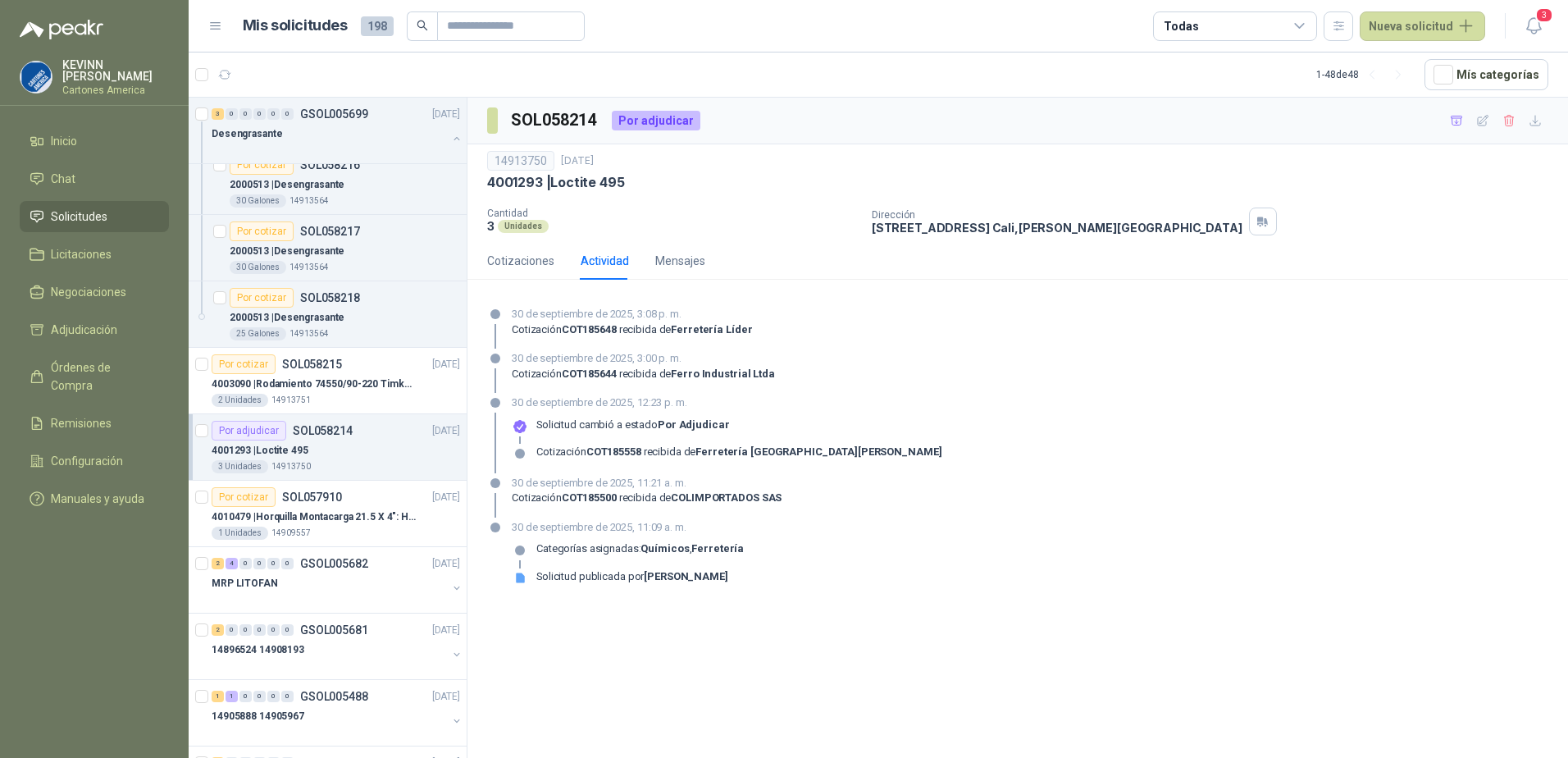
click at [335, 454] on div "4001293 | Loctite 495" at bounding box center [336, 450] width 248 height 20
click at [327, 449] on div "4001293 | Loctite 495" at bounding box center [336, 450] width 248 height 20
click at [527, 267] on div "Cotizaciones" at bounding box center [520, 261] width 67 height 18
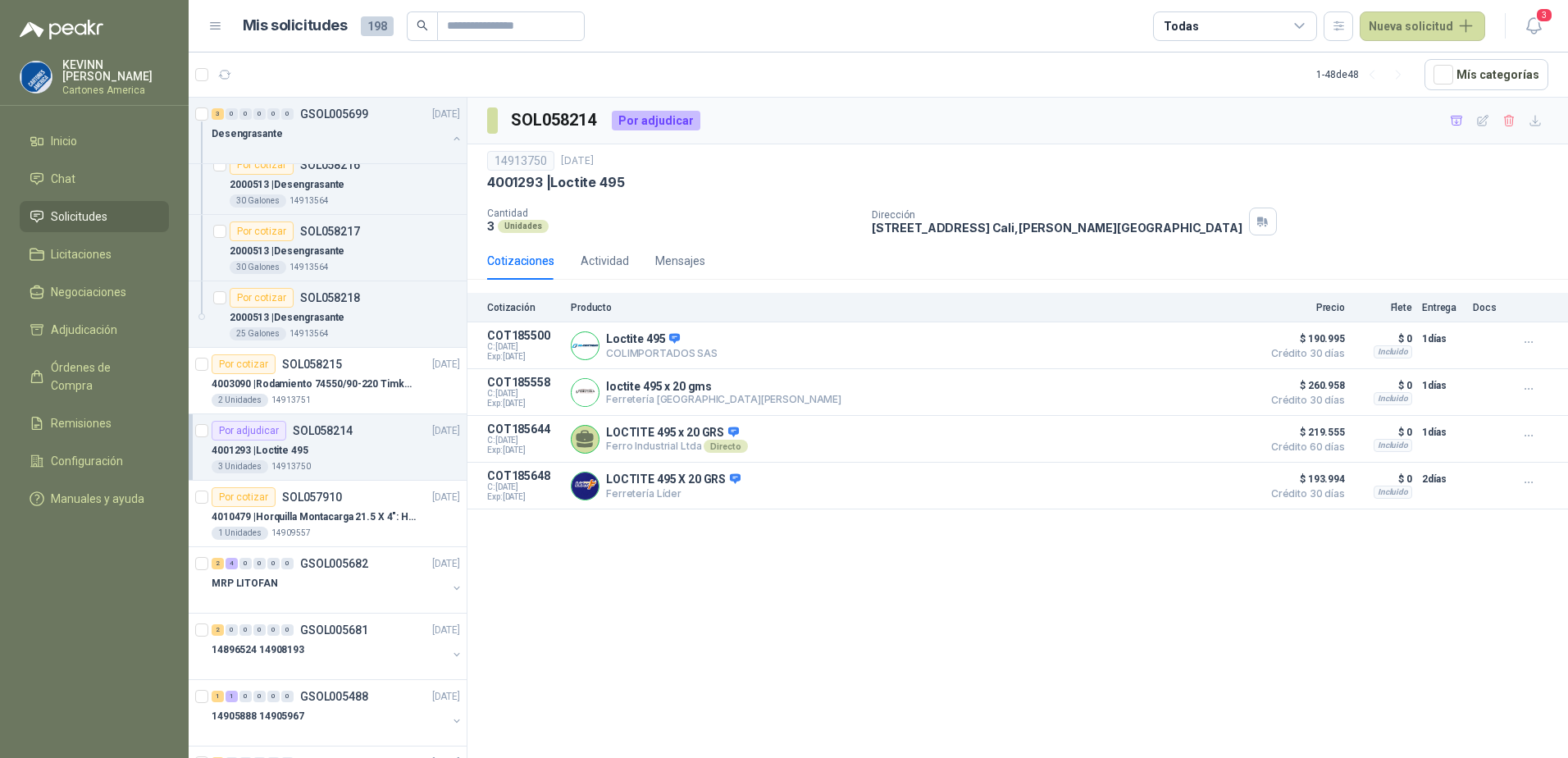
click at [531, 185] on p "4001293 | Loctite 495" at bounding box center [555, 183] width 137 height 17
copy p "4001293"
click at [299, 77] on icon "button" at bounding box center [298, 75] width 14 height 14
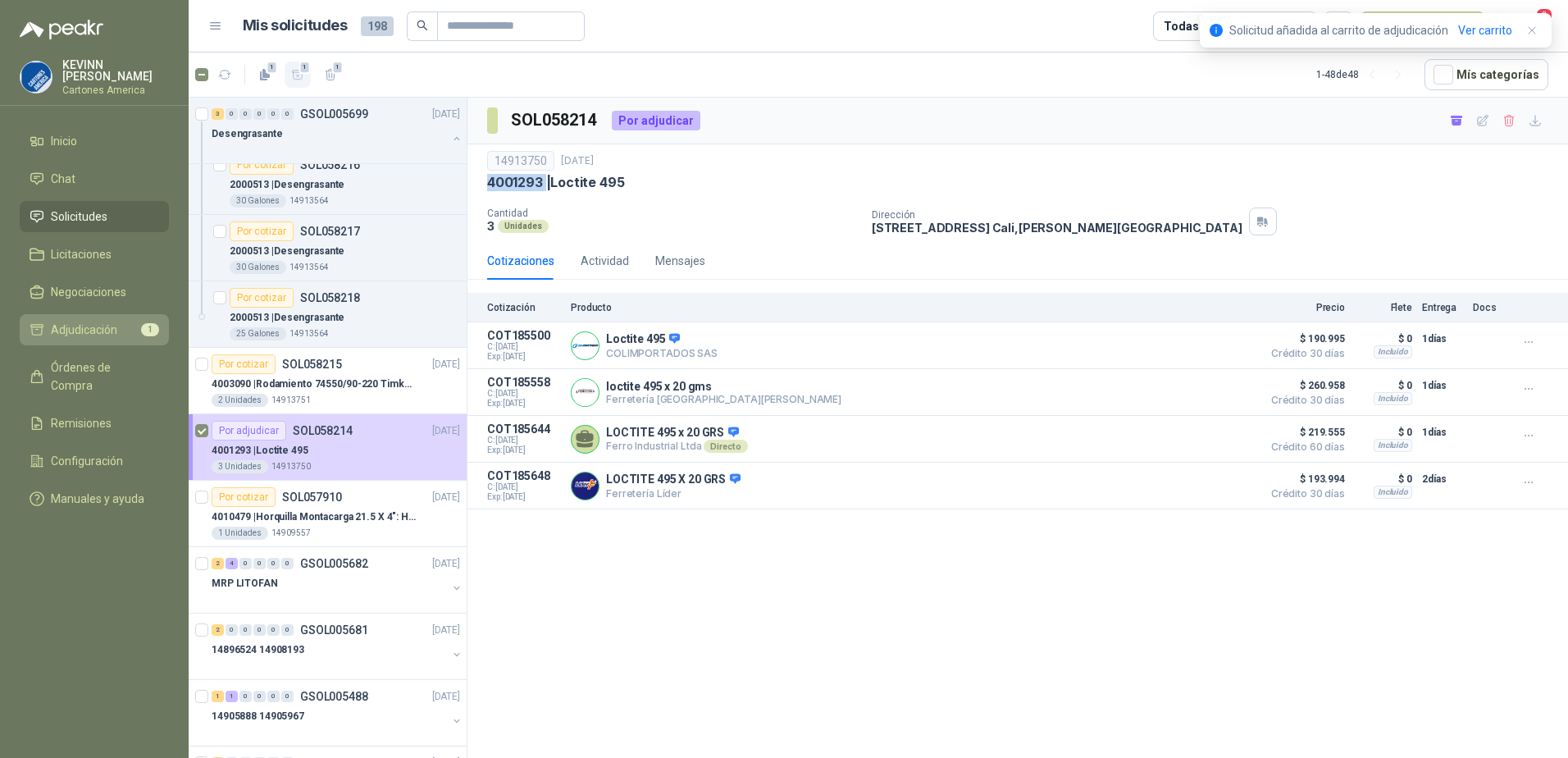
click at [113, 316] on link "Adjudicación 1" at bounding box center [94, 330] width 149 height 31
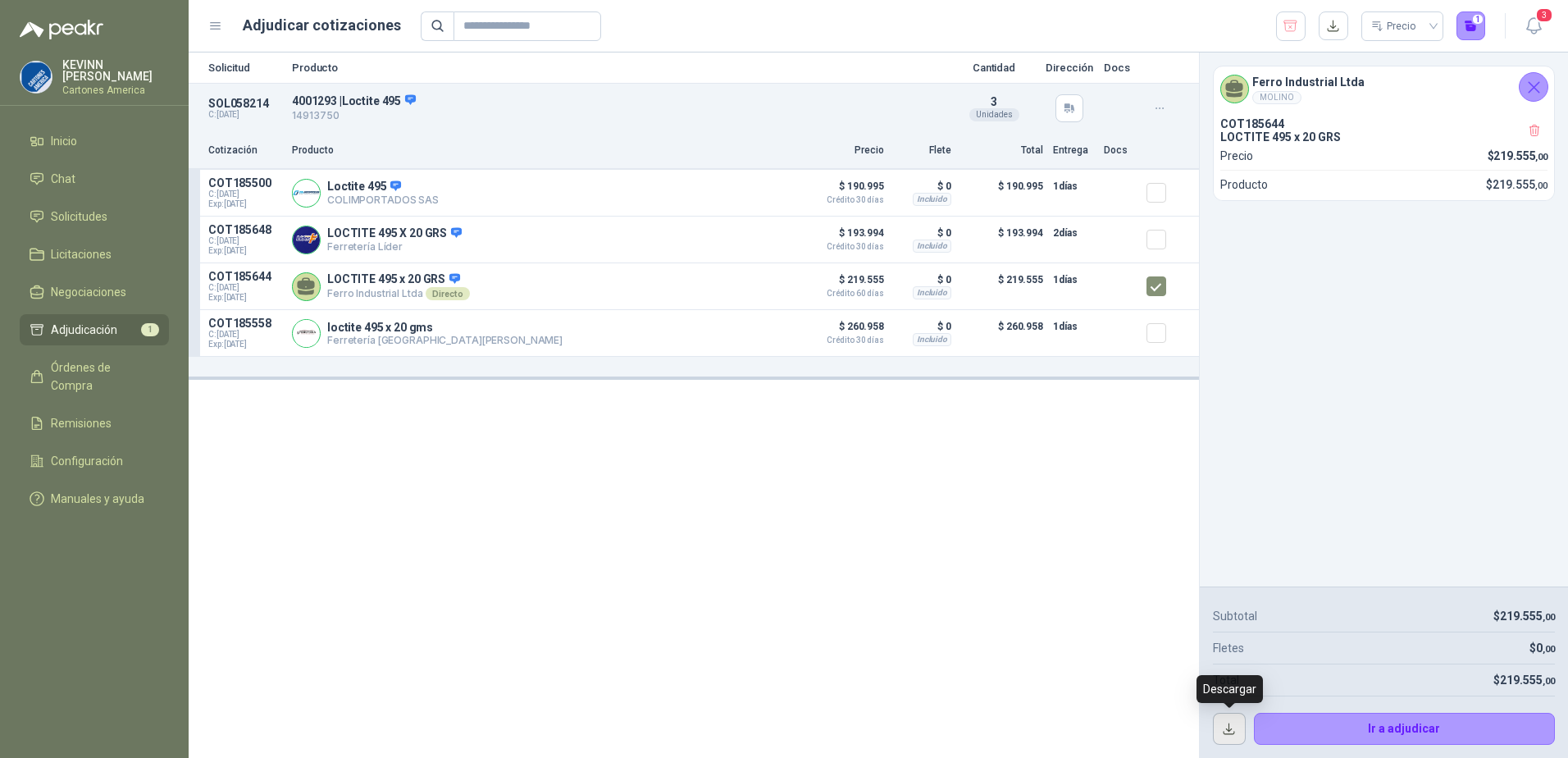
click at [1233, 730] on button "button" at bounding box center [1230, 729] width 33 height 33
click at [1407, 727] on button "Ir a adjudicar" at bounding box center [1405, 729] width 302 height 33
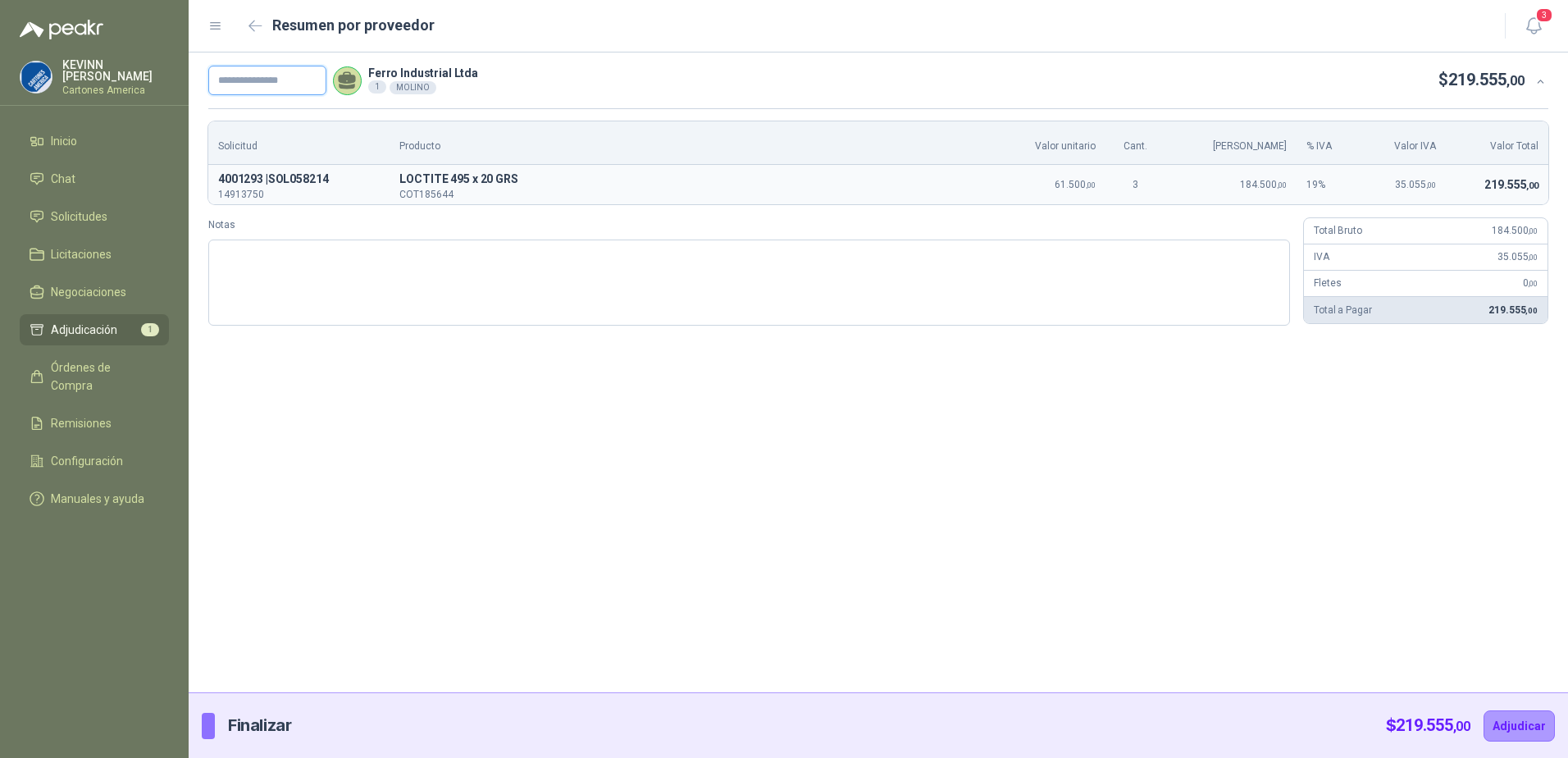
click at [269, 84] on input "text" at bounding box center [267, 80] width 118 height 30
paste input "**********"
type input "**********"
click at [311, 261] on textarea "Notas" at bounding box center [749, 282] width 1082 height 87
type textarea "*"
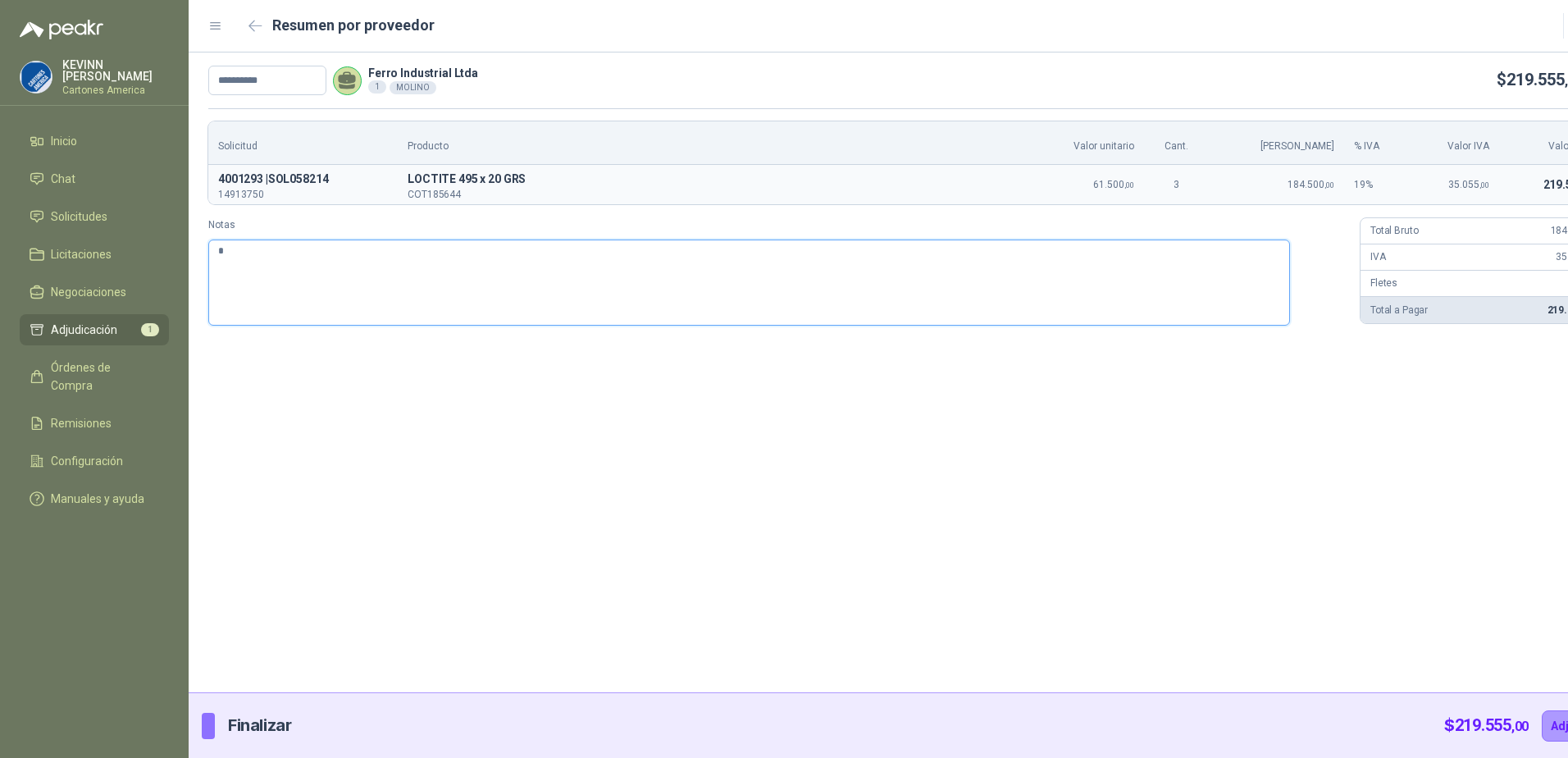
type textarea "**"
type textarea "*"
type textarea "**"
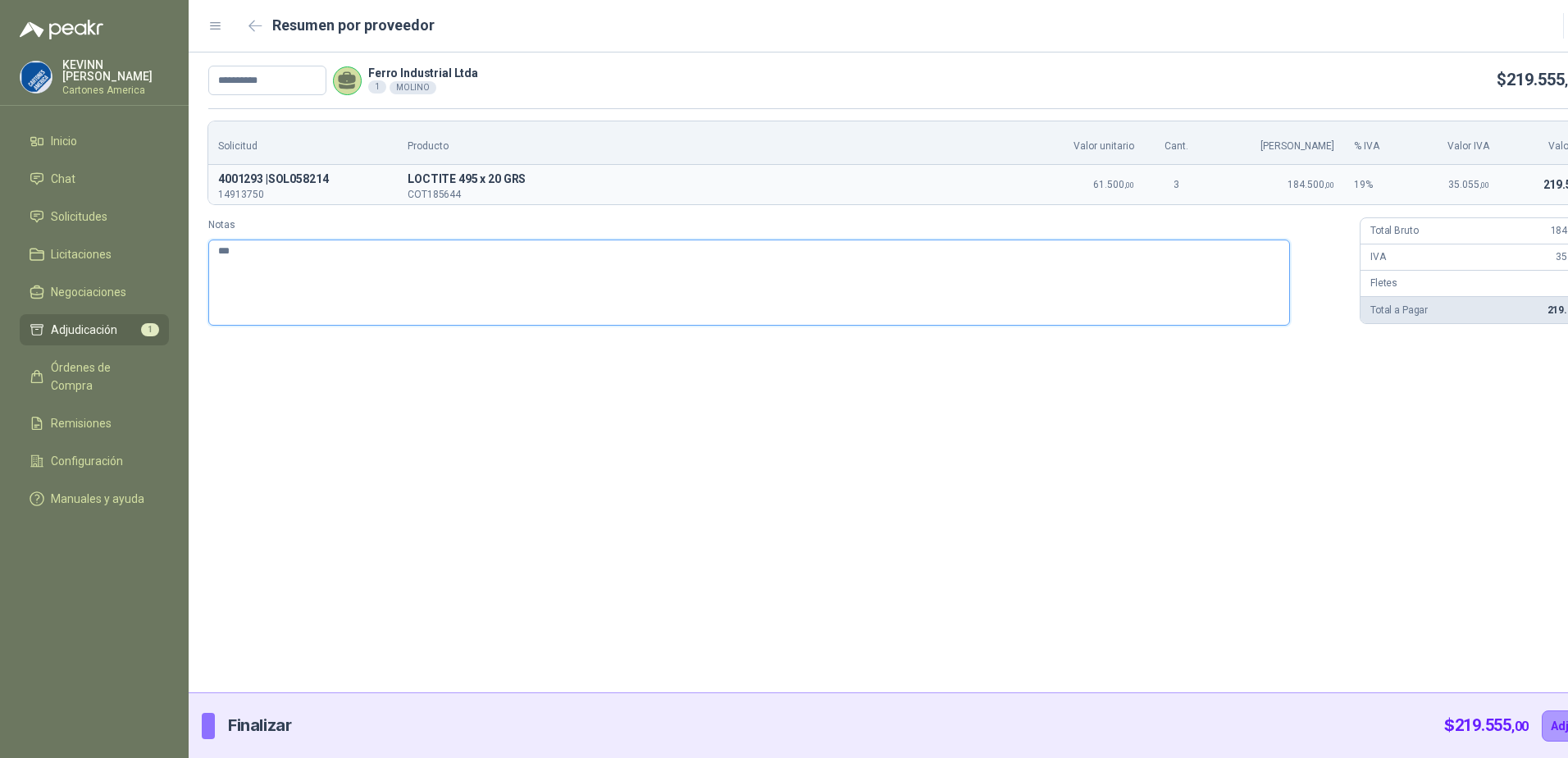
type textarea "****"
type textarea "*****"
type textarea "******"
type textarea "*******"
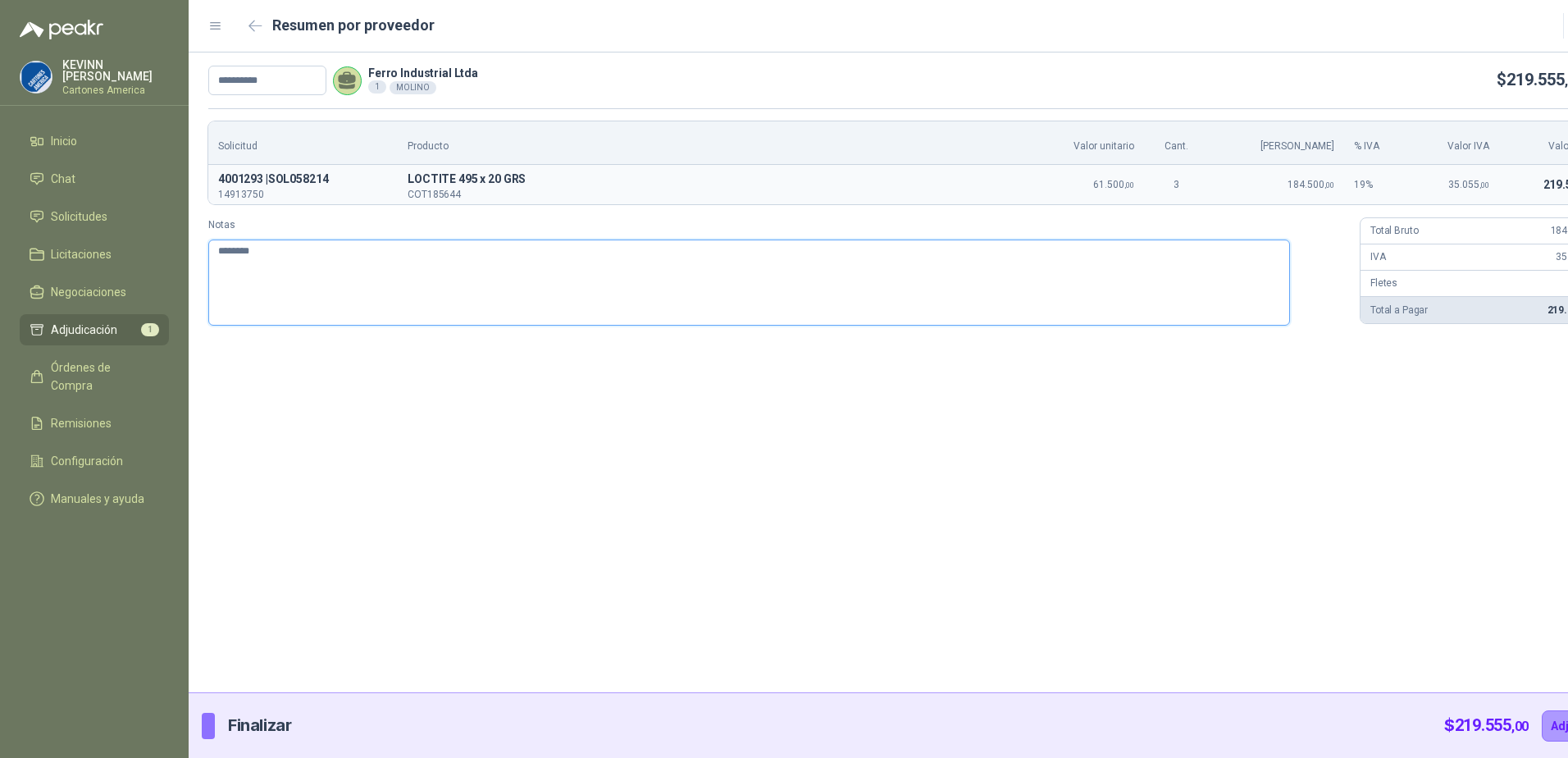
type textarea "*********"
type textarea "**********"
paste textarea "**********"
type textarea "**********"
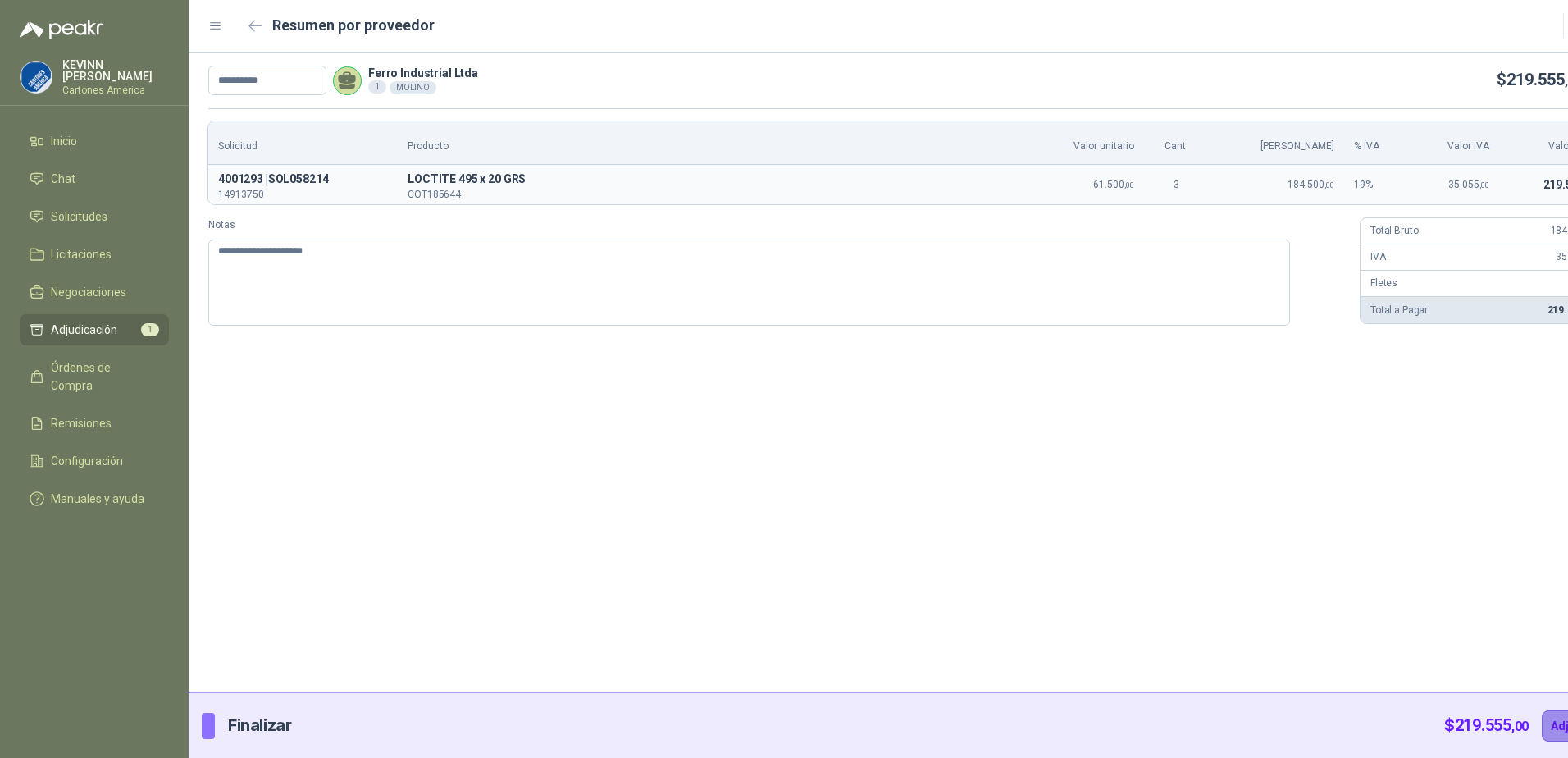
click at [1542, 725] on button "Adjudicar" at bounding box center [1578, 727] width 72 height 31
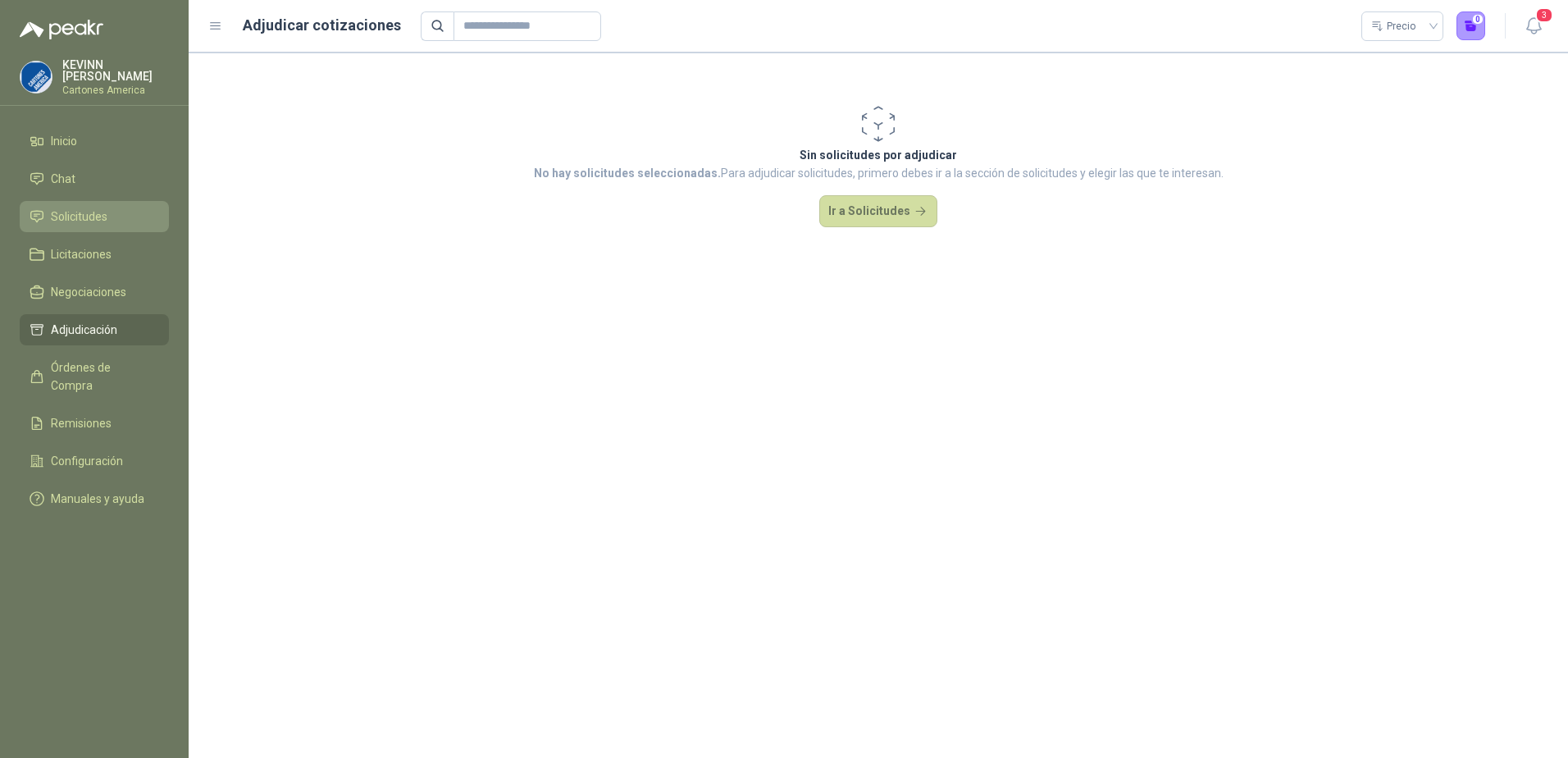
click at [94, 215] on span "Solicitudes" at bounding box center [79, 216] width 57 height 18
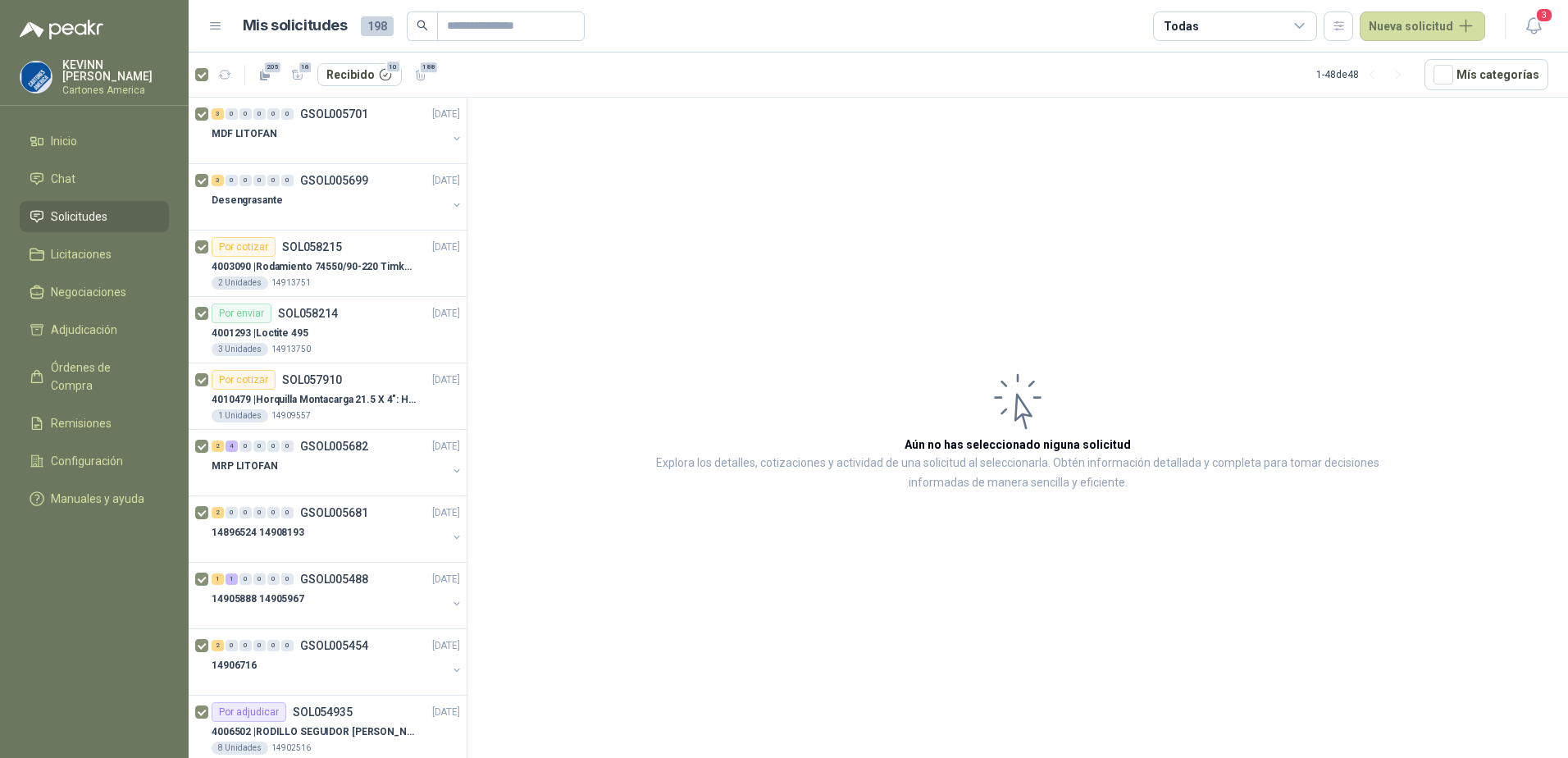
click at [208, 67] on div "205 16 Recibido 10 188" at bounding box center [315, 74] width 239 height 26
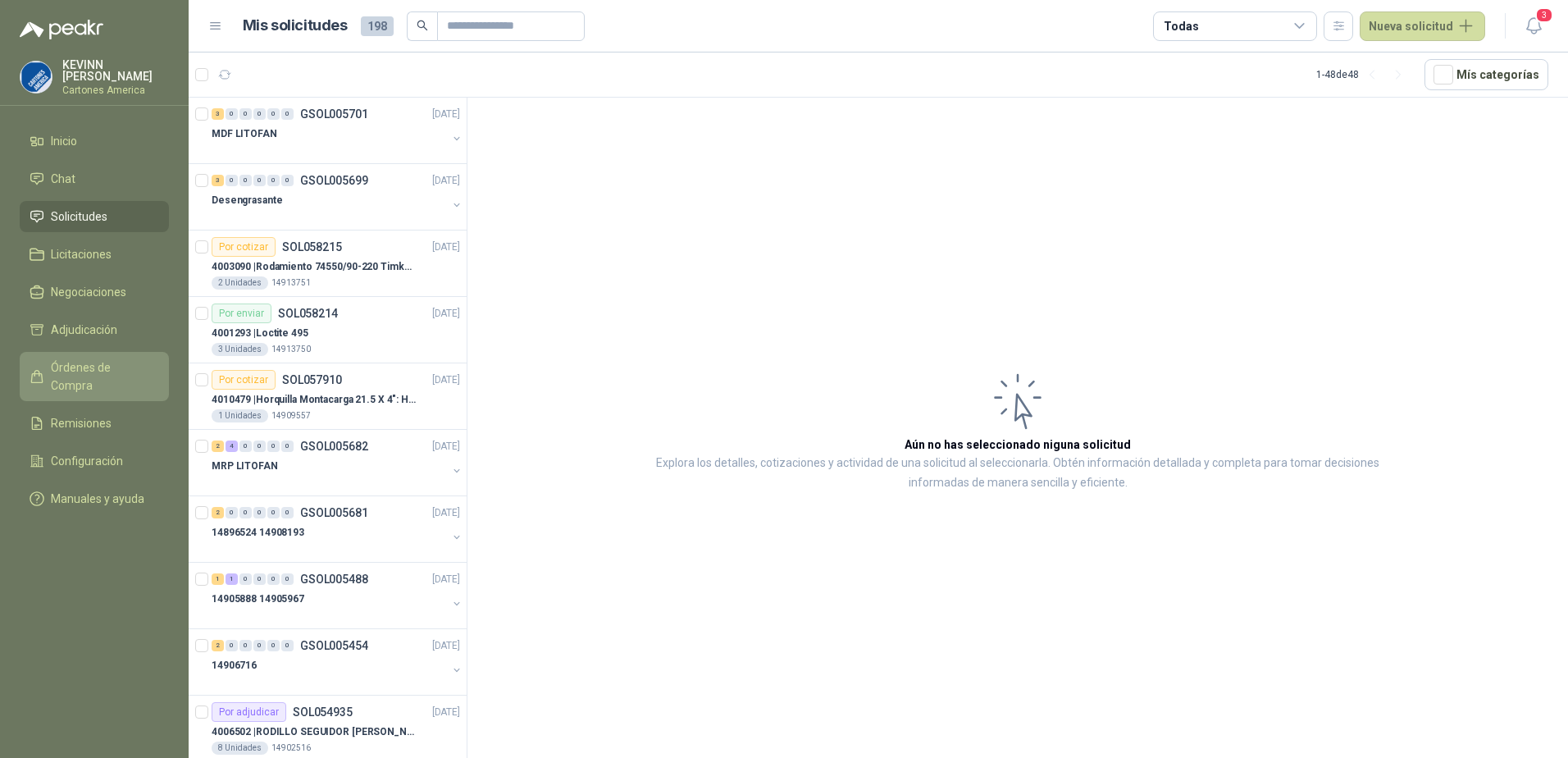
click at [100, 358] on span "Órdenes de Compra" at bounding box center [101, 376] width 102 height 36
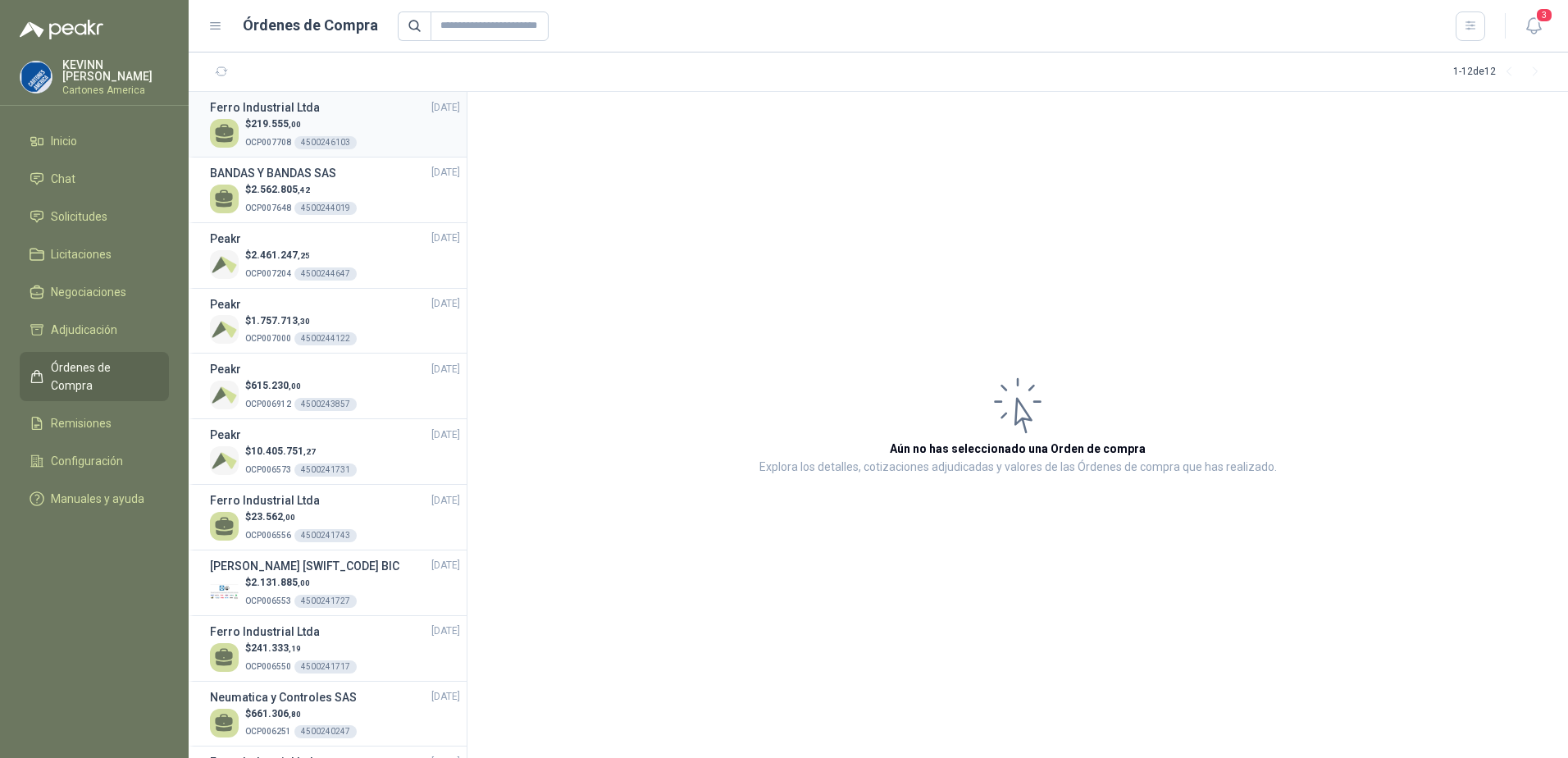
click at [340, 121] on p "$ 219.555 ,00" at bounding box center [302, 124] width 112 height 16
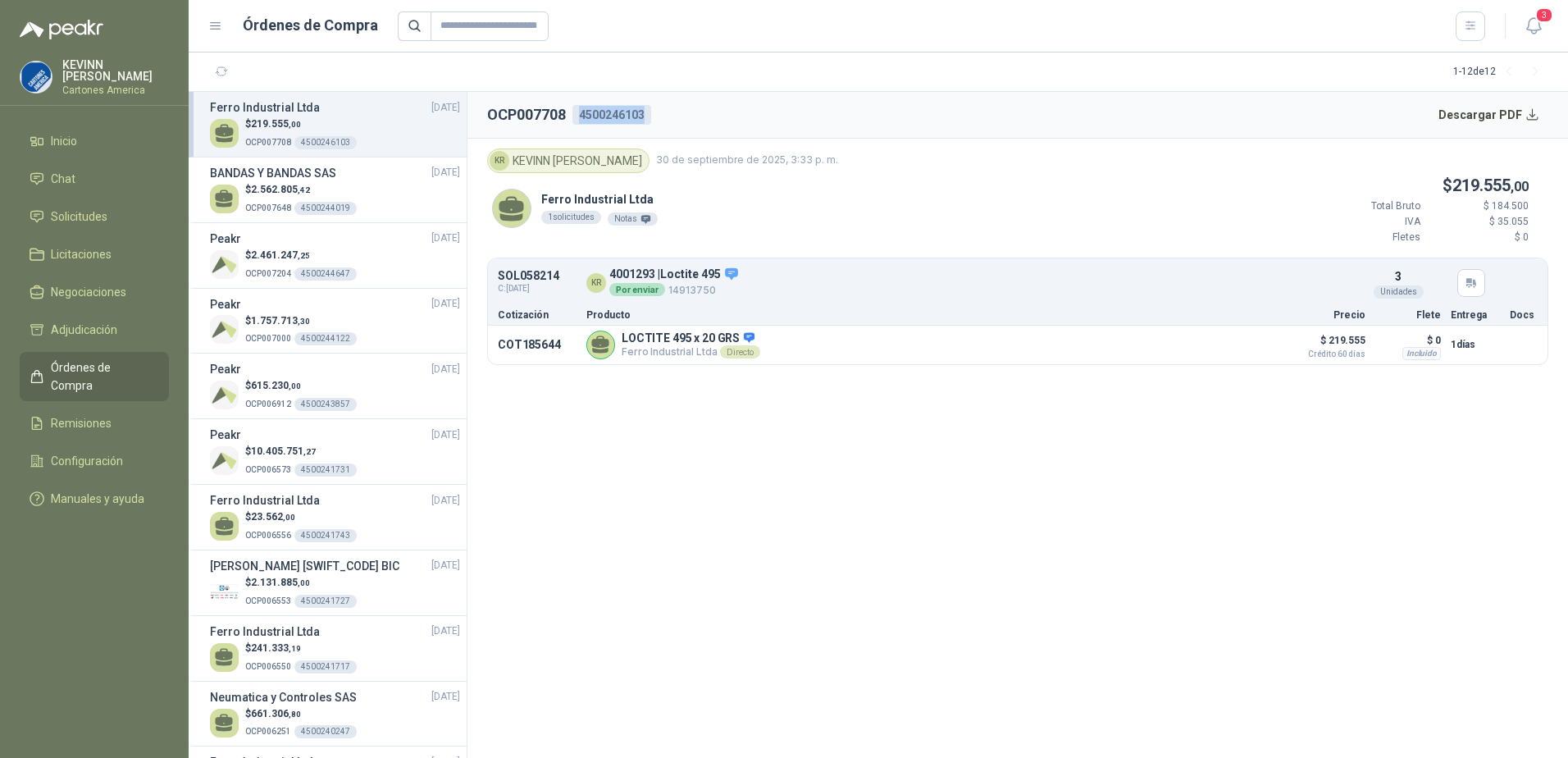
drag, startPoint x: 574, startPoint y: 107, endPoint x: 678, endPoint y: 121, distance: 104.9
click at [678, 121] on header "OCP007708 4500246103 Descargar PDF" at bounding box center [1017, 115] width 1100 height 46
click at [1221, 345] on button "Detalles" at bounding box center [1235, 344] width 77 height 22
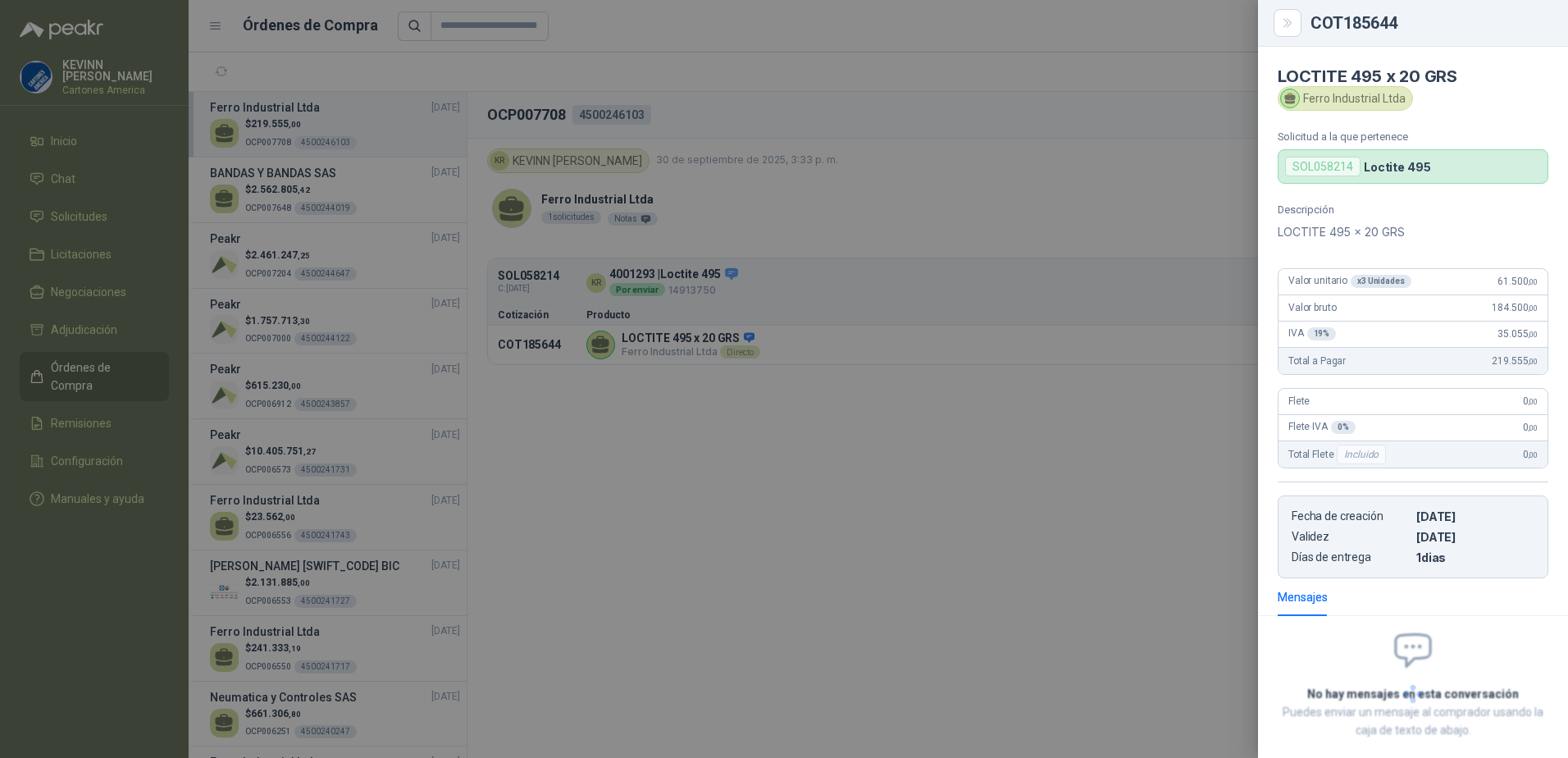
scroll to position [85, 0]
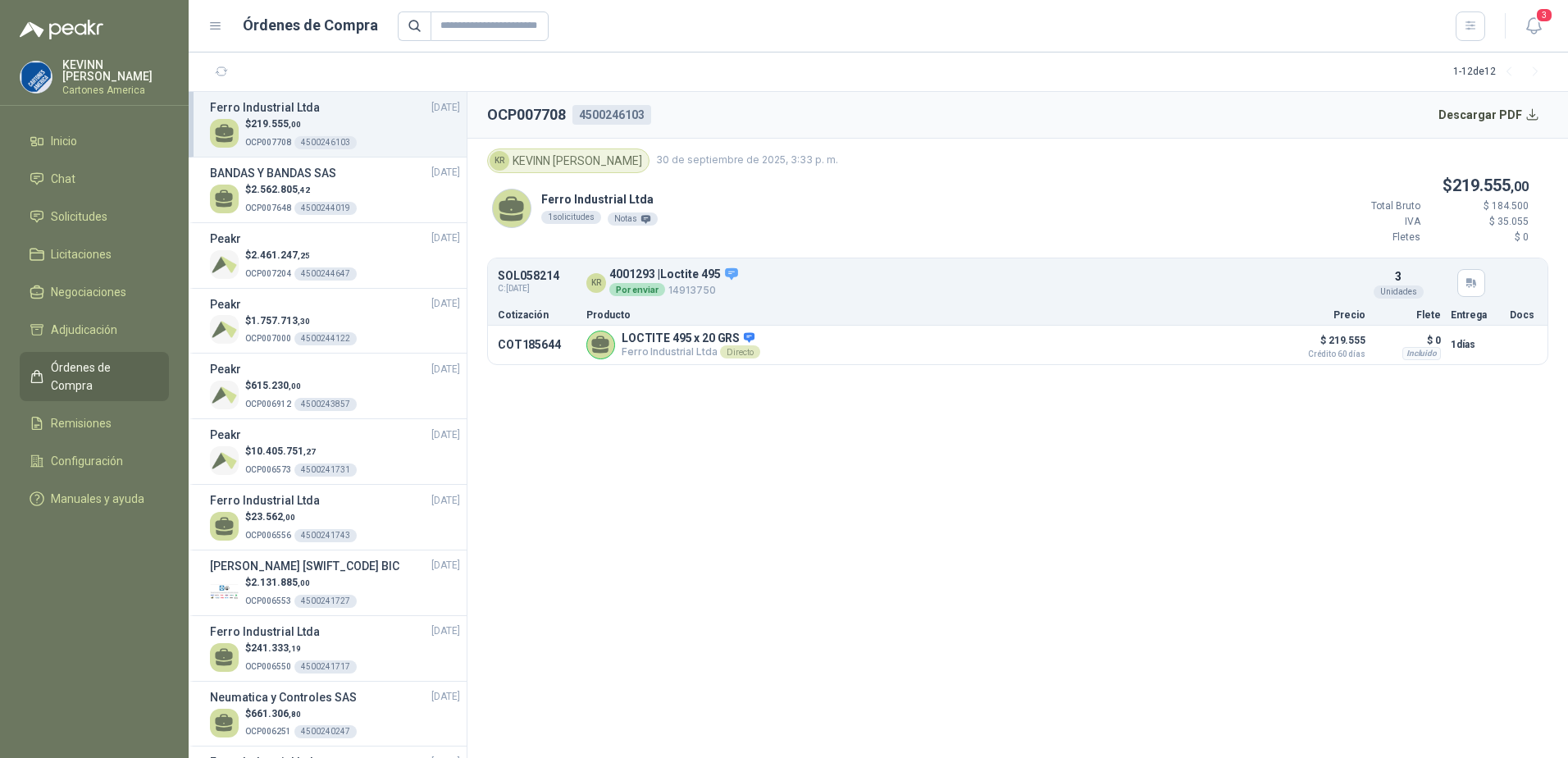
click at [520, 112] on h2 "OCP007708" at bounding box center [526, 115] width 79 height 23
copy h2 "OCP007708"
